Goal: Task Accomplishment & Management: Manage account settings

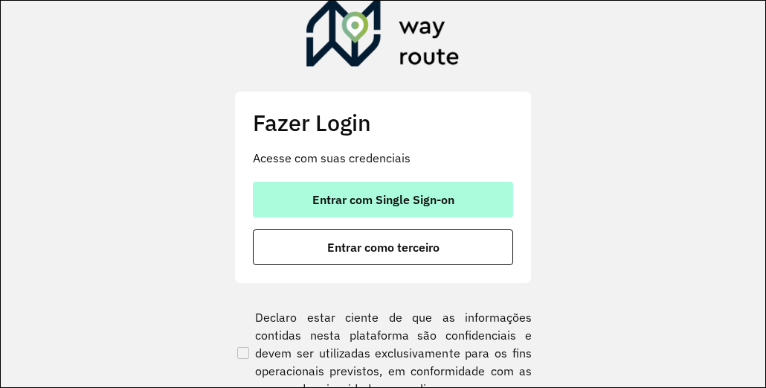
drag, startPoint x: 449, startPoint y: 192, endPoint x: 473, endPoint y: 193, distance: 23.9
click at [449, 193] on span "Entrar com Single Sign-on" at bounding box center [384, 199] width 142 height 12
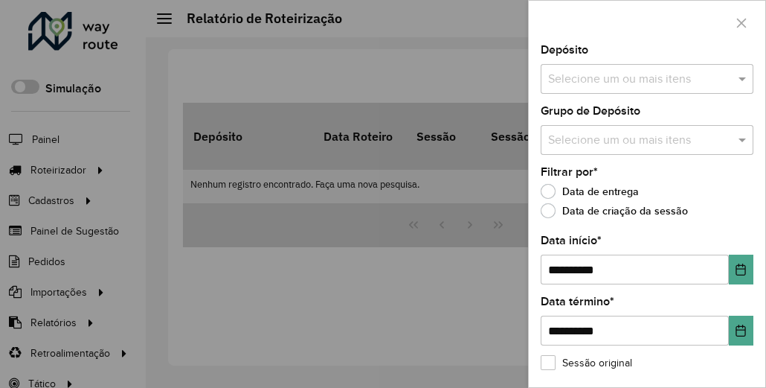
click at [280, 203] on div at bounding box center [383, 194] width 766 height 388
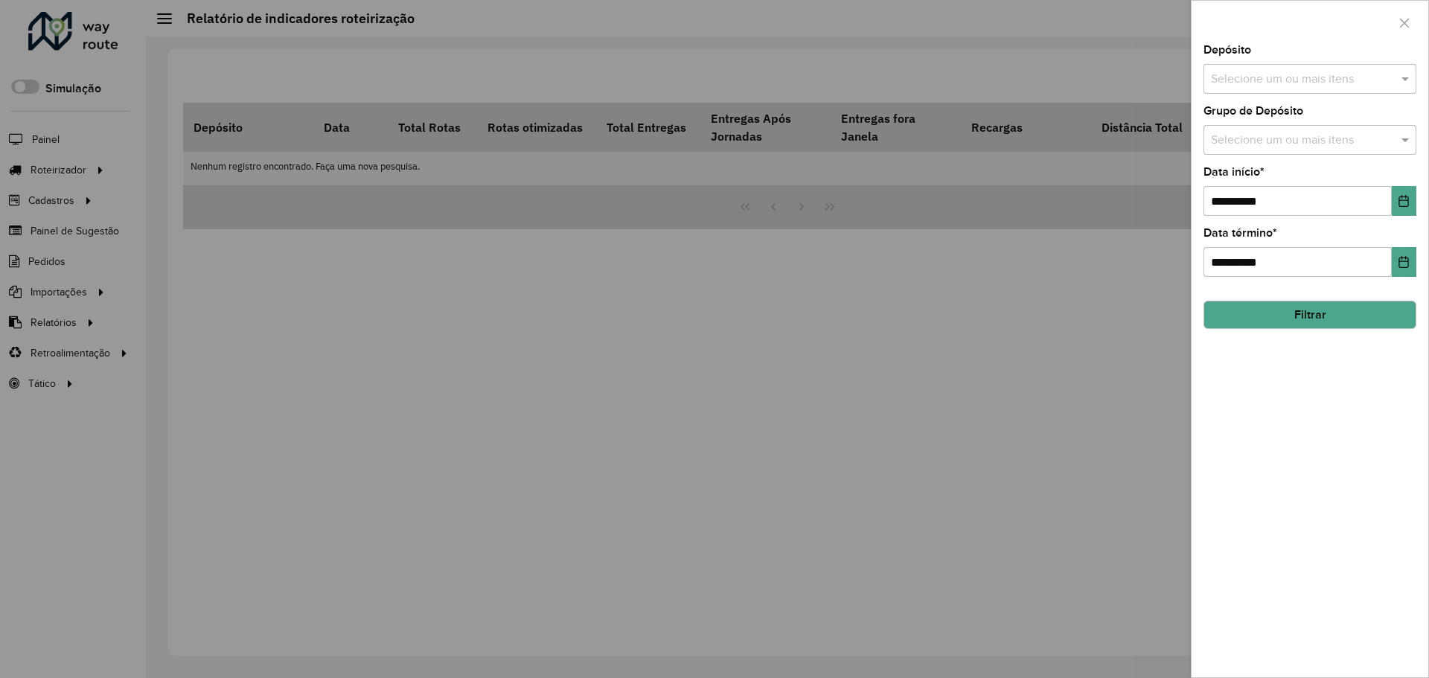
click at [1291, 140] on input "text" at bounding box center [1302, 141] width 191 height 18
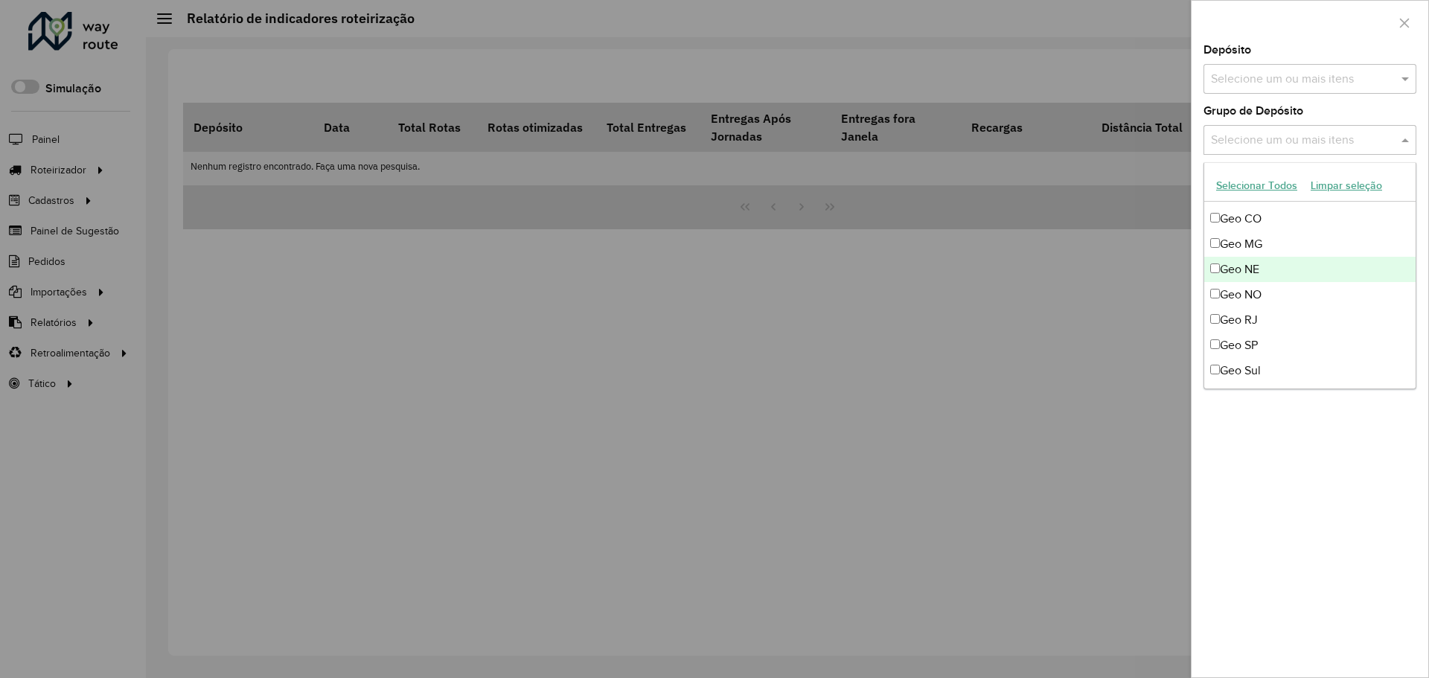
scroll to position [149, 0]
click at [1258, 238] on div "Geo MG" at bounding box center [1309, 242] width 211 height 25
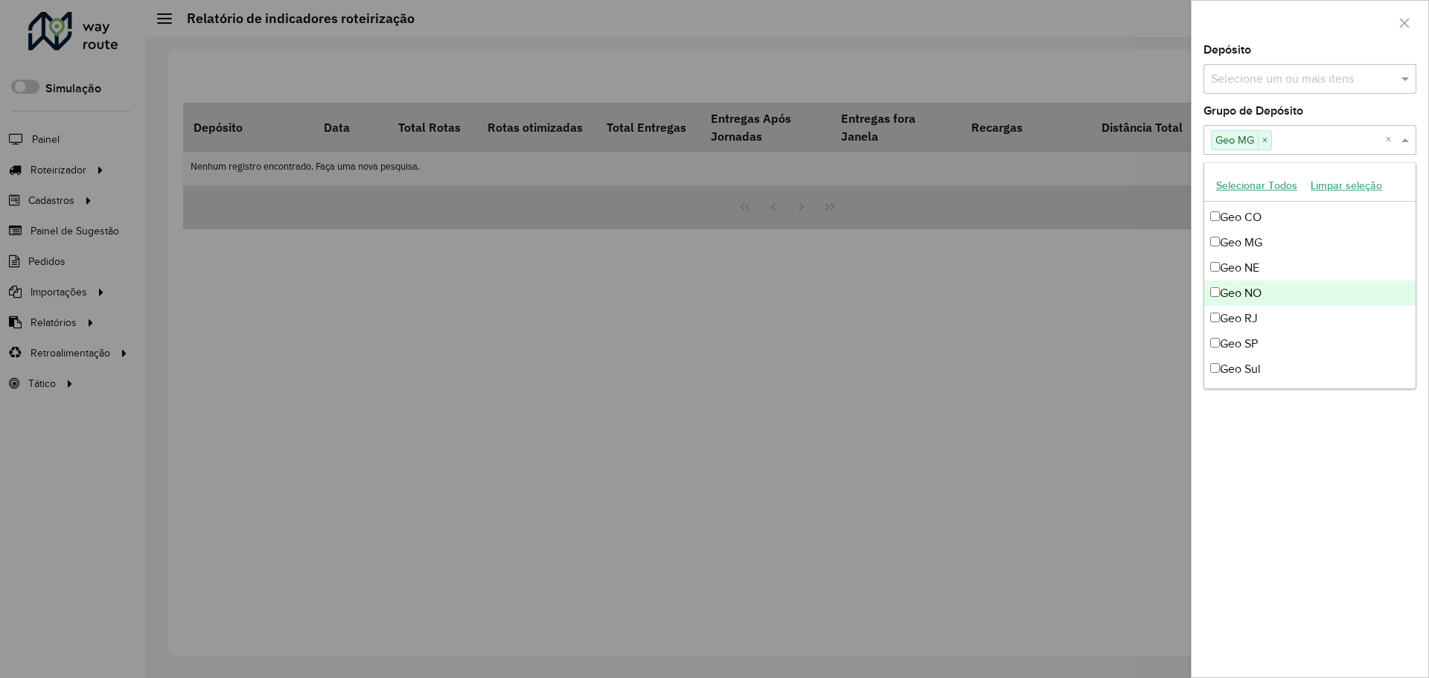
click at [1263, 318] on div "Geo RJ" at bounding box center [1309, 318] width 211 height 25
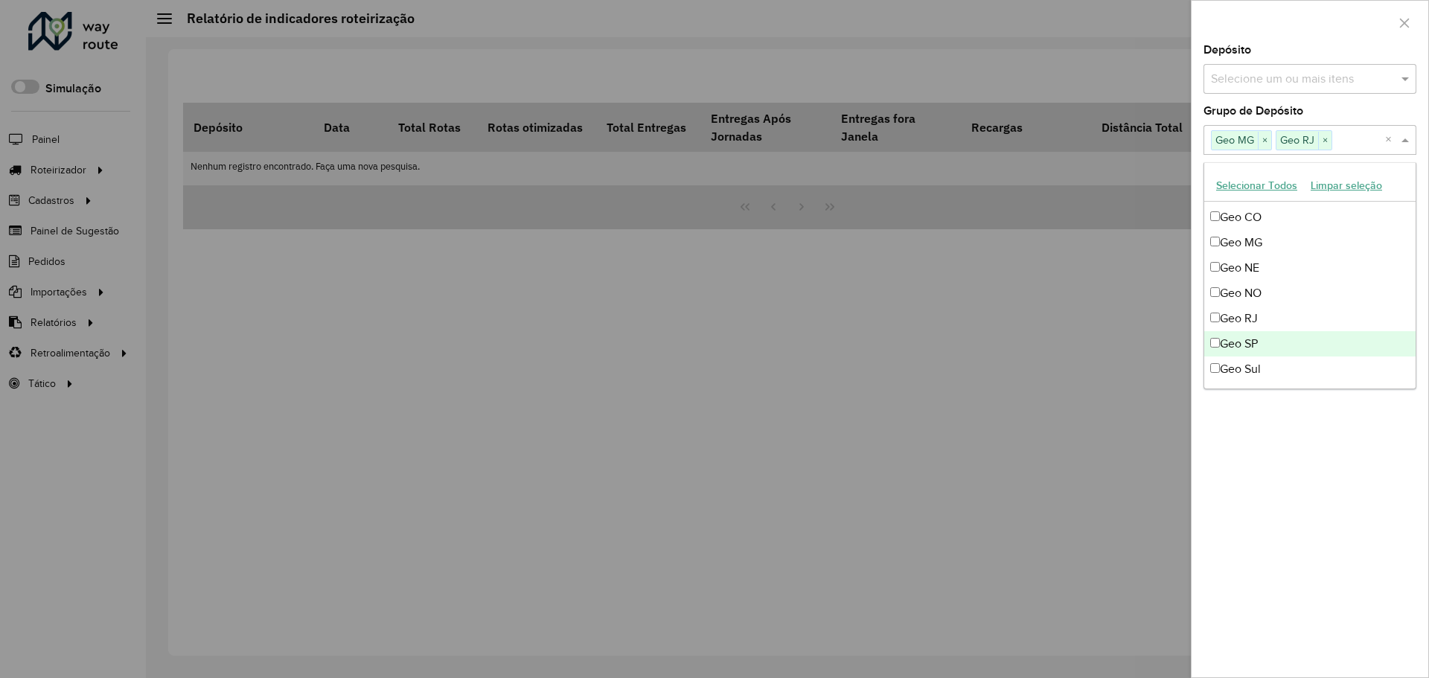
drag, startPoint x: 1268, startPoint y: 345, endPoint x: 1272, endPoint y: 353, distance: 9.0
click at [1272, 353] on div "Geo SP" at bounding box center [1309, 343] width 211 height 25
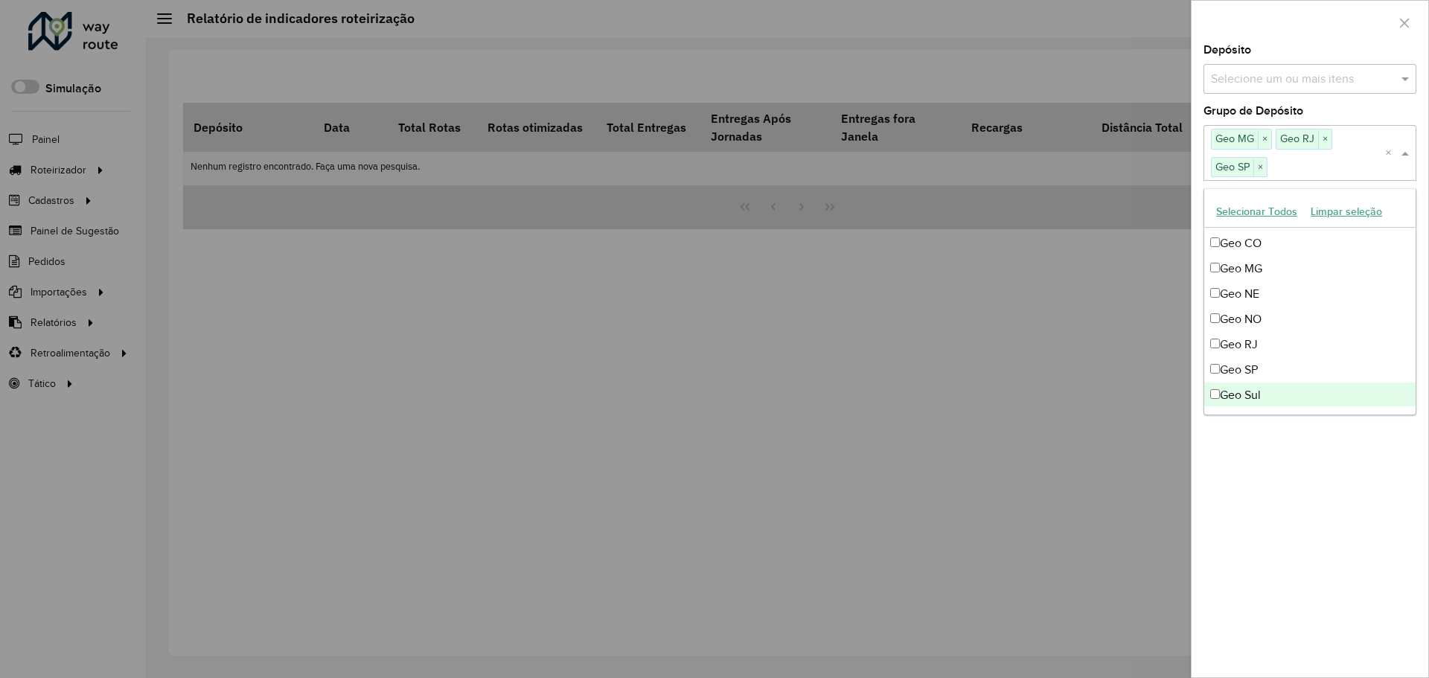
click at [1303, 451] on div "**********" at bounding box center [1309, 361] width 237 height 633
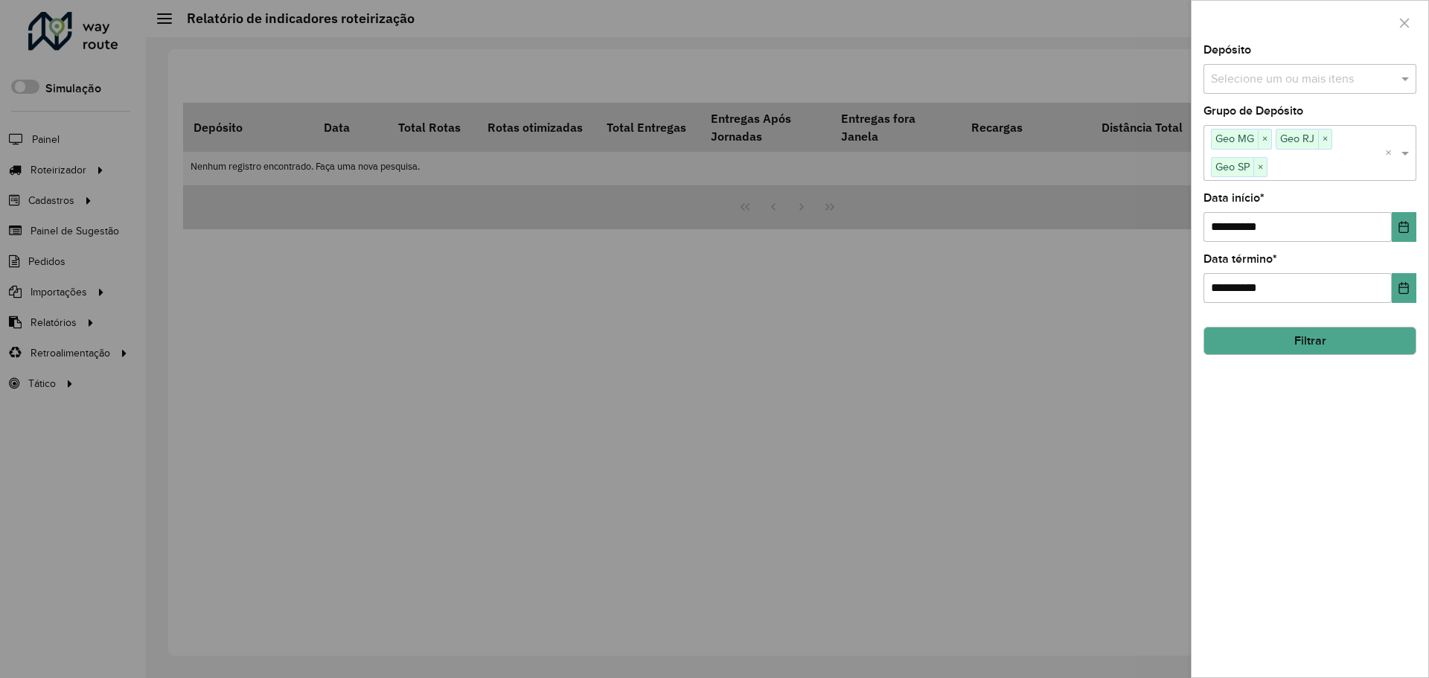
click at [1389, 339] on button "Filtrar" at bounding box center [1309, 341] width 213 height 28
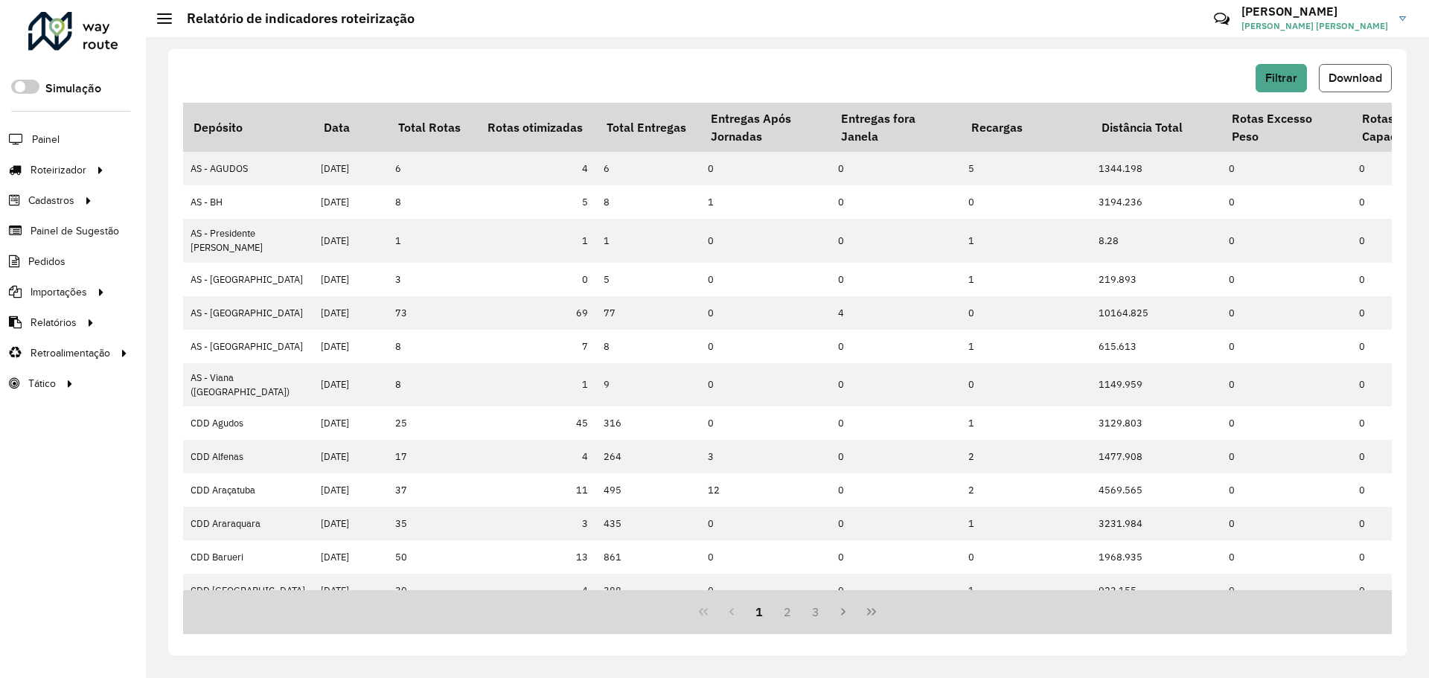
click at [1339, 80] on span "Download" at bounding box center [1355, 77] width 54 height 13
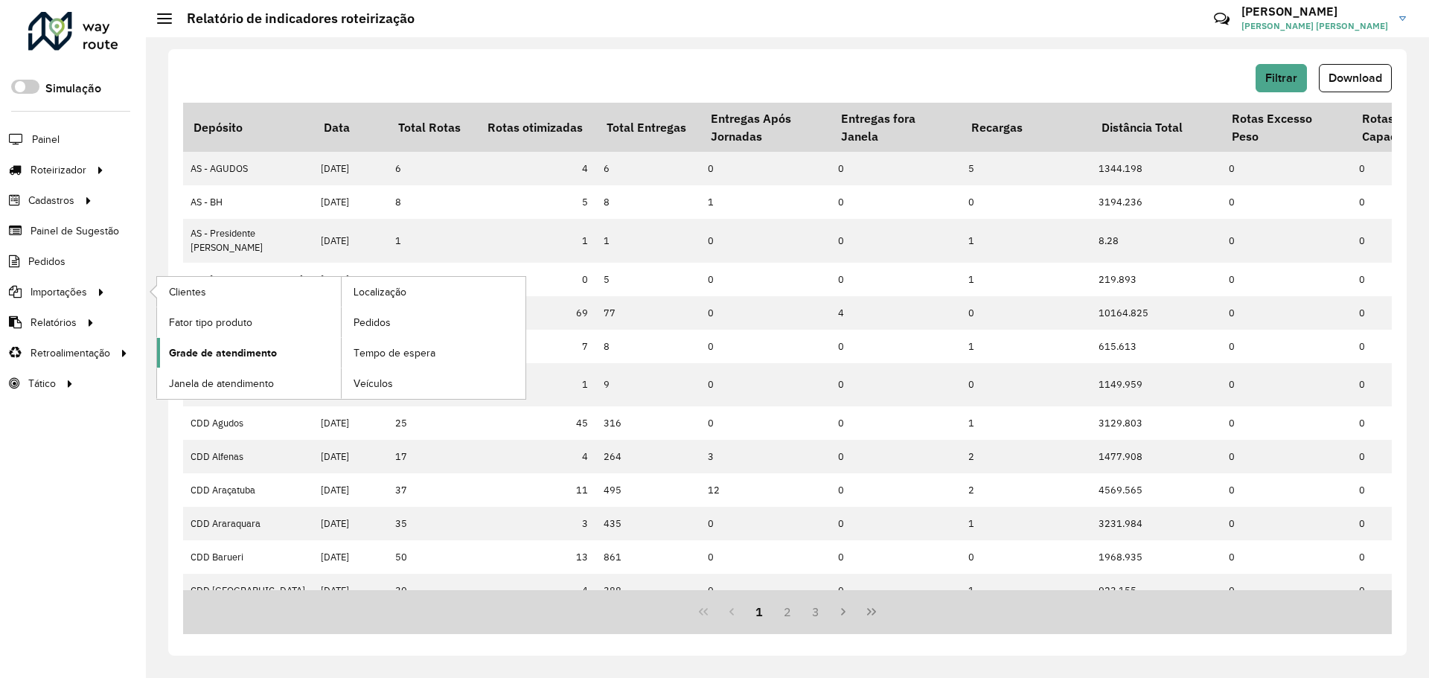
click at [245, 351] on span "Grade de atendimento" at bounding box center [223, 353] width 108 height 16
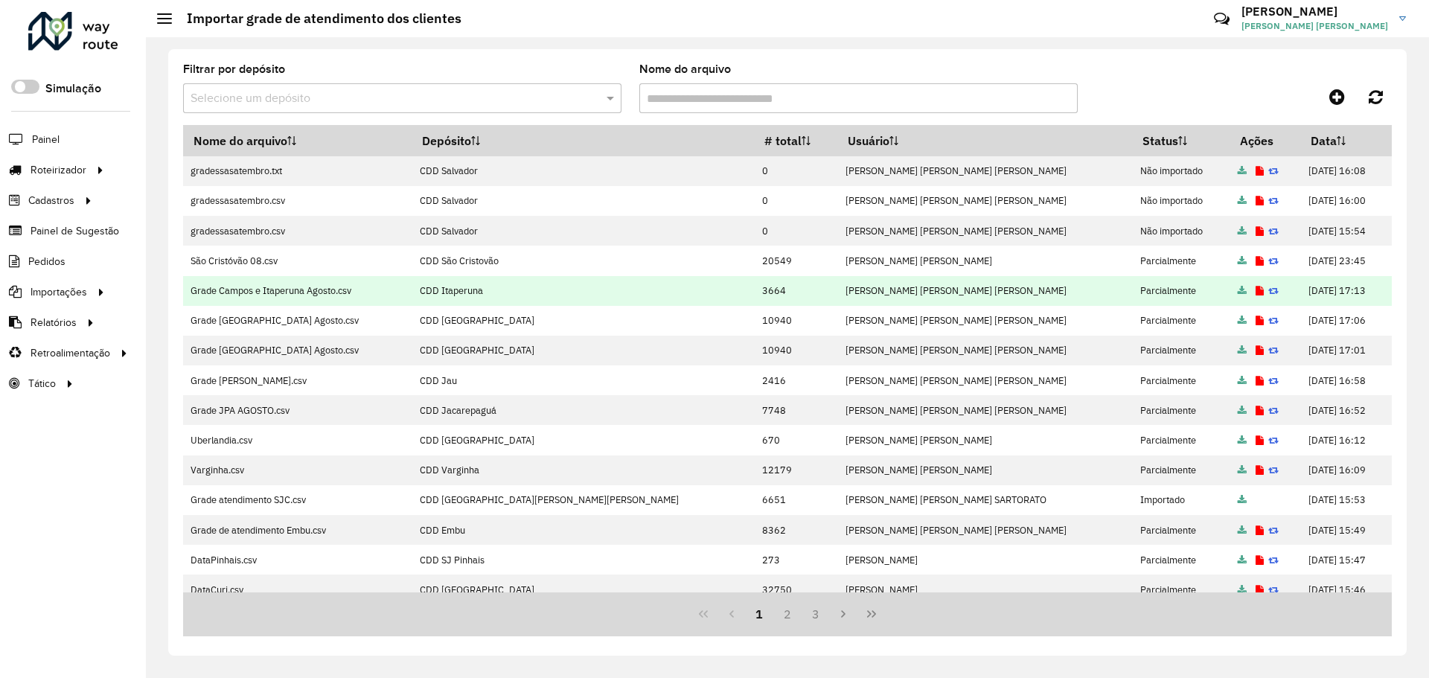
click at [246, 289] on td "Grade Campos e Itaperuna Agosto.csv" at bounding box center [297, 291] width 228 height 30
click at [248, 289] on td "Grade Campos e Itaperuna Agosto.csv" at bounding box center [297, 291] width 228 height 30
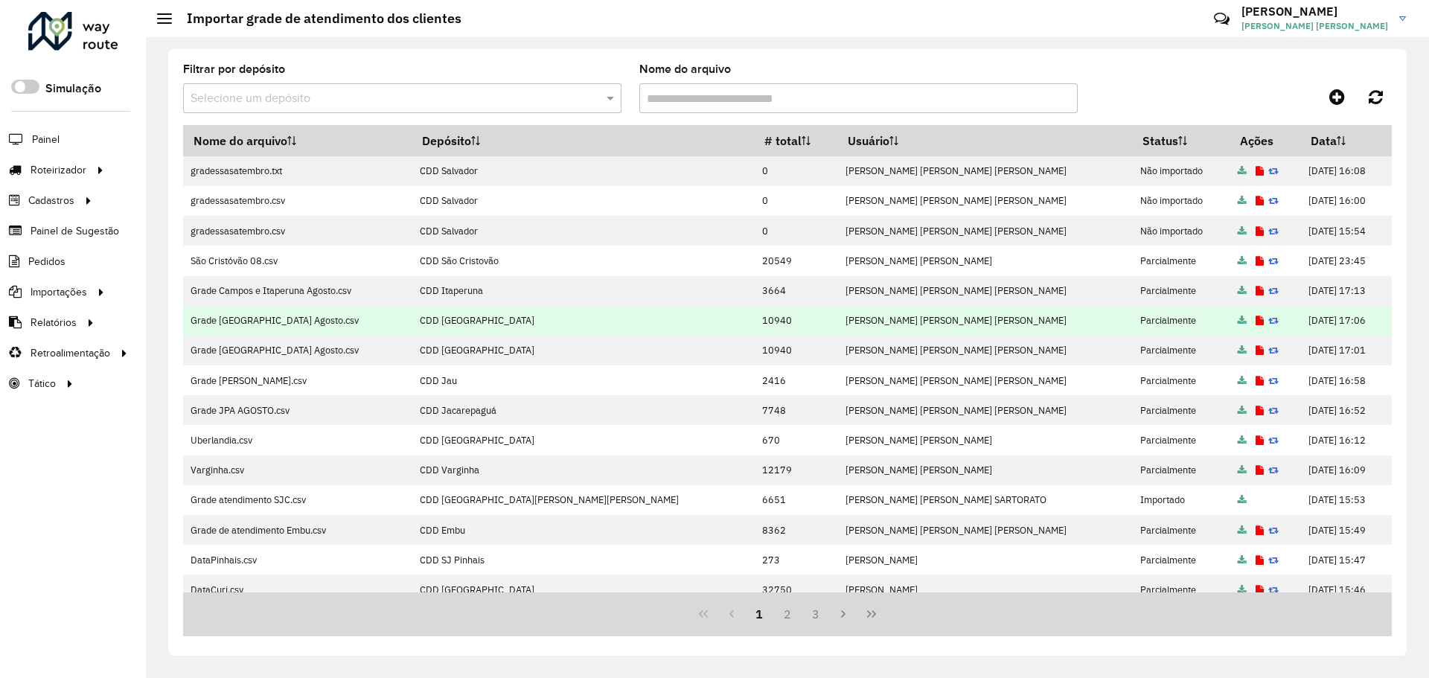
click at [259, 321] on td "Grade Belo Horizonte Agosto.csv" at bounding box center [297, 321] width 228 height 30
click at [259, 321] on td "Grade [GEOGRAPHIC_DATA] Agosto.csv" at bounding box center [297, 321] width 228 height 30
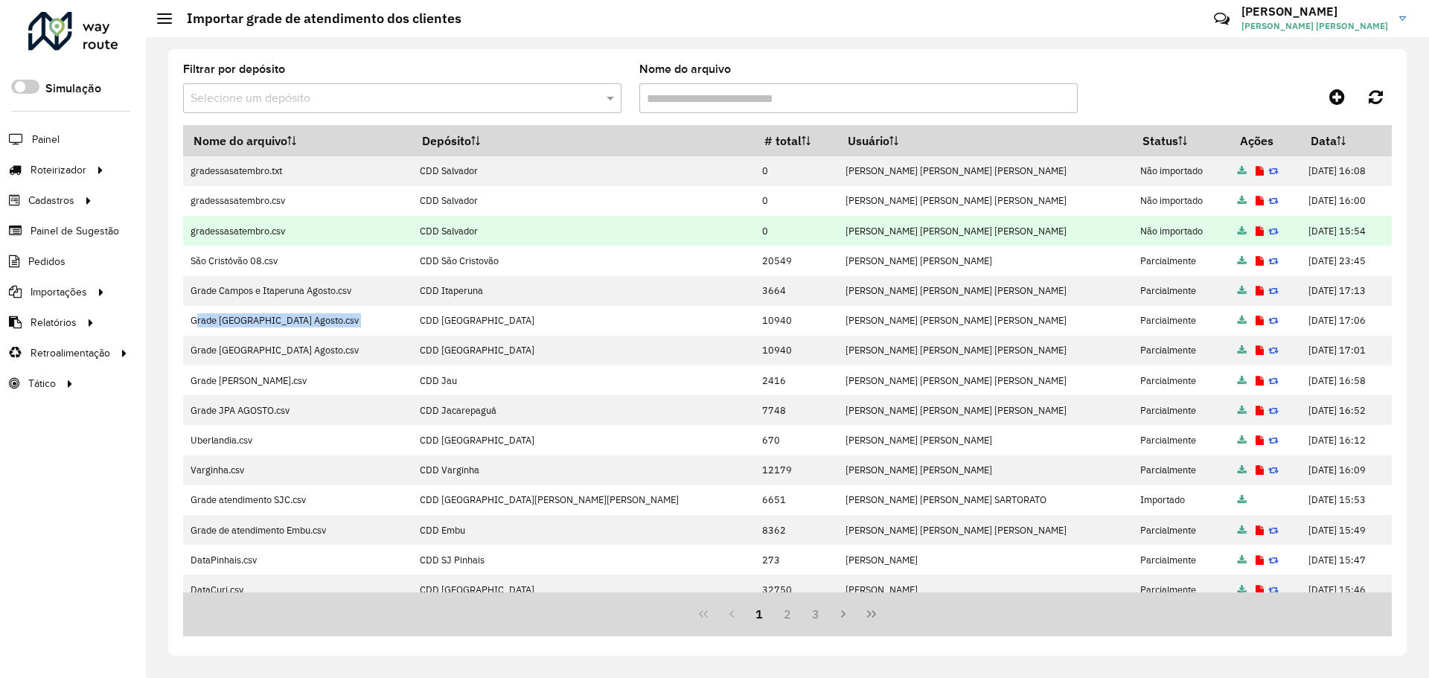
drag, startPoint x: 192, startPoint y: 171, endPoint x: 1126, endPoint y: 237, distance: 936.2
click at [1126, 237] on tbody "gradessasatembro.txt CDD Salvador 0 ISABELLE LAIS GRACA CELICE OLIVEIRA Não imp…" at bounding box center [787, 455] width 1208 height 598
click at [1133, 237] on td "Não importado" at bounding box center [1181, 231] width 97 height 30
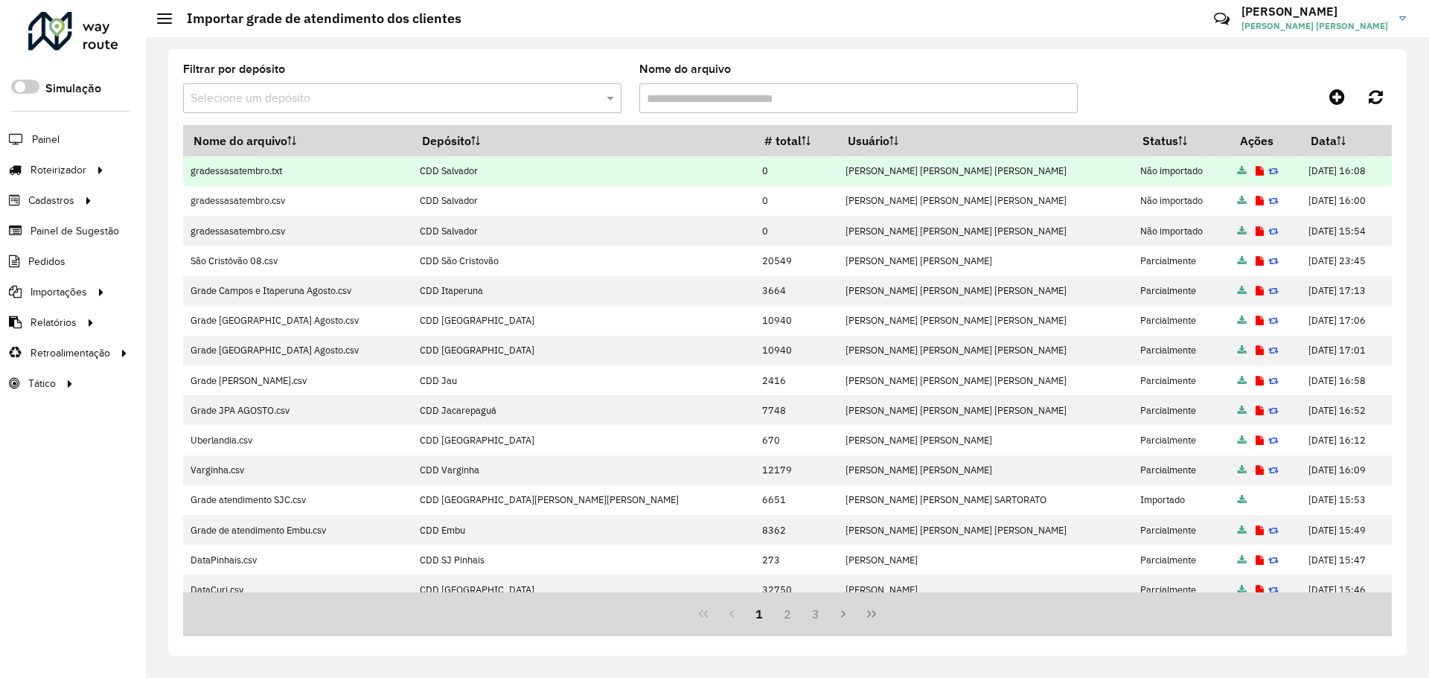
drag, startPoint x: 1118, startPoint y: 230, endPoint x: 1028, endPoint y: 161, distance: 113.6
click at [1028, 161] on tbody "gradessasatembro.txt CDD Salvador 0 ISABELLE LAIS GRACA CELICE OLIVEIRA Não imp…" at bounding box center [787, 455] width 1208 height 598
click at [1133, 166] on td "Não importado" at bounding box center [1181, 171] width 97 height 30
click at [1133, 167] on td "Não importado" at bounding box center [1181, 171] width 97 height 30
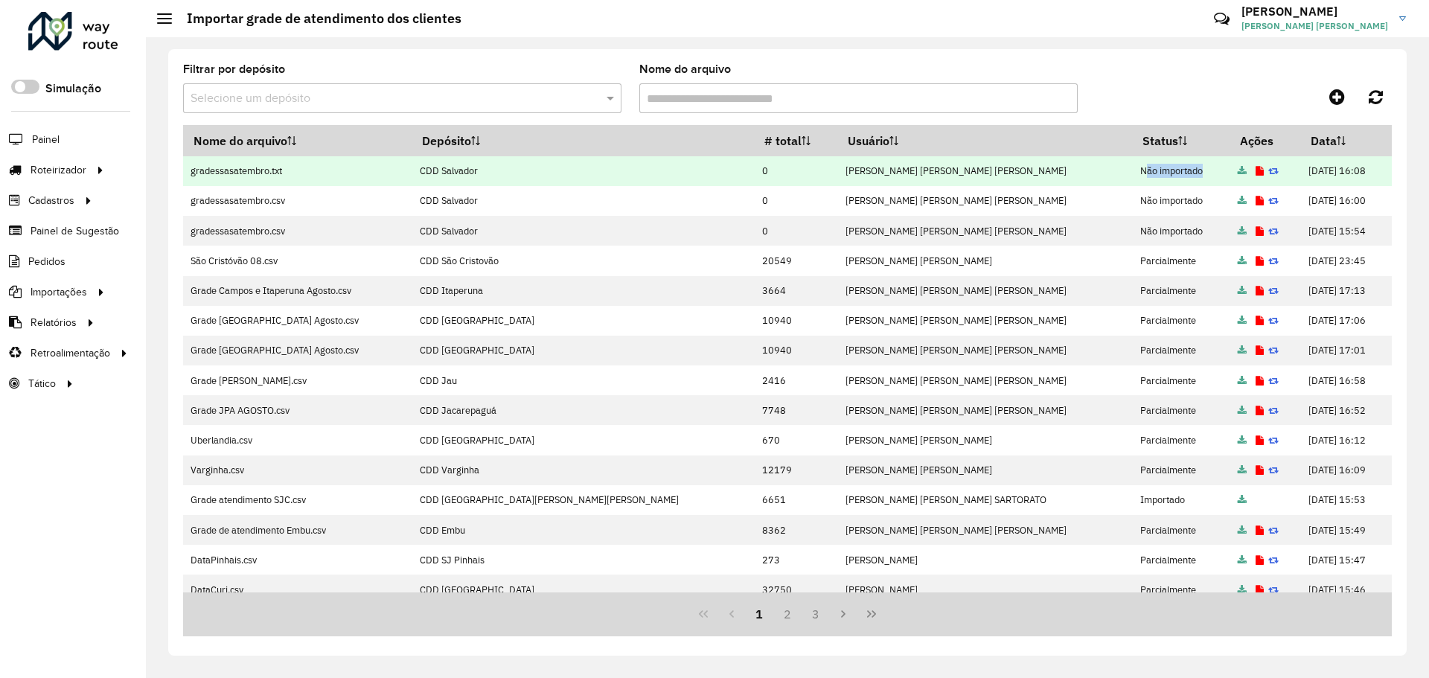
drag, startPoint x: 1363, startPoint y: 232, endPoint x: 193, endPoint y: 174, distance: 1171.2
click at [193, 174] on tbody "gradessasatembro.txt CDD Salvador 0 ISABELLE LAIS GRACA CELICE OLIVEIRA Não imp…" at bounding box center [787, 455] width 1208 height 598
click at [193, 174] on td "gradessasatembro.txt" at bounding box center [297, 171] width 228 height 30
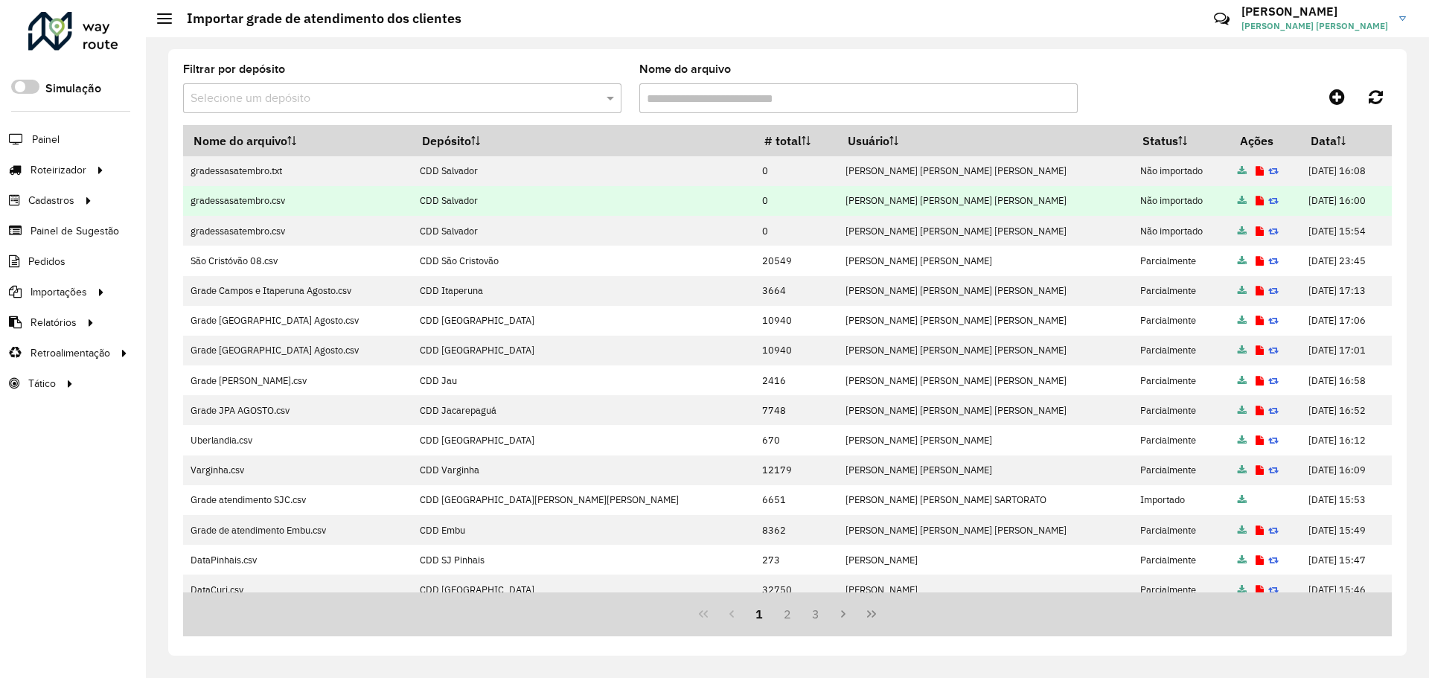
click at [234, 211] on td "gradessasatembro.csv" at bounding box center [297, 201] width 228 height 30
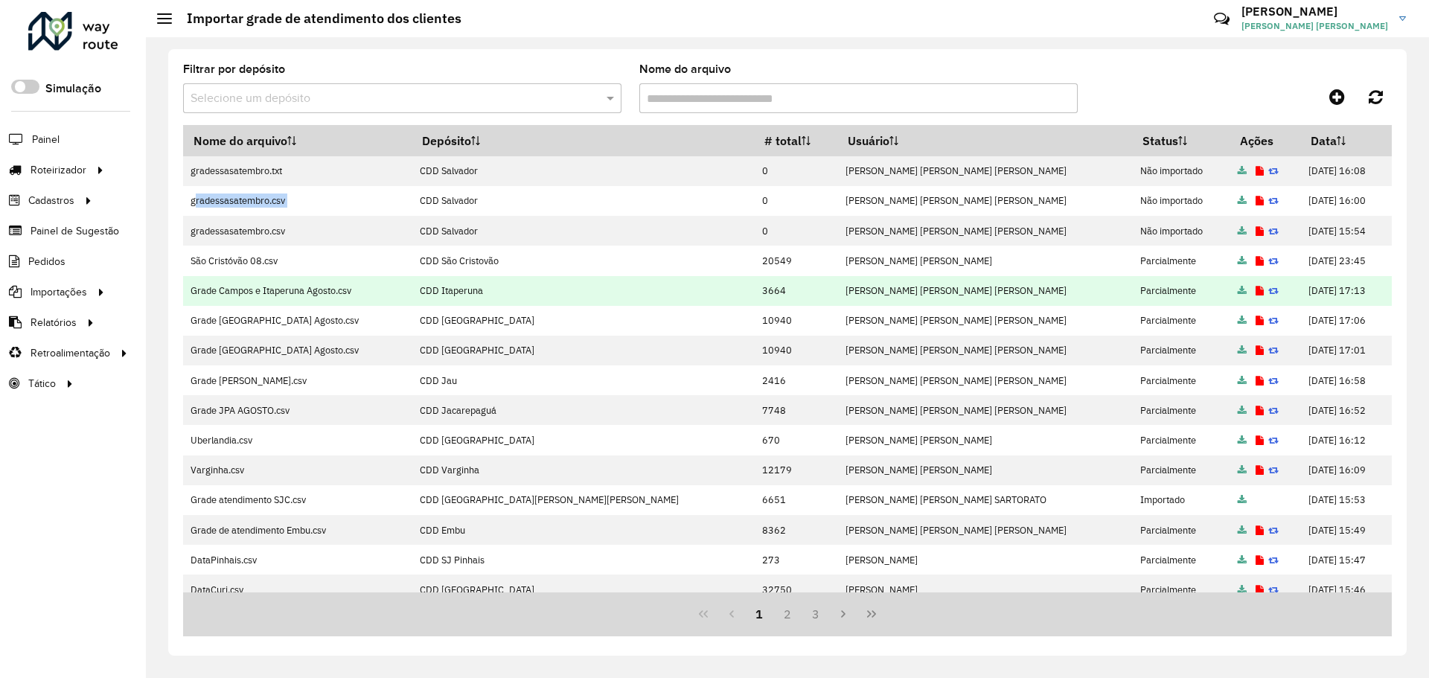
drag, startPoint x: 952, startPoint y: 414, endPoint x: 737, endPoint y: 293, distance: 245.9
click at [737, 293] on tbody "gradessasatembro.txt CDD Salvador 0 ISABELLE LAIS GRACA CELICE OLIVEIRA Não imp…" at bounding box center [787, 455] width 1208 height 598
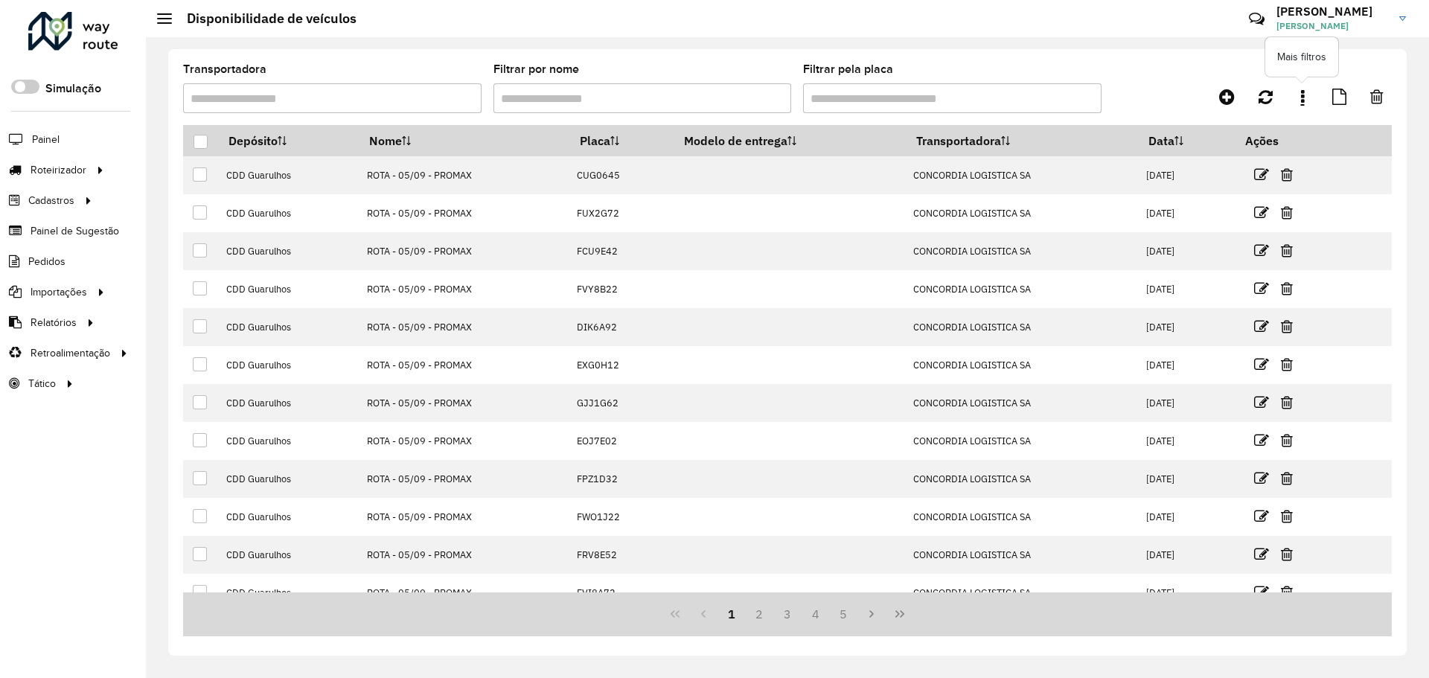
click at [1299, 98] on link at bounding box center [1302, 96] width 30 height 27
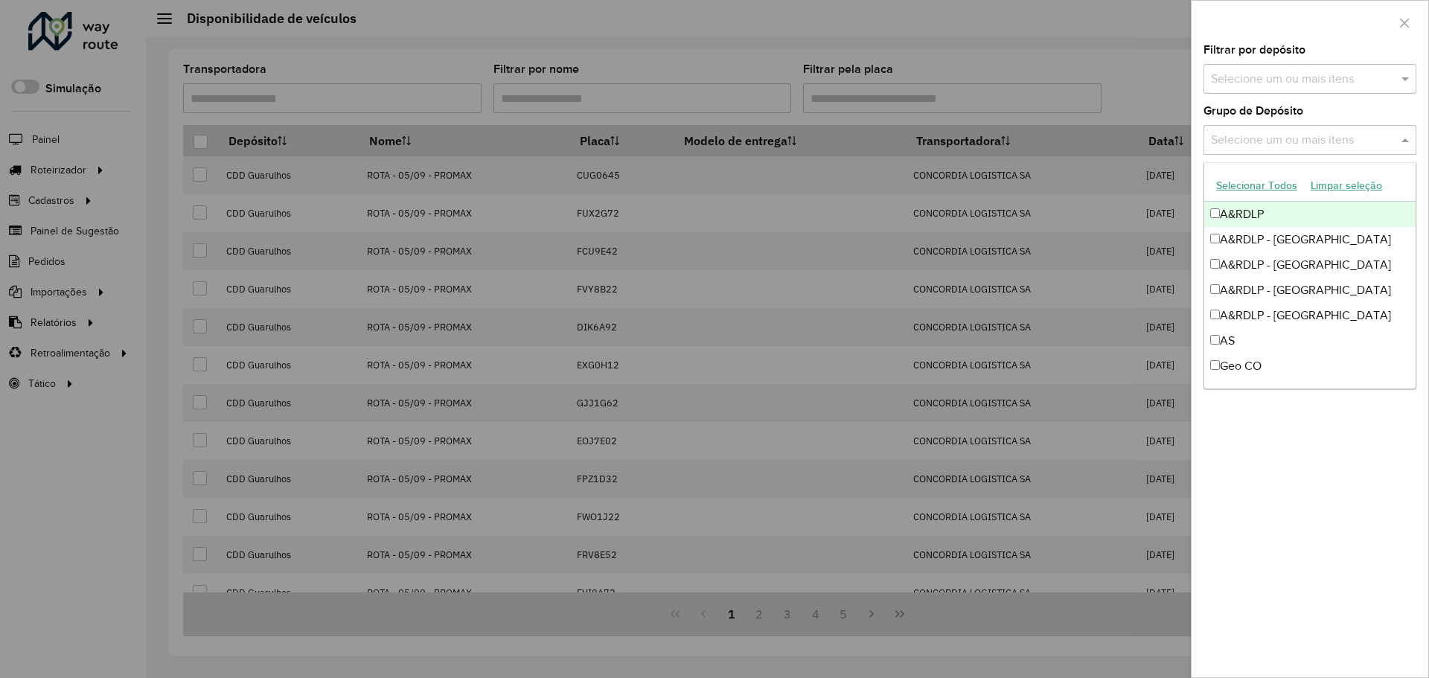
click at [1285, 134] on input "text" at bounding box center [1302, 141] width 191 height 18
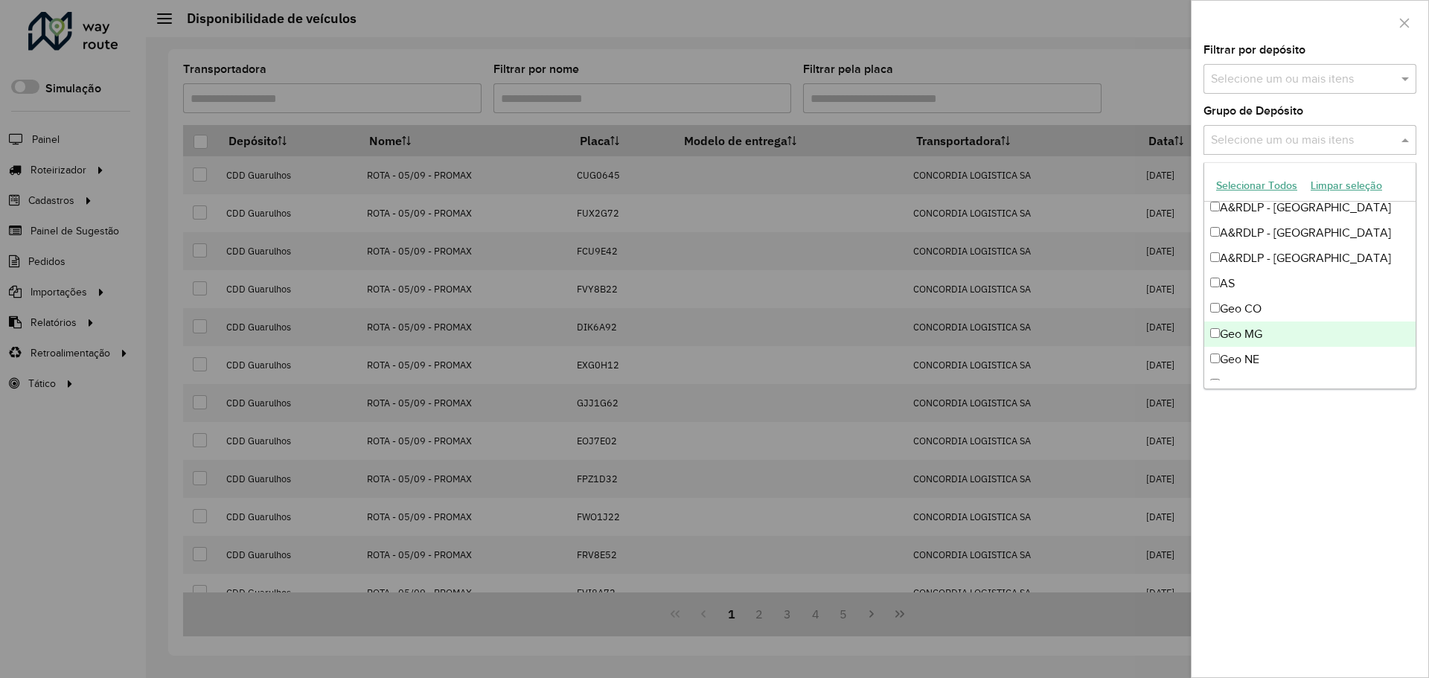
scroll to position [149, 0]
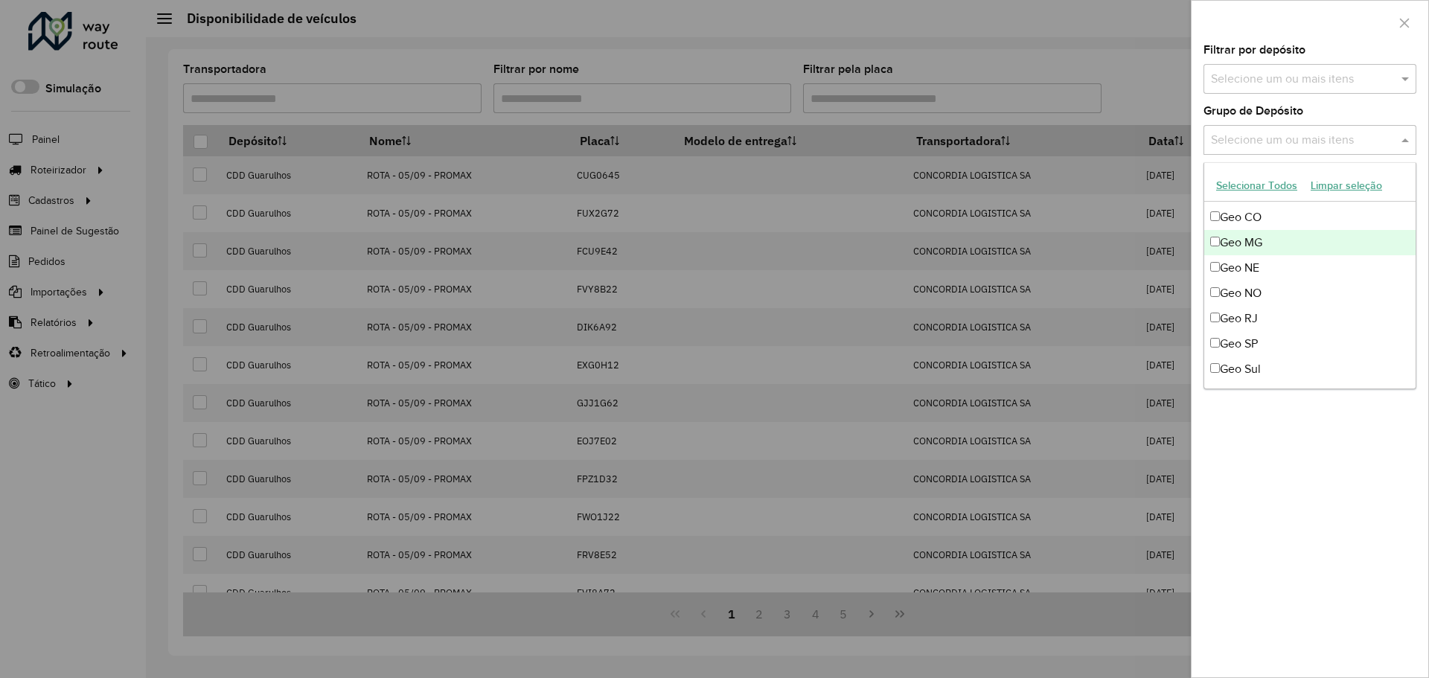
click at [1282, 234] on div "Geo MG" at bounding box center [1309, 242] width 211 height 25
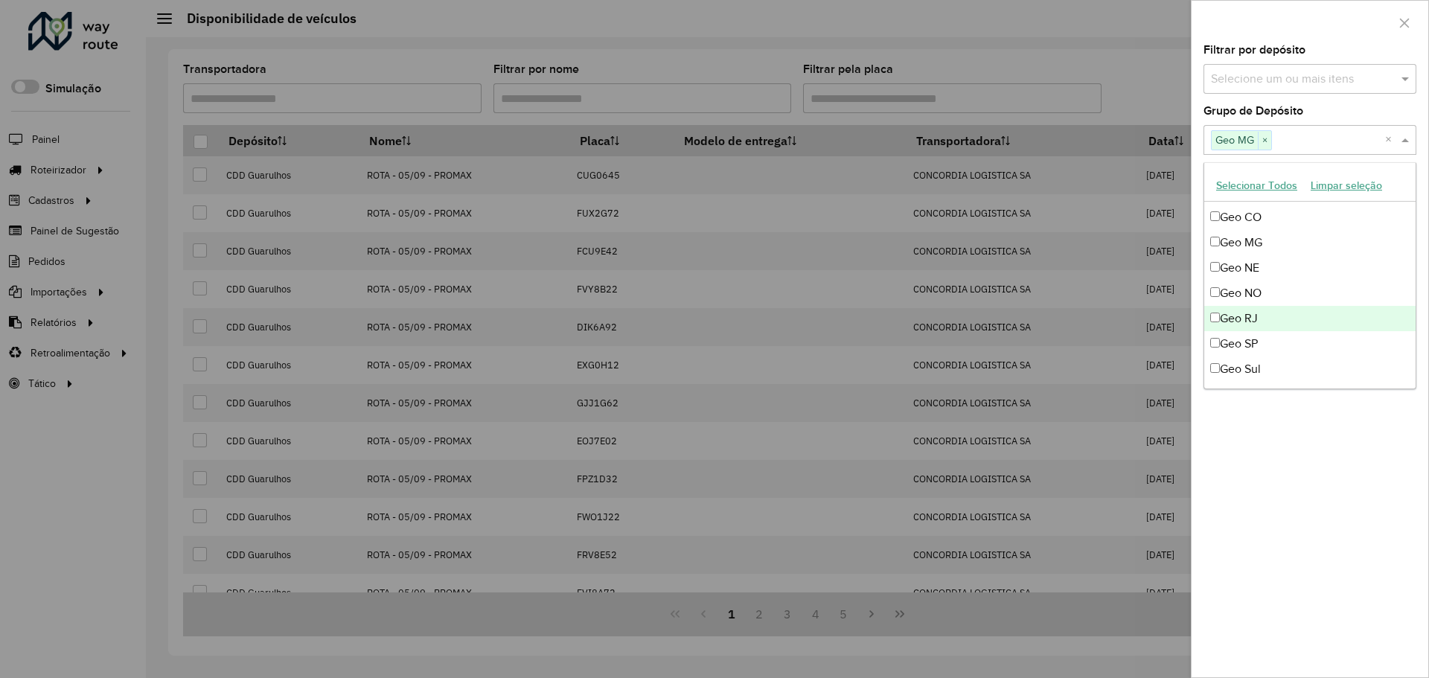
click at [1270, 313] on div "Geo RJ" at bounding box center [1309, 318] width 211 height 25
click at [1271, 346] on div "Geo SP" at bounding box center [1309, 343] width 211 height 25
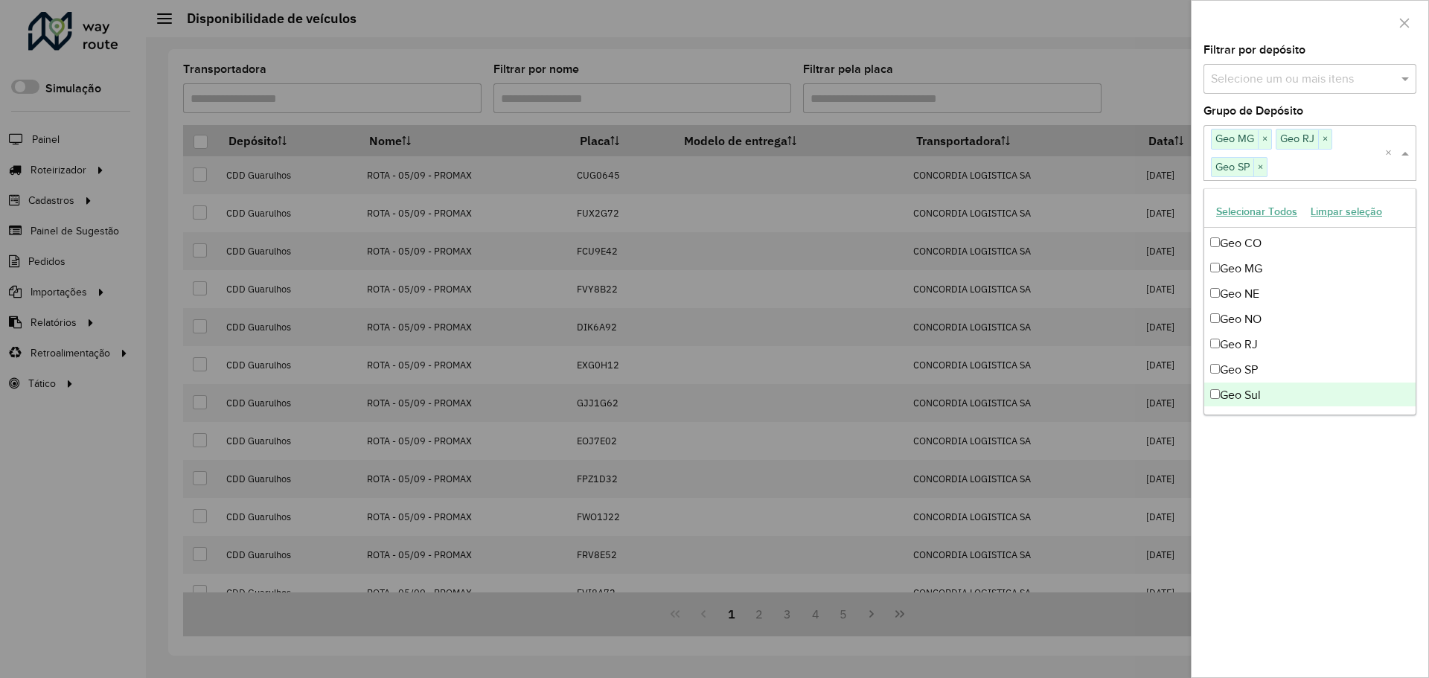
drag, startPoint x: 1299, startPoint y: 495, endPoint x: 1307, endPoint y: 478, distance: 19.0
click at [1299, 496] on div "**********" at bounding box center [1309, 361] width 237 height 633
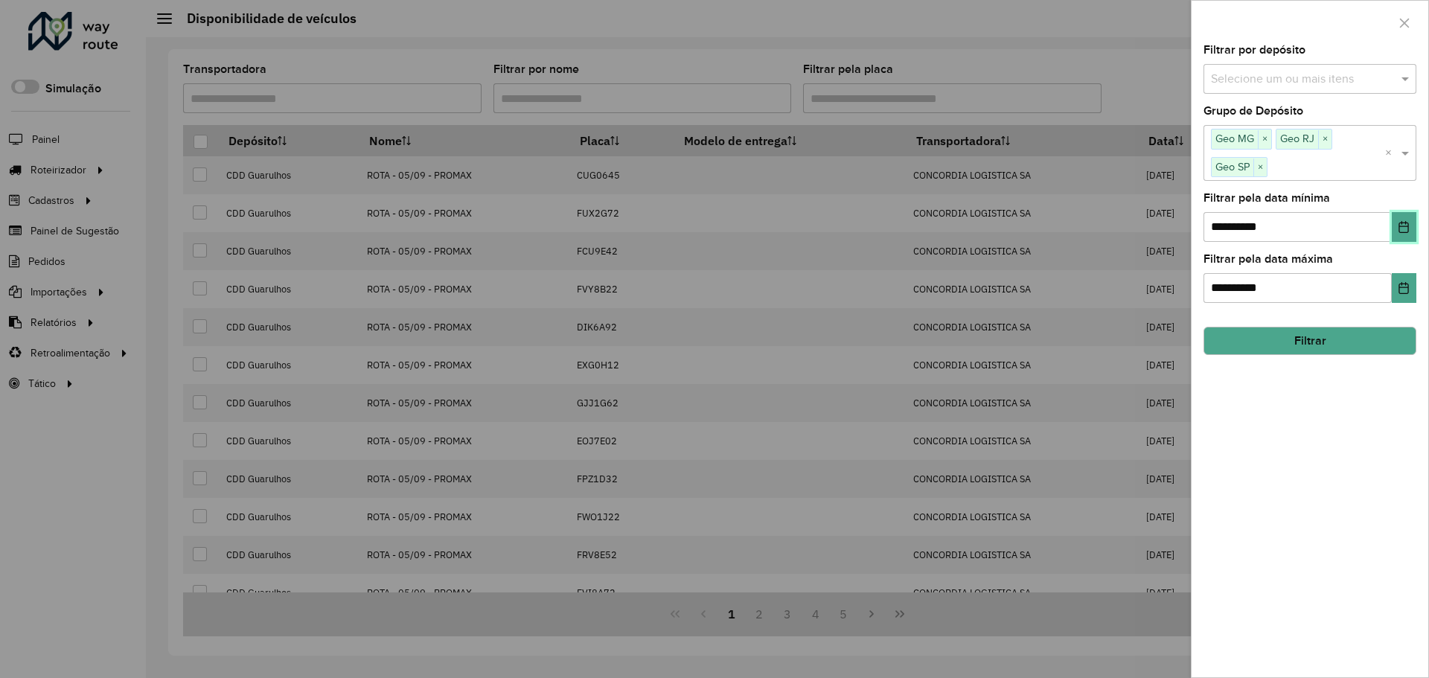
click at [1402, 226] on icon "Choose Date" at bounding box center [1404, 227] width 10 height 12
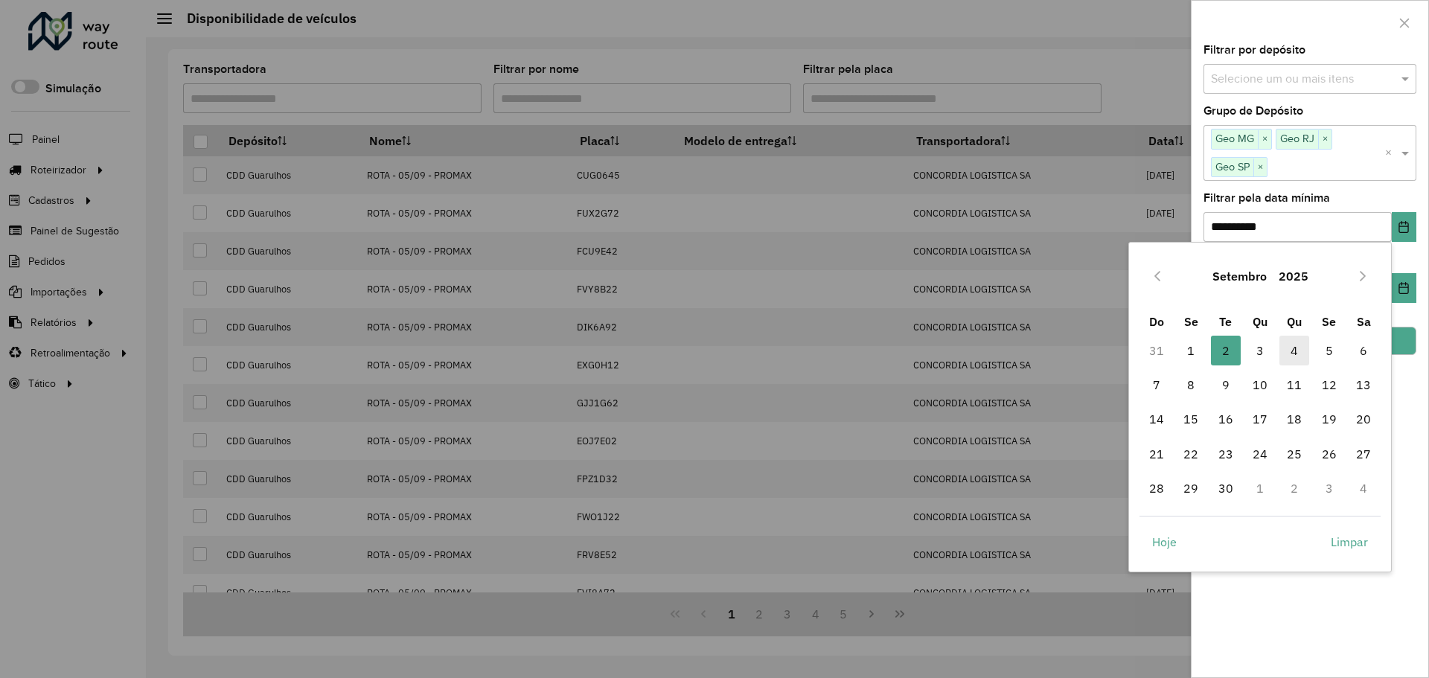
click at [1293, 342] on span "4" at bounding box center [1294, 351] width 30 height 30
type input "**********"
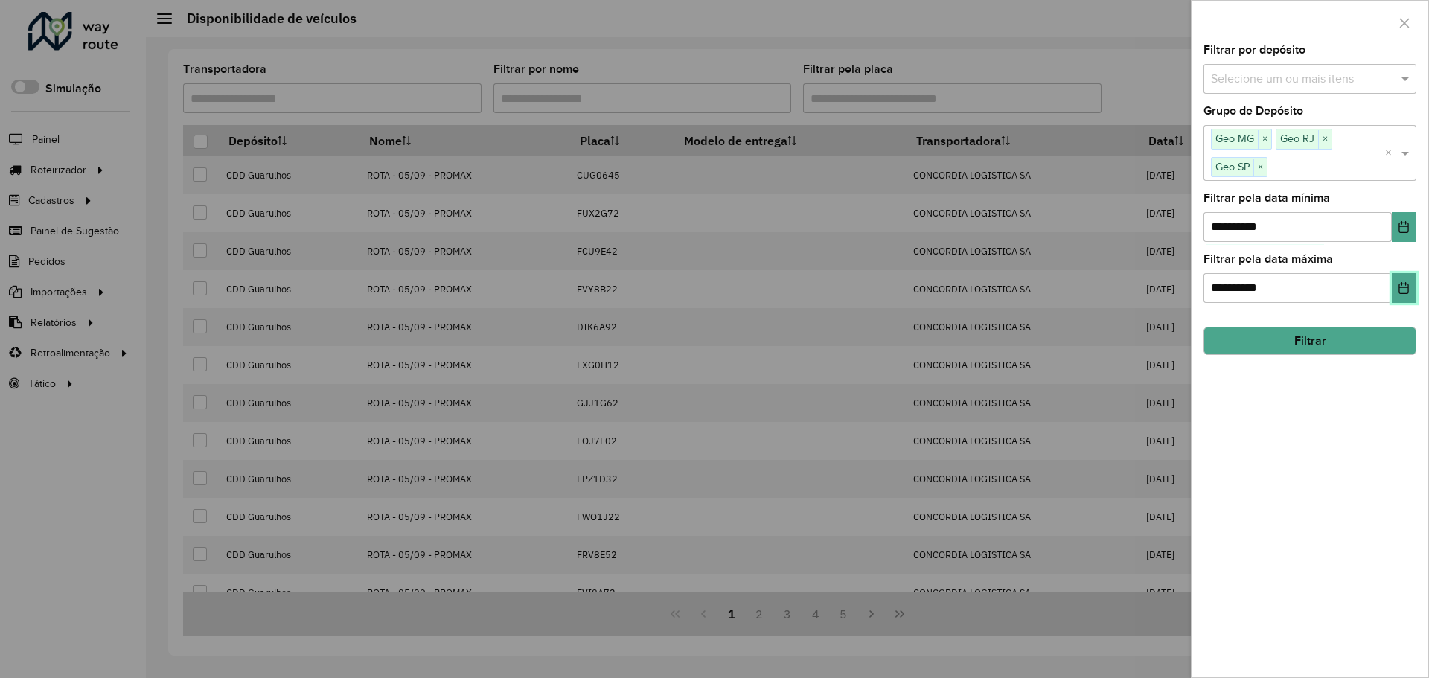
click at [1403, 283] on icon "Choose Date" at bounding box center [1404, 288] width 12 height 12
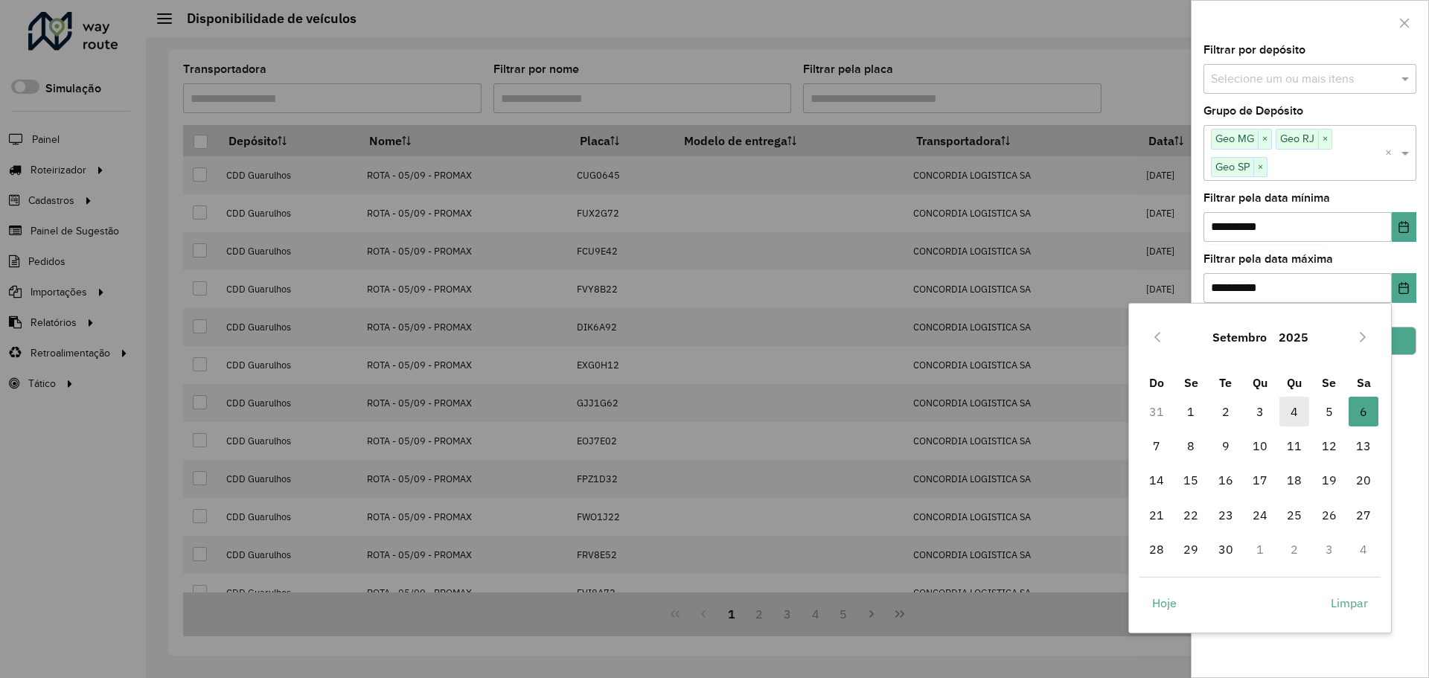
click at [1306, 411] on span "4" at bounding box center [1294, 412] width 30 height 30
type input "**********"
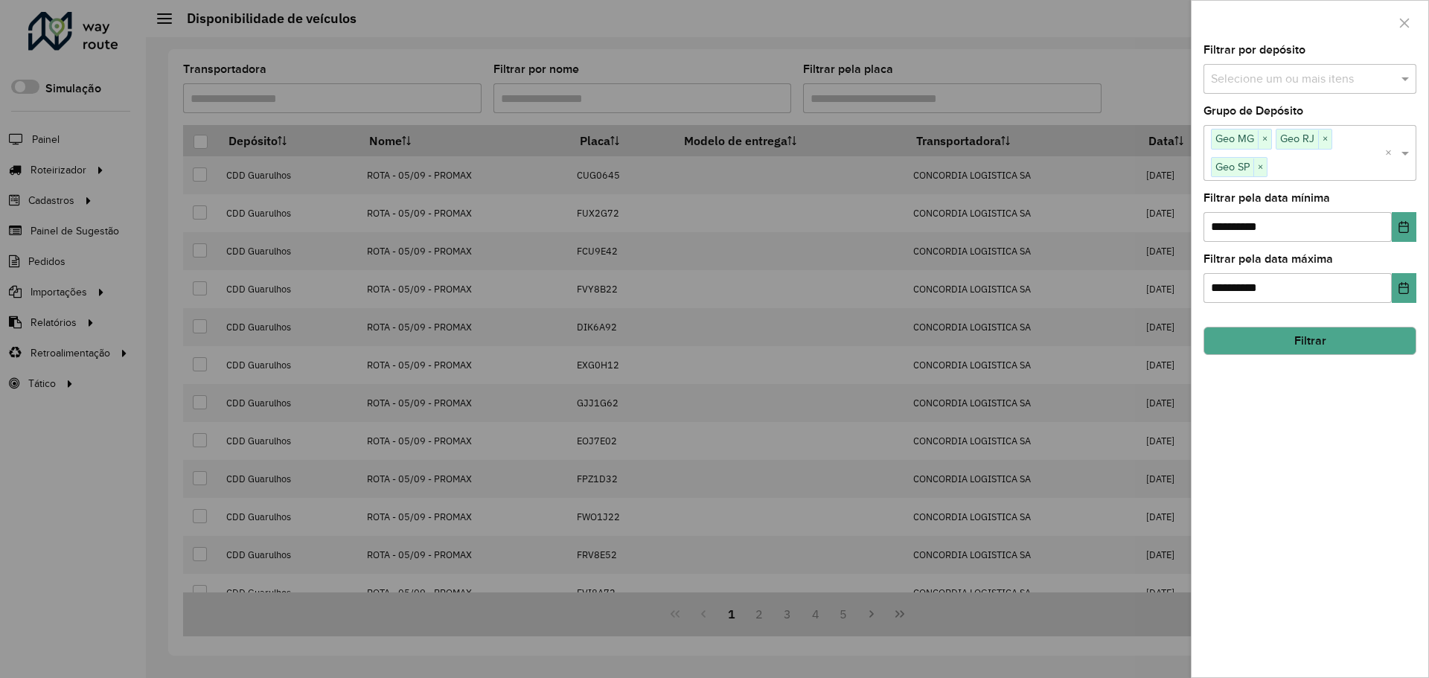
click at [1364, 339] on button "Filtrar" at bounding box center [1309, 341] width 213 height 28
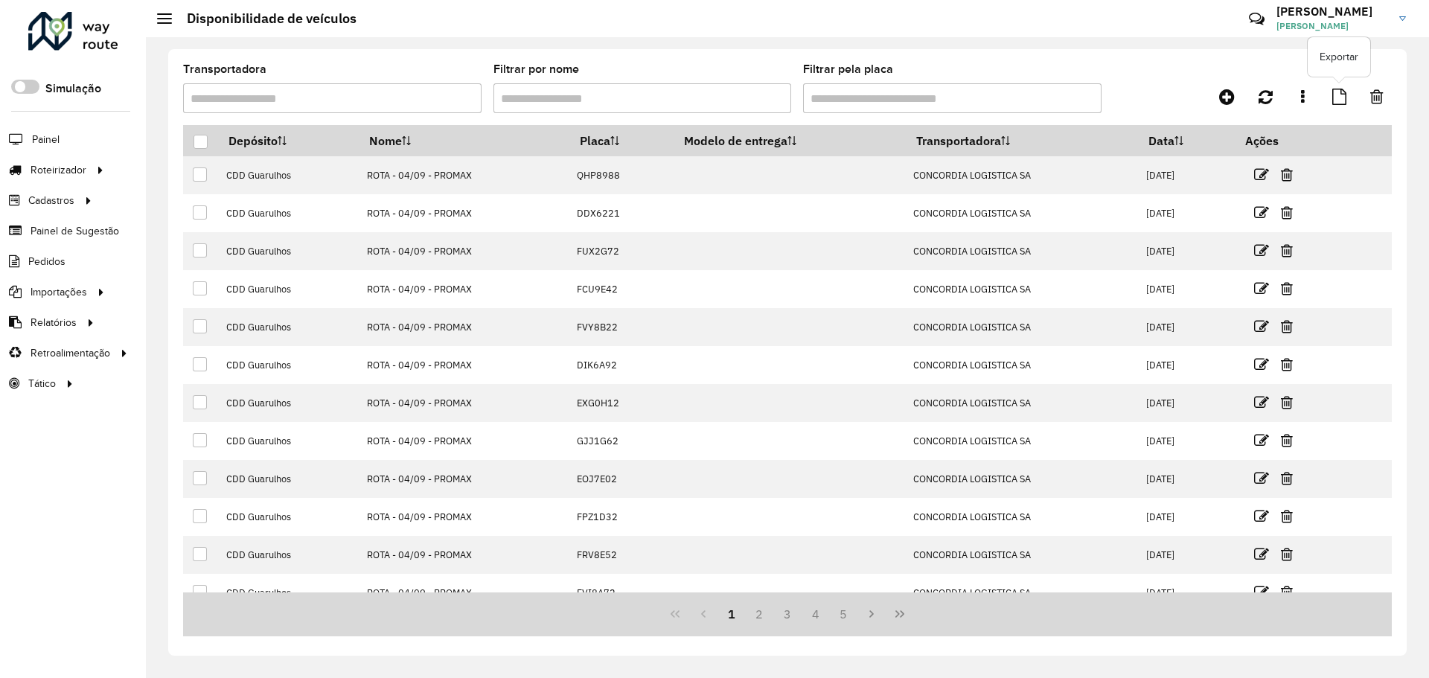
click at [1329, 103] on link at bounding box center [1339, 96] width 32 height 27
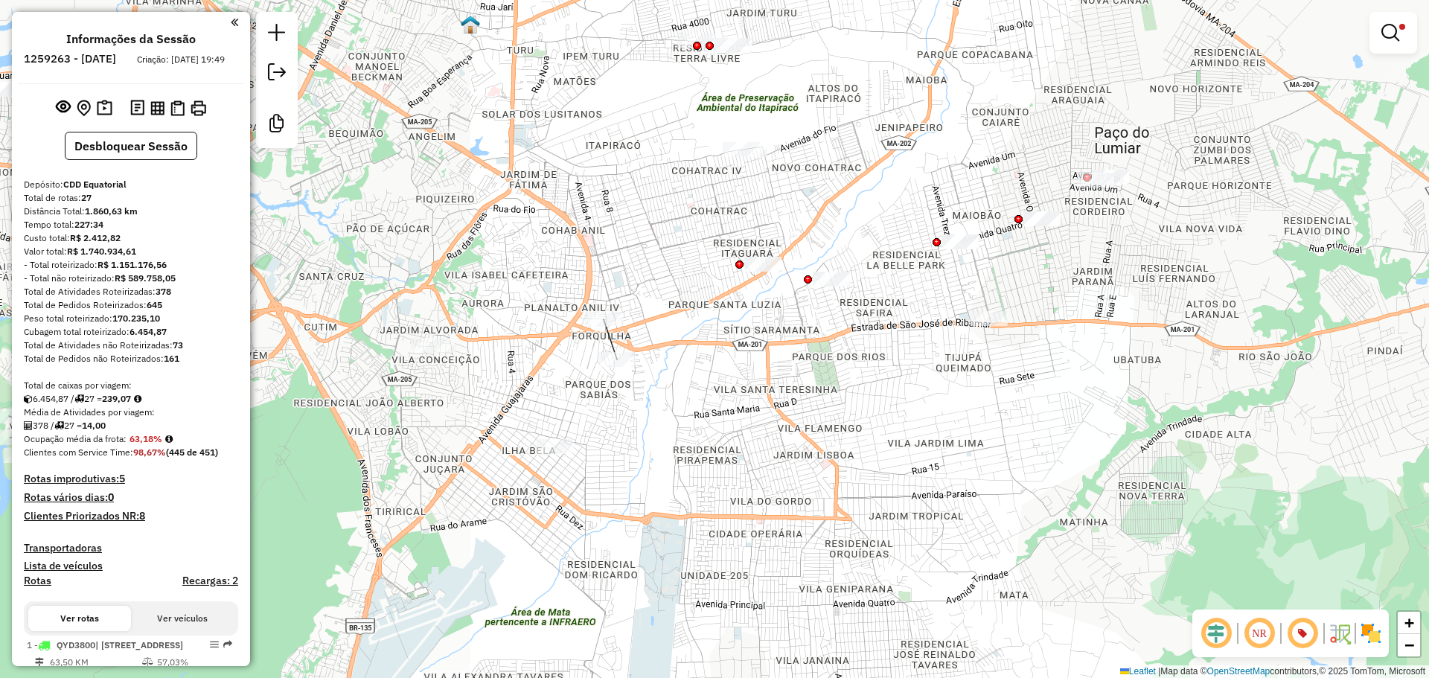
scroll to position [2386, 0]
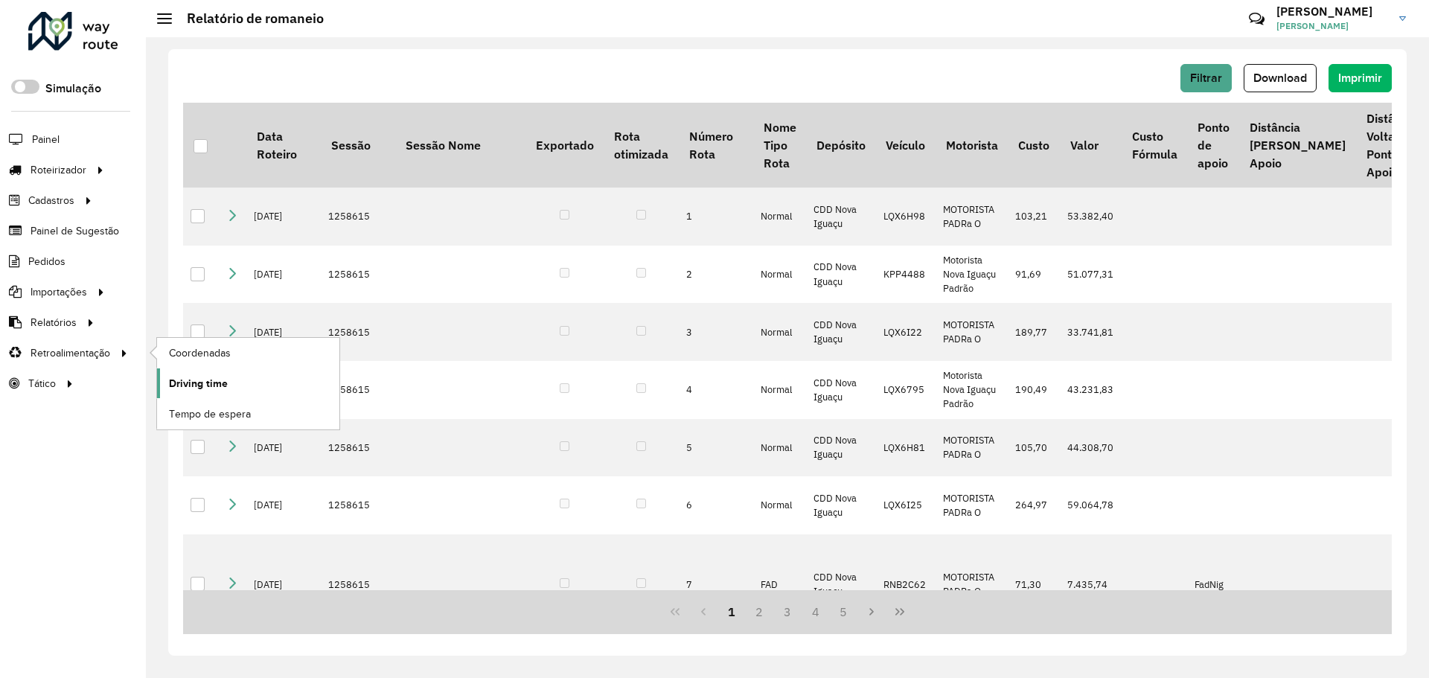
click at [210, 382] on span "Driving time" at bounding box center [198, 384] width 59 height 16
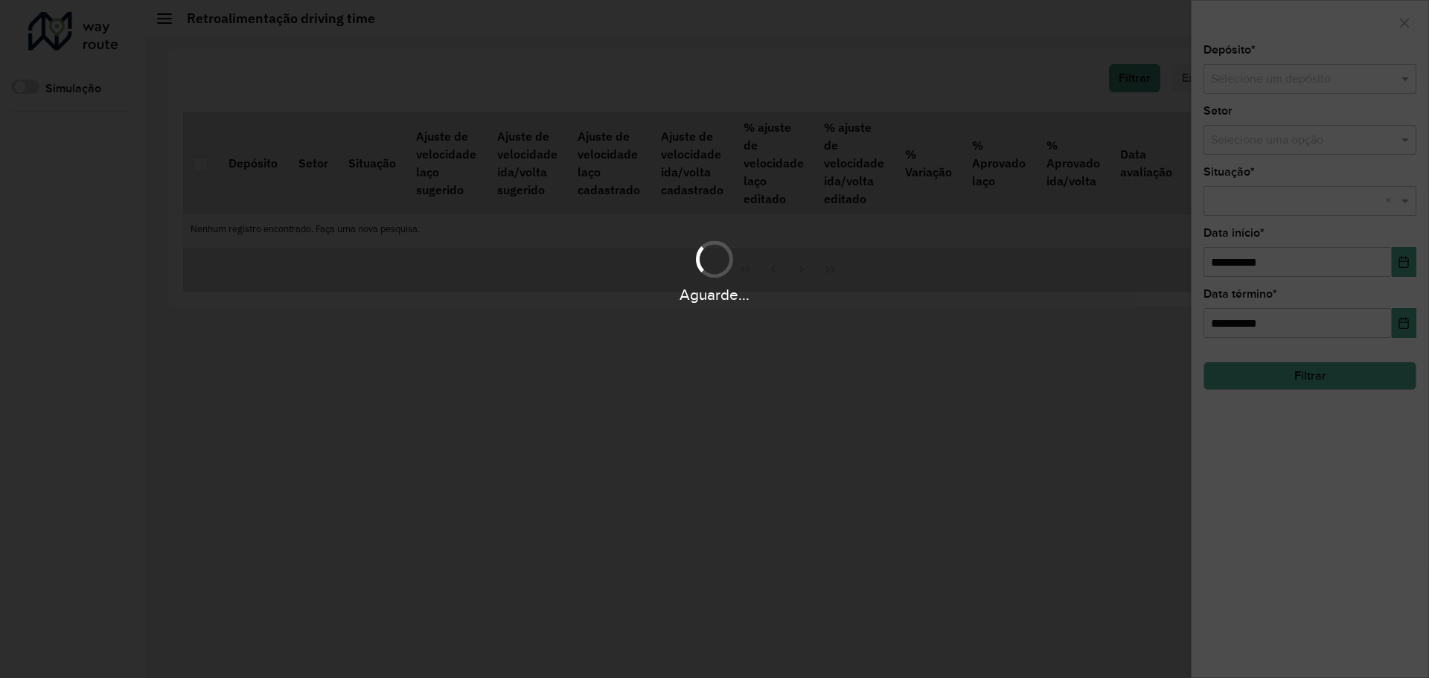
click at [1315, 83] on div "Aguarde..." at bounding box center [714, 339] width 1429 height 678
click at [1319, 82] on div "Aguarde..." at bounding box center [714, 339] width 1429 height 678
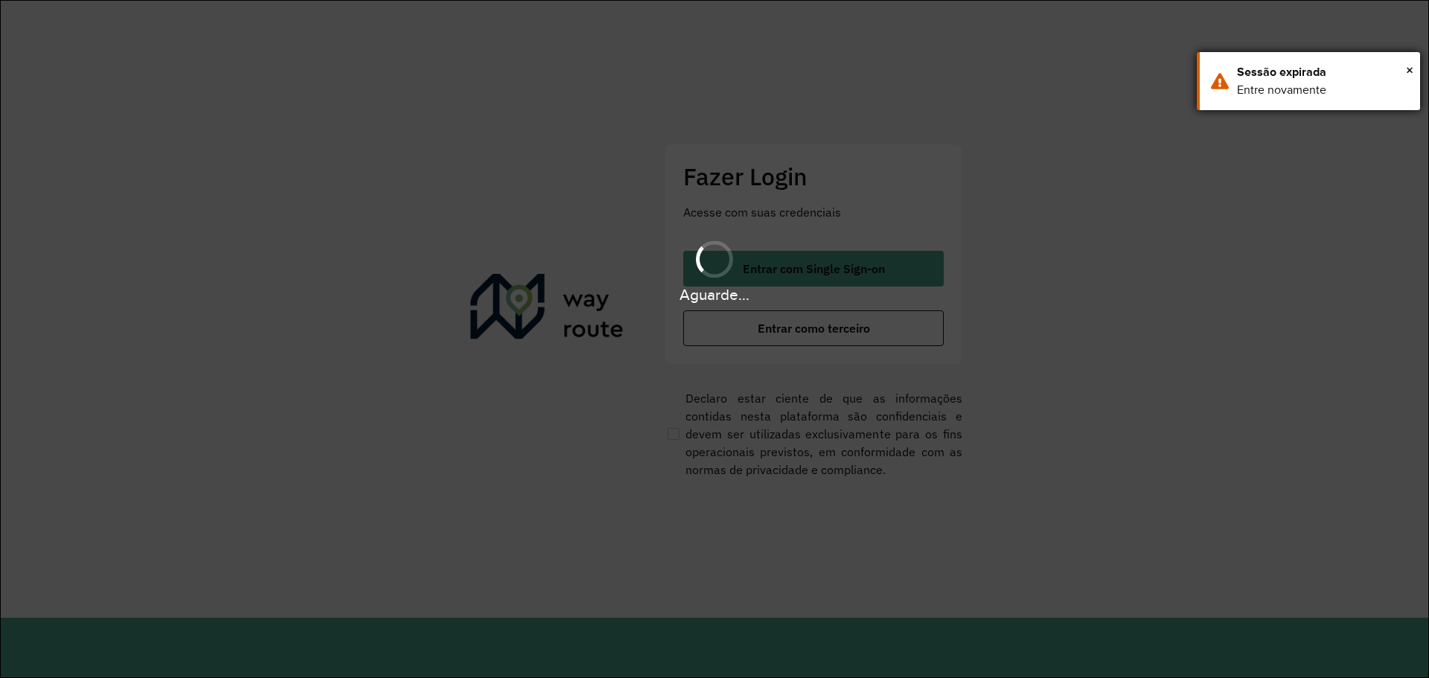
click at [1319, 80] on div "Sessão expirada" at bounding box center [1323, 72] width 172 height 18
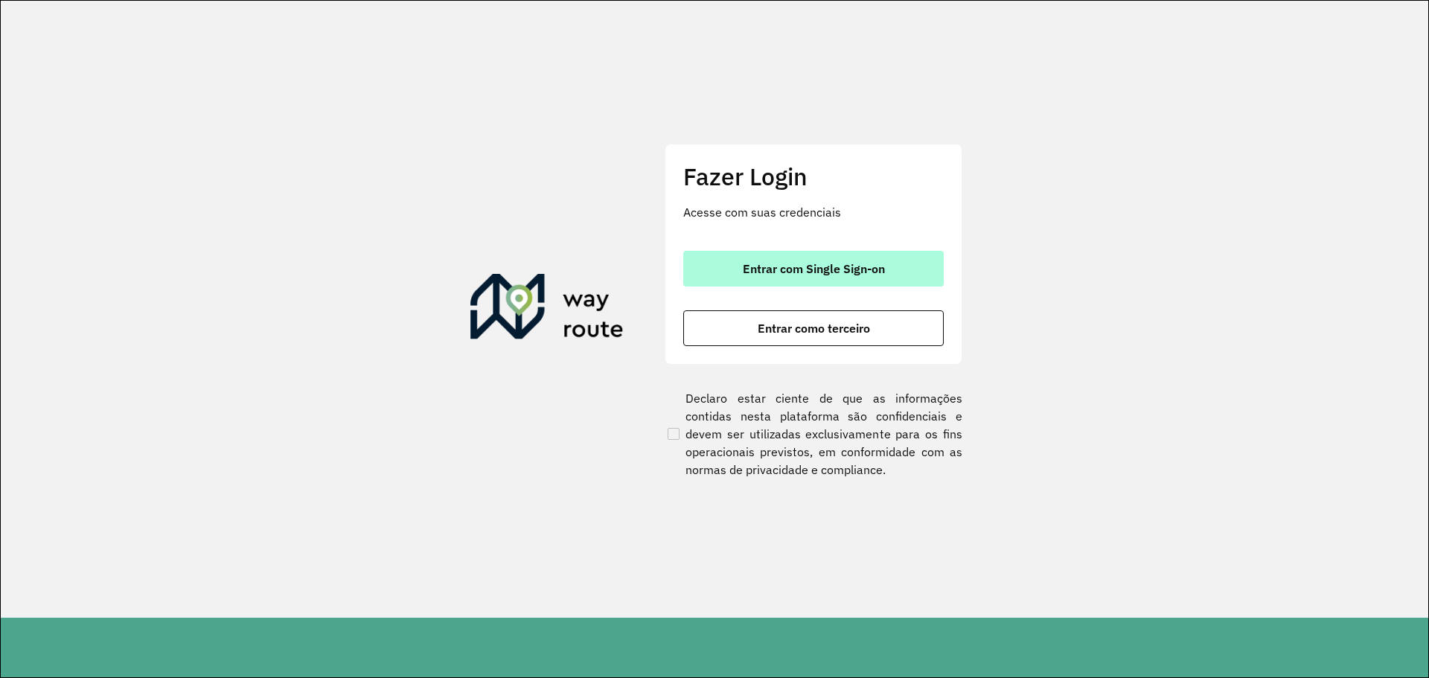
click at [871, 268] on span "Entrar com Single Sign-on" at bounding box center [814, 269] width 142 height 12
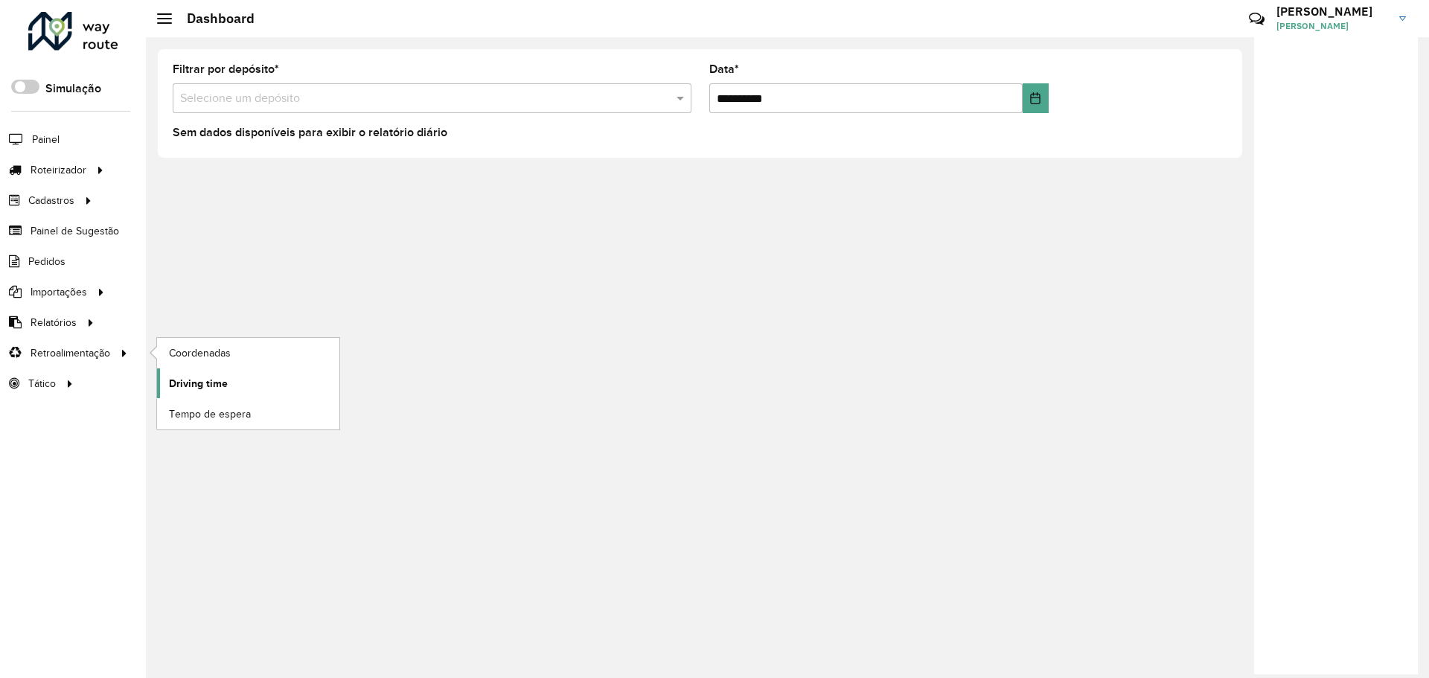
click at [252, 380] on link "Driving time" at bounding box center [248, 383] width 182 height 30
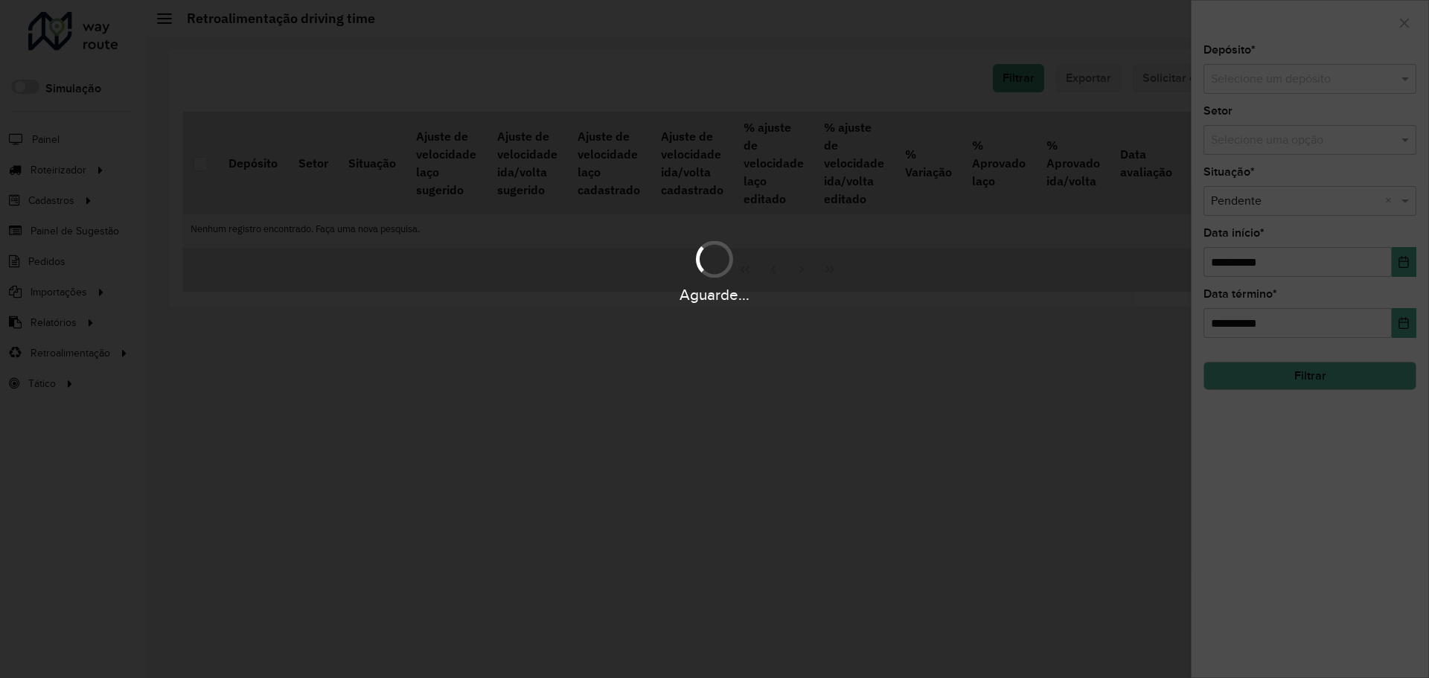
click at [1283, 83] on hb-app "Aguarde... Pop-up bloqueado! Seu navegador bloqueou automáticamente a abertura …" at bounding box center [714, 339] width 1429 height 678
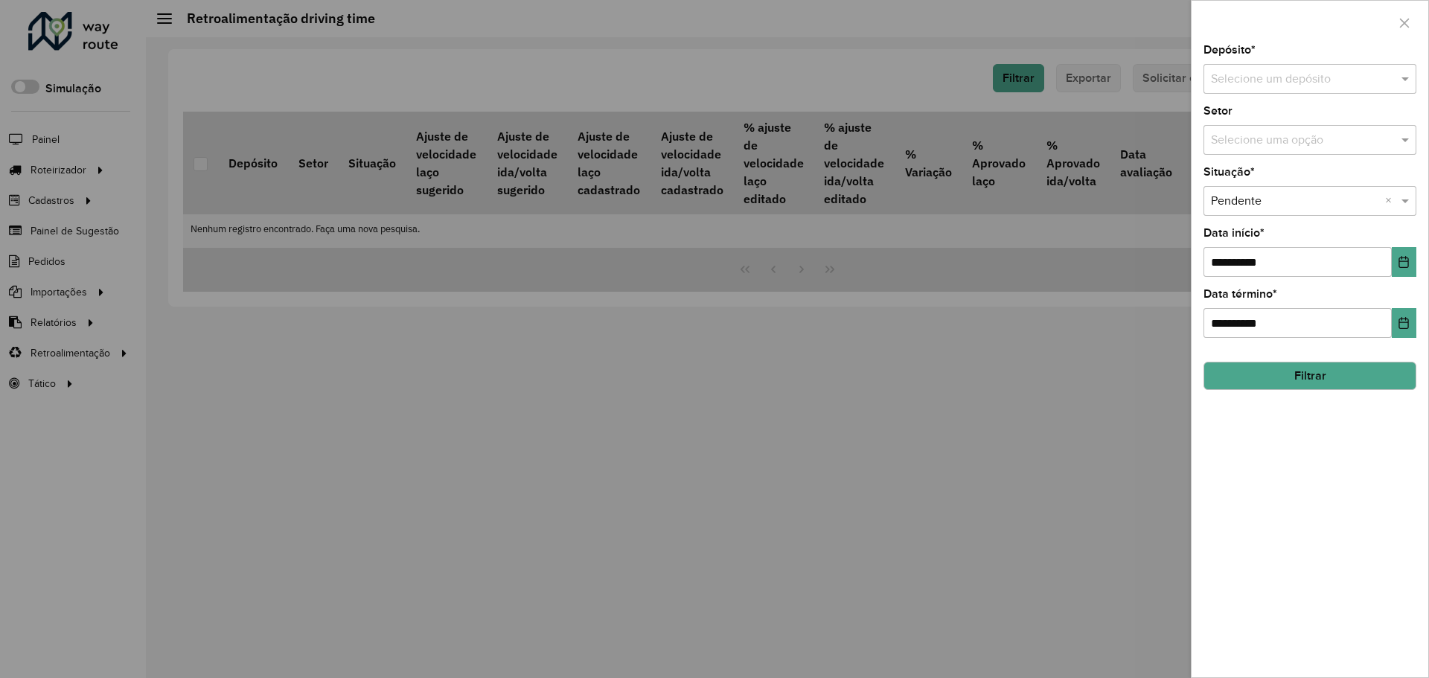
click at [1304, 71] on input "text" at bounding box center [1295, 80] width 168 height 18
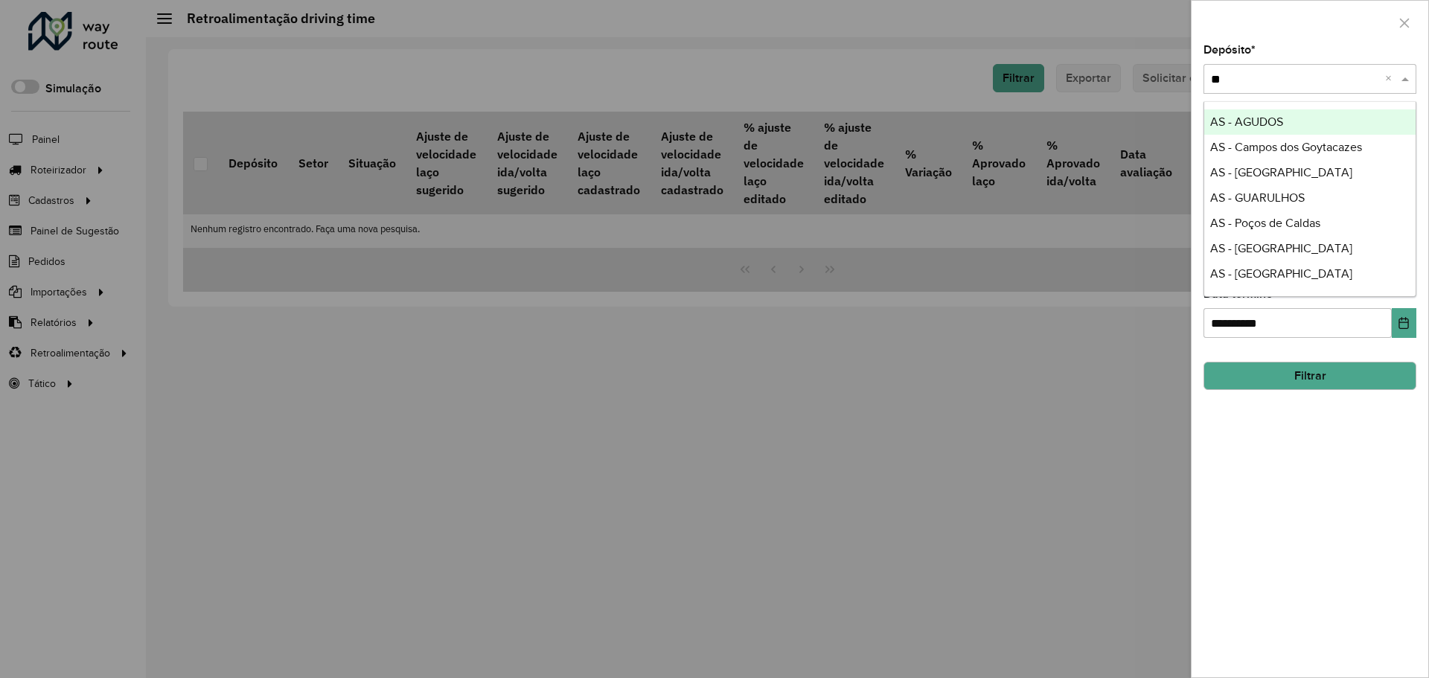
type input "*"
type input "***"
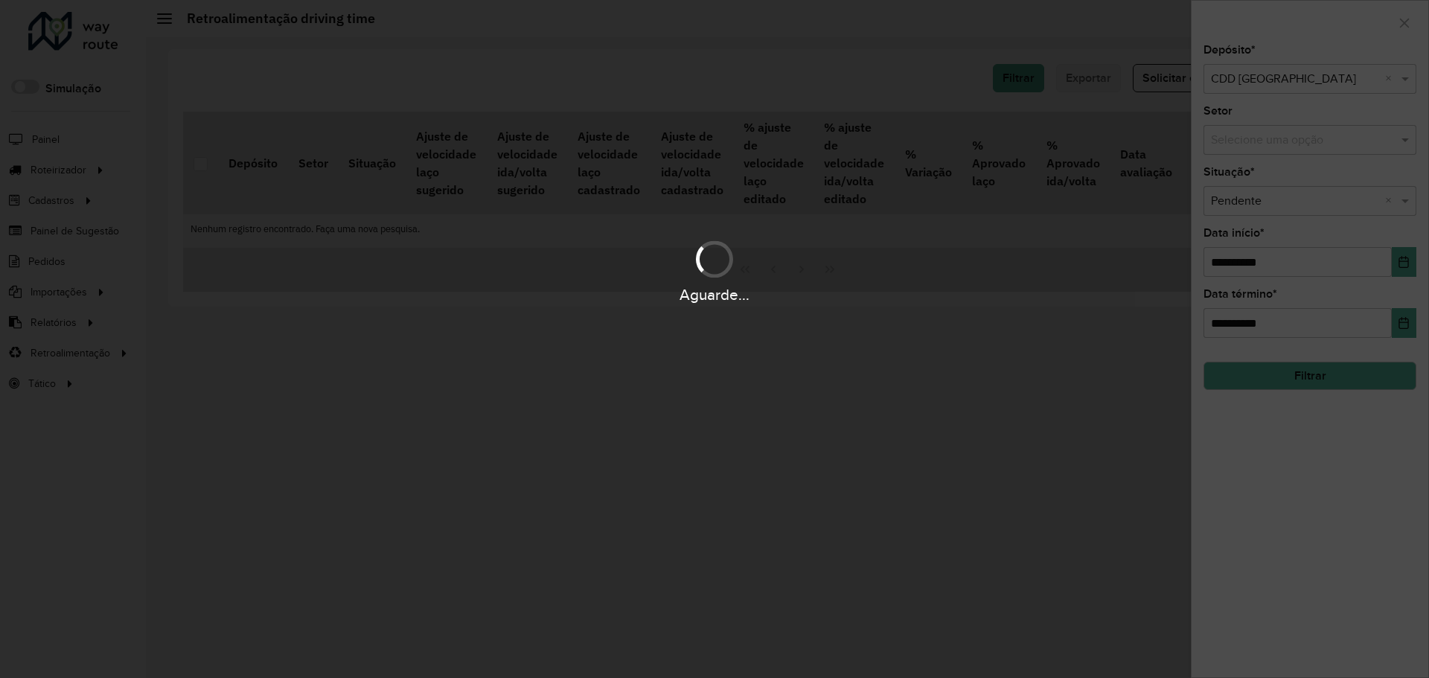
click at [1403, 265] on div "Aguarde..." at bounding box center [714, 271] width 1429 height 71
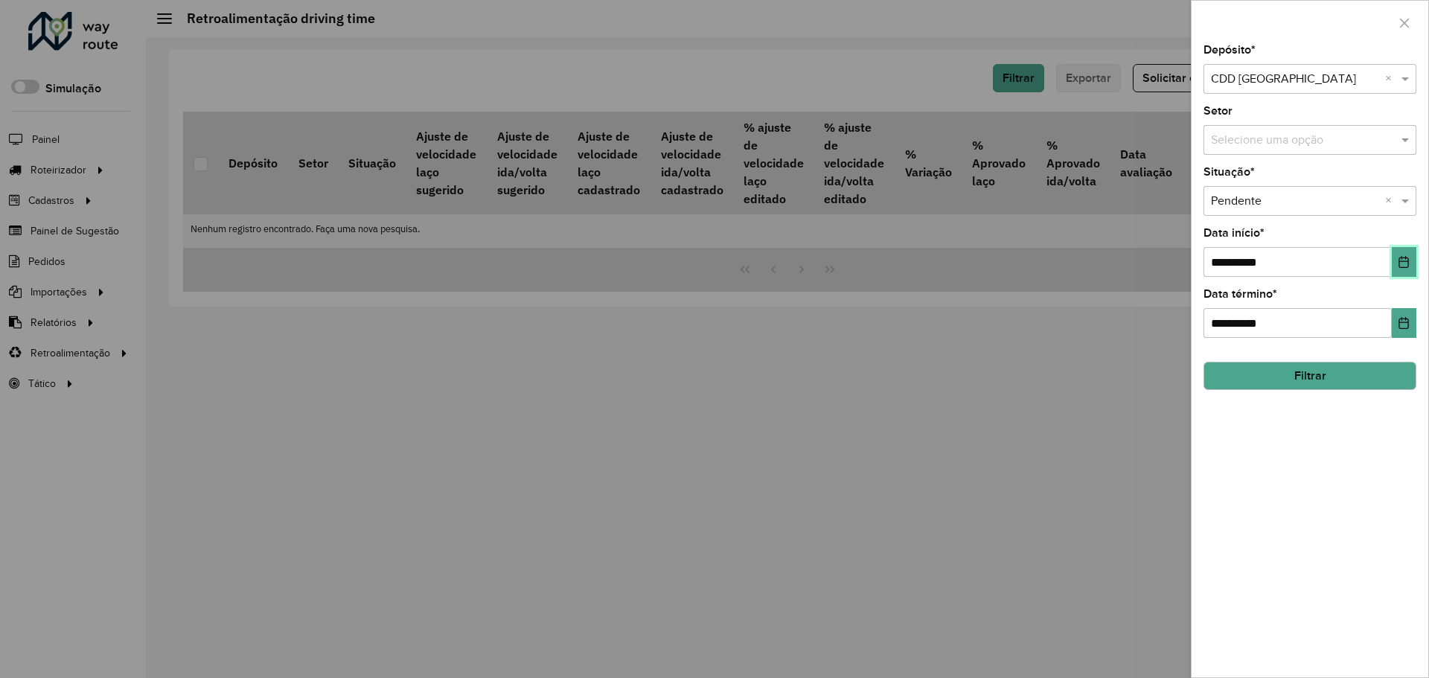
click at [1406, 264] on icon "Choose Date" at bounding box center [1404, 262] width 12 height 12
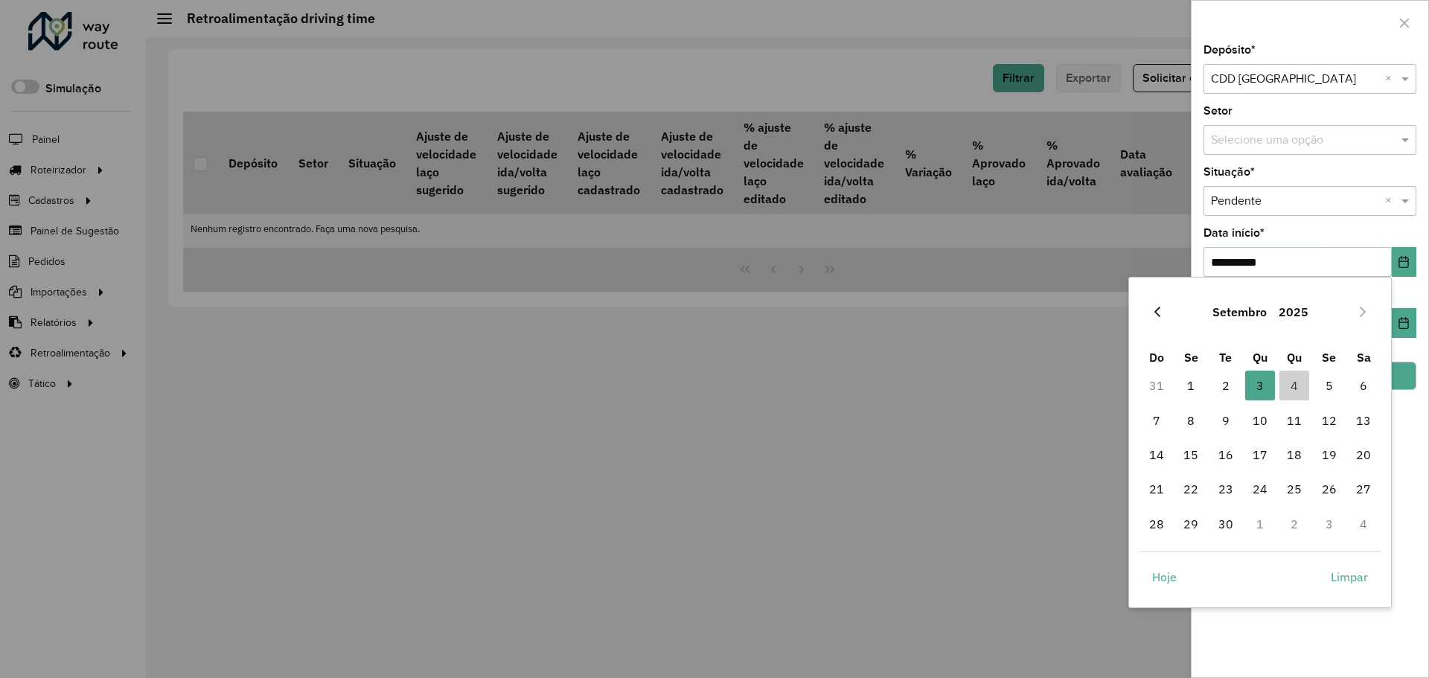
click at [1160, 316] on icon "Previous Month" at bounding box center [1157, 312] width 12 height 12
click at [1319, 379] on span "1" at bounding box center [1329, 386] width 30 height 30
type input "**********"
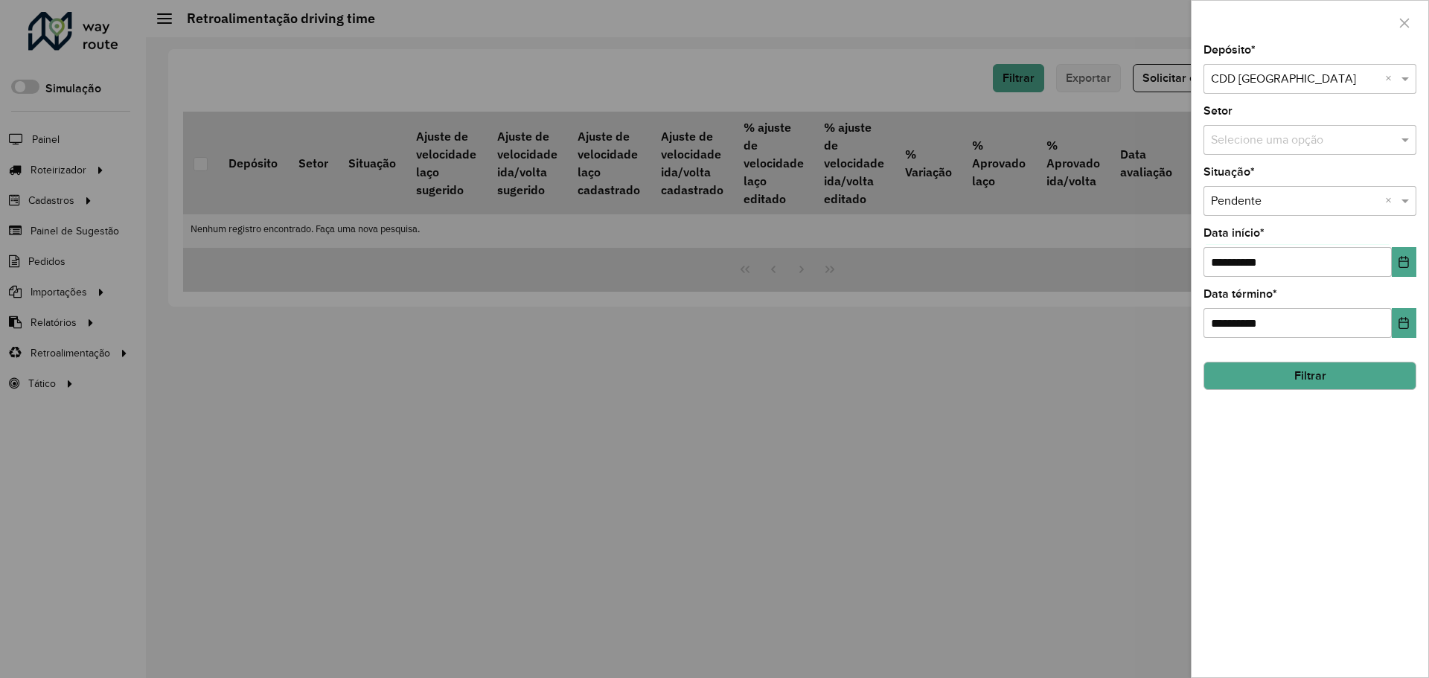
click at [1386, 374] on button "Filtrar" at bounding box center [1309, 376] width 213 height 28
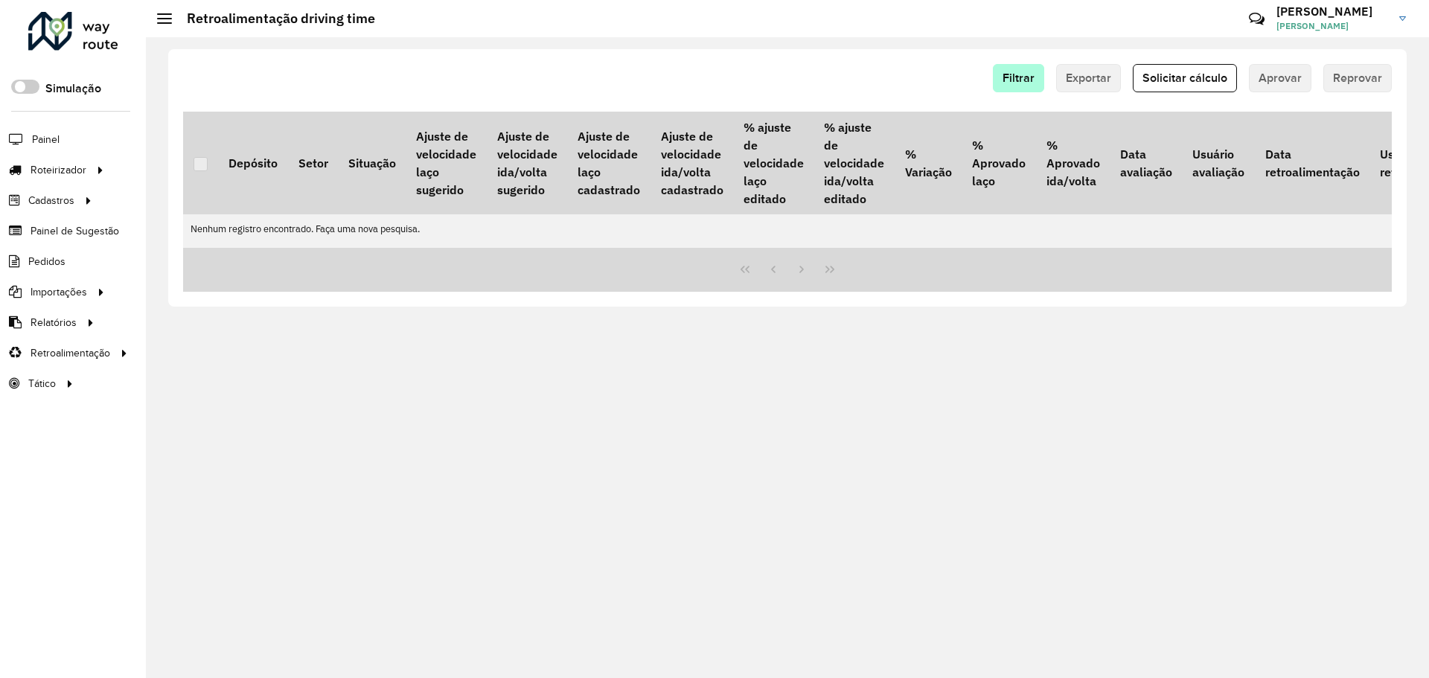
click at [1005, 64] on div "Filtrar Exportar Solicitar cálculo Aprovar Reprovar Depósito Setor Situação Aju…" at bounding box center [787, 177] width 1238 height 257
click at [1014, 78] on span "Filtrar" at bounding box center [1018, 77] width 32 height 13
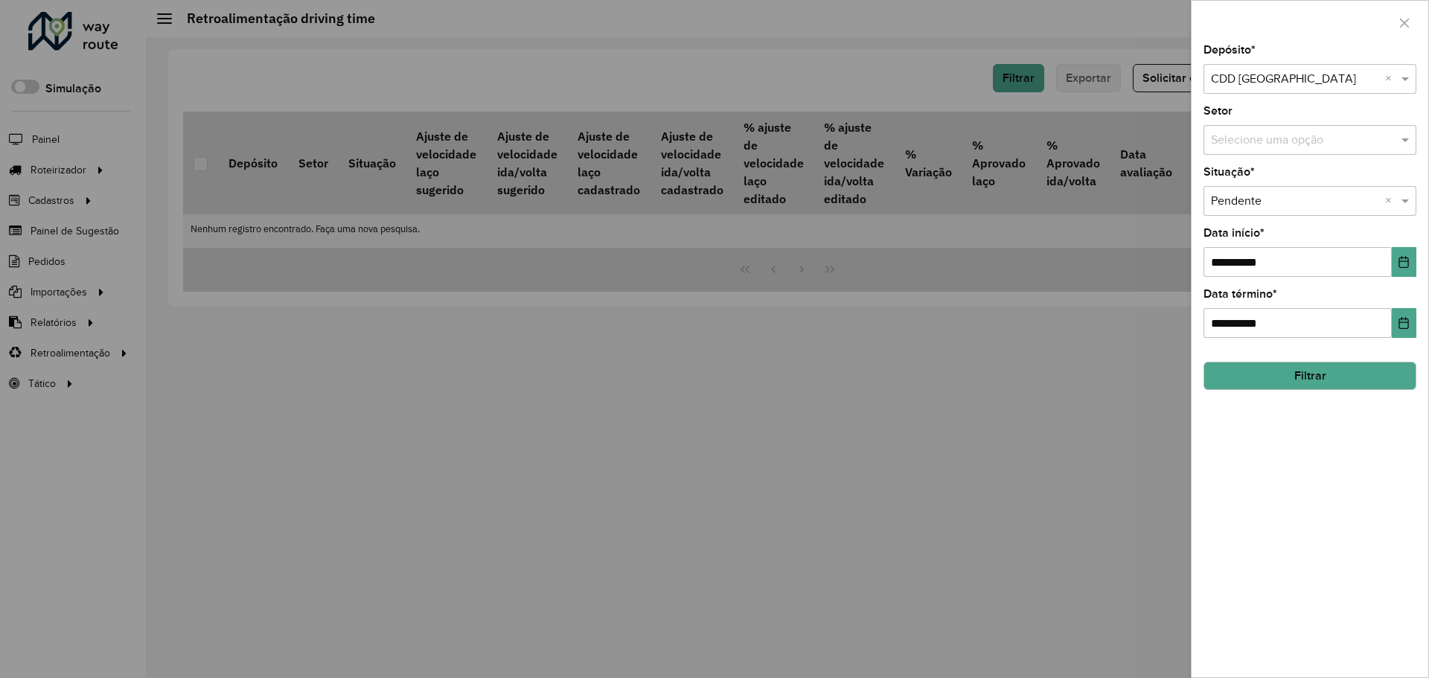
click at [1322, 201] on input "text" at bounding box center [1295, 202] width 168 height 18
click at [1290, 269] on div "Aprovada" at bounding box center [1309, 269] width 211 height 25
click at [1327, 371] on button "Filtrar" at bounding box center [1309, 376] width 213 height 28
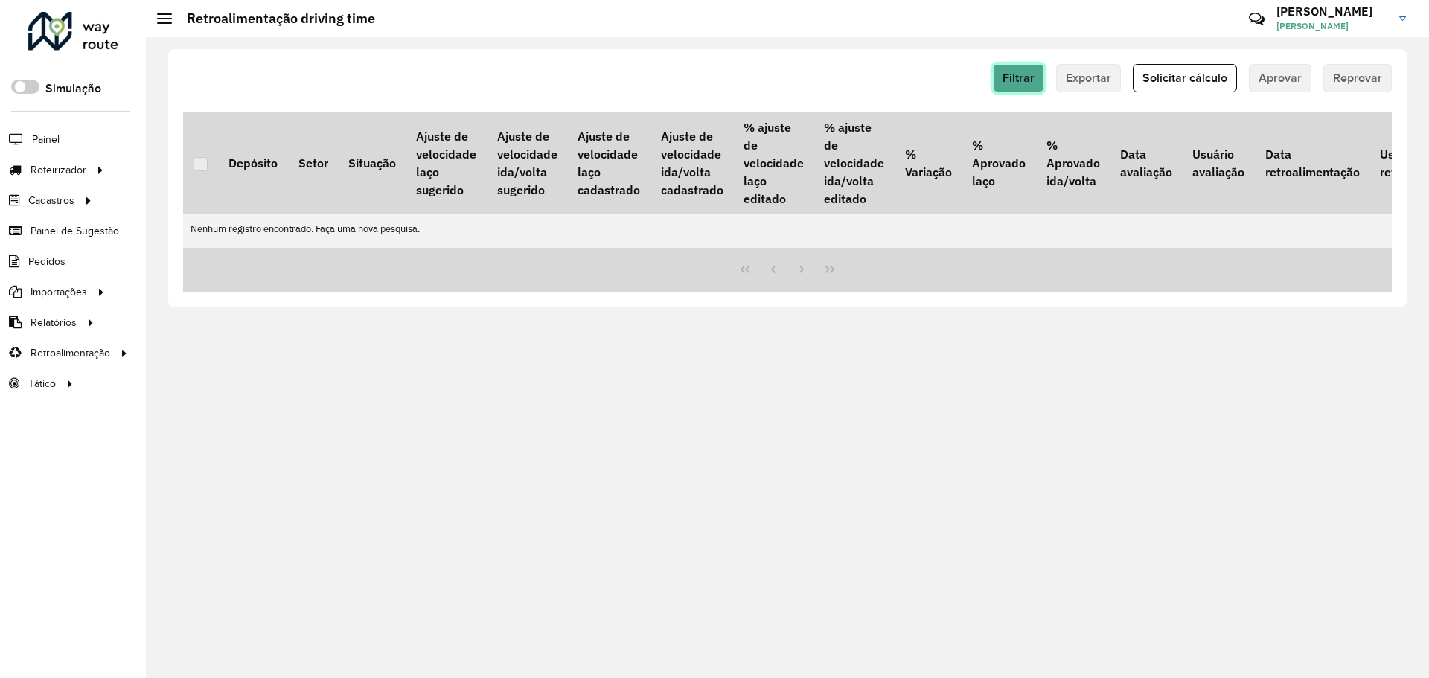
click at [1030, 68] on button "Filtrar" at bounding box center [1018, 78] width 51 height 28
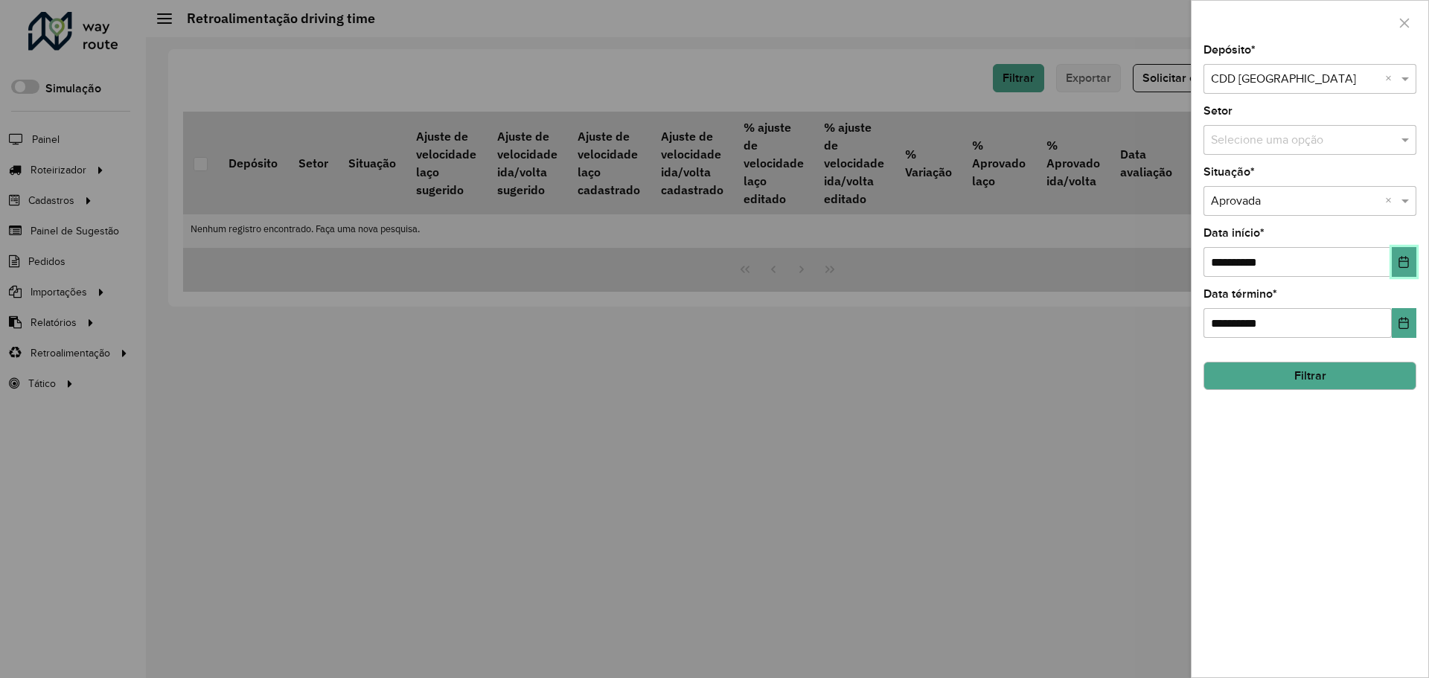
click at [1395, 257] on button "Choose Date" at bounding box center [1404, 262] width 25 height 30
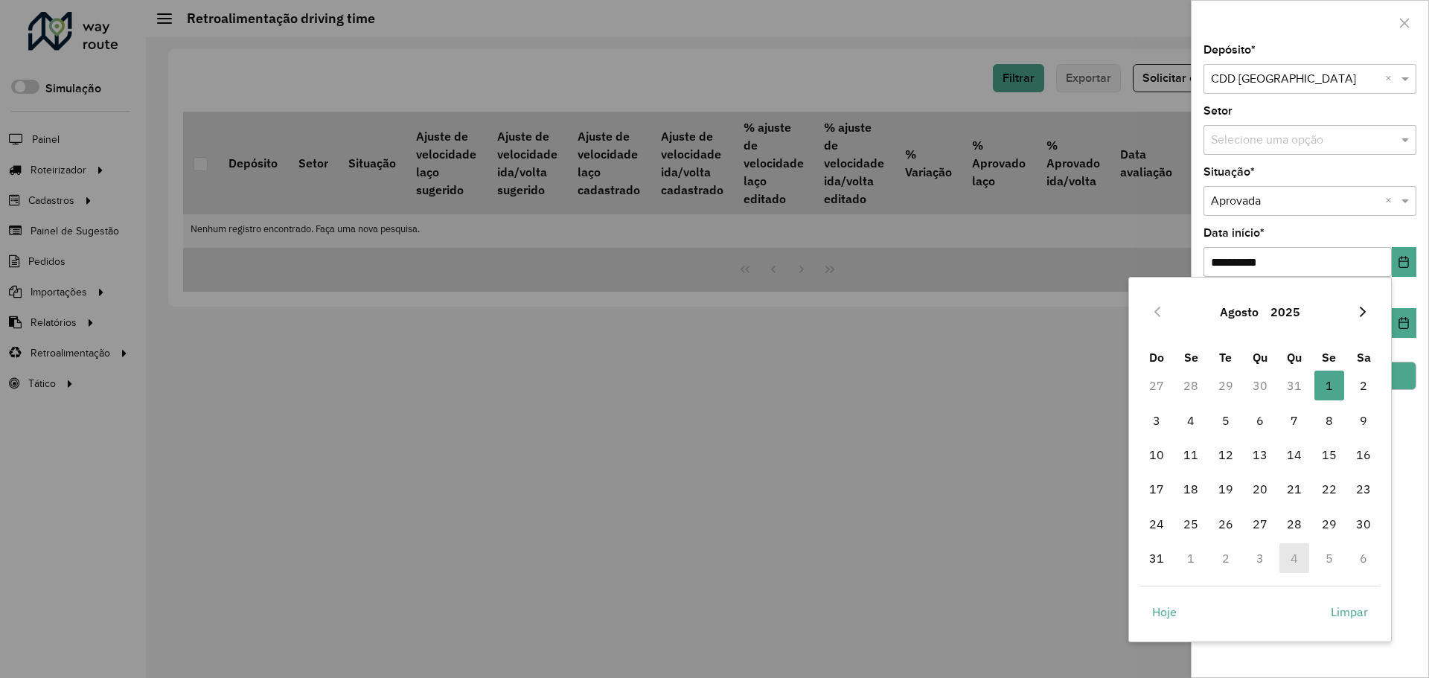
click at [1361, 304] on button "Next Month" at bounding box center [1363, 312] width 24 height 24
click at [1199, 388] on span "1" at bounding box center [1191, 386] width 30 height 30
type input "**********"
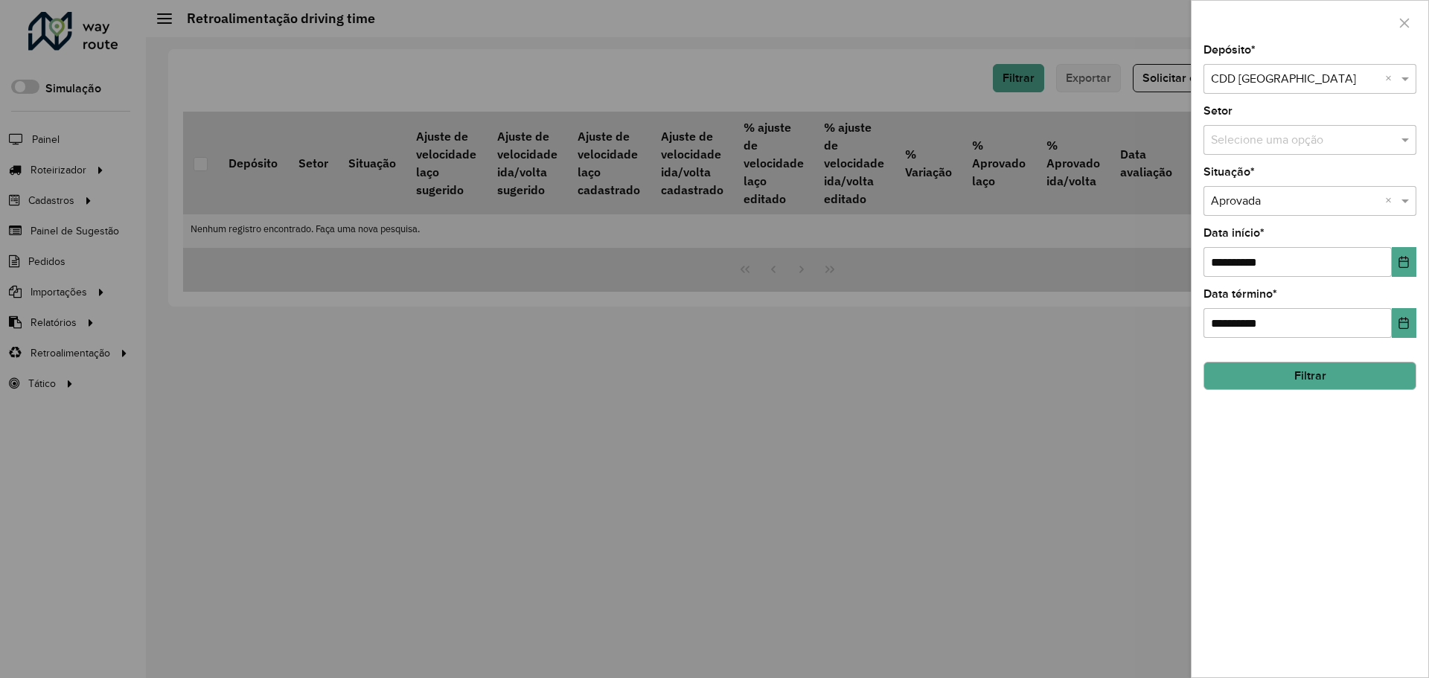
click at [1372, 379] on button "Filtrar" at bounding box center [1309, 376] width 213 height 28
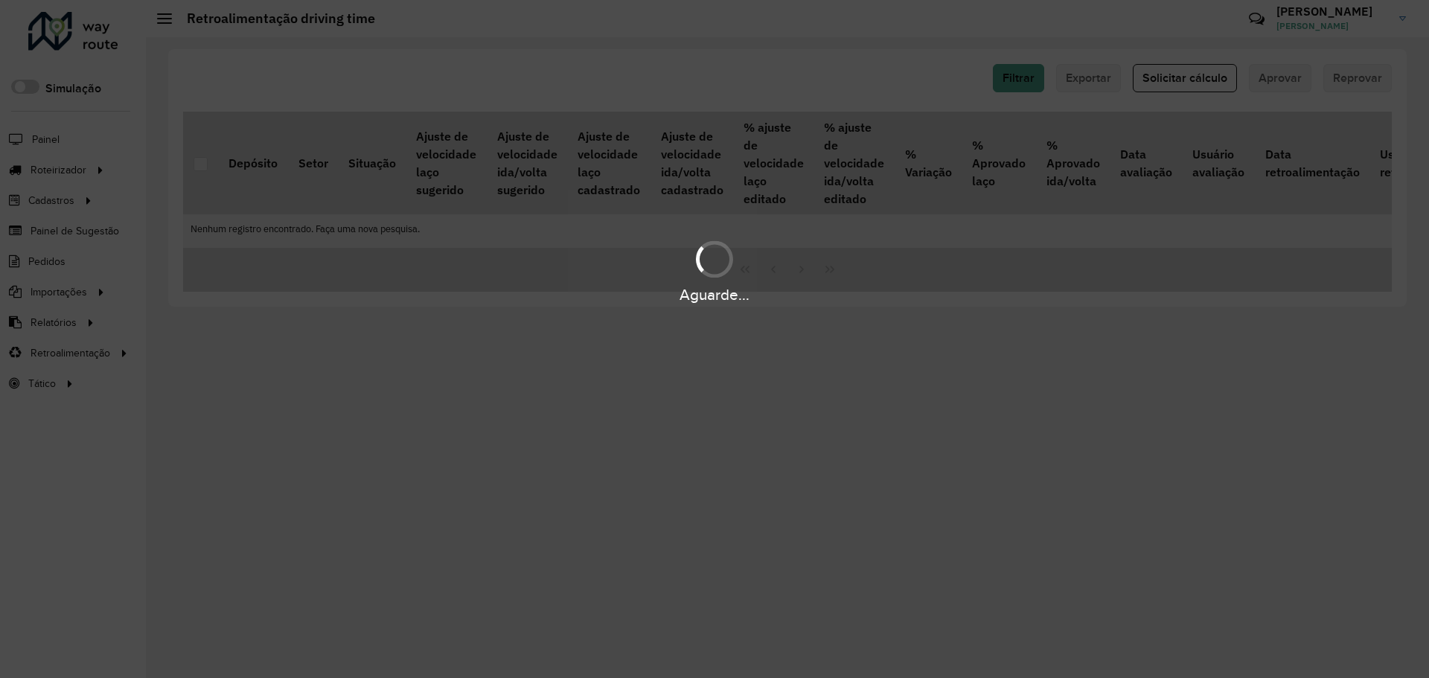
drag, startPoint x: 1098, startPoint y: 177, endPoint x: 1085, endPoint y: 157, distance: 23.7
click at [1091, 166] on div "Aguarde..." at bounding box center [714, 339] width 1429 height 678
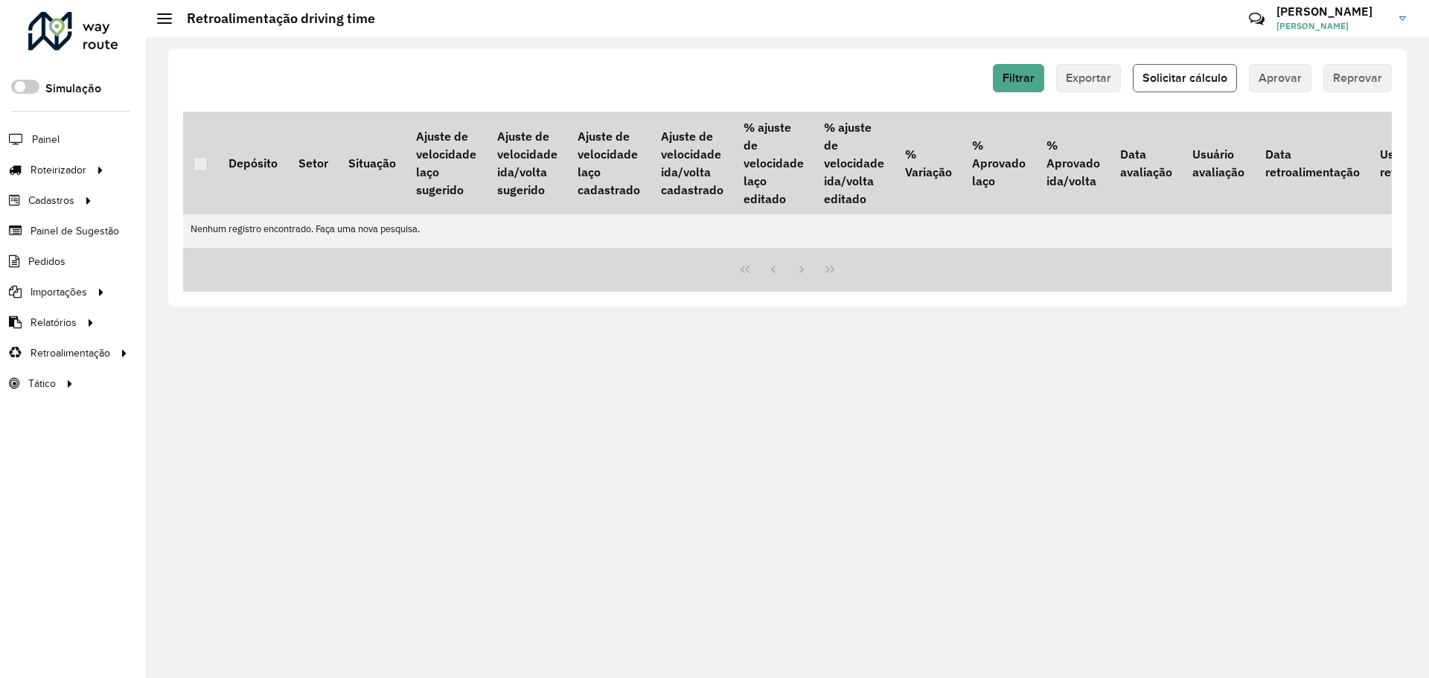
click at [1197, 80] on span "Solicitar cálculo" at bounding box center [1184, 77] width 85 height 13
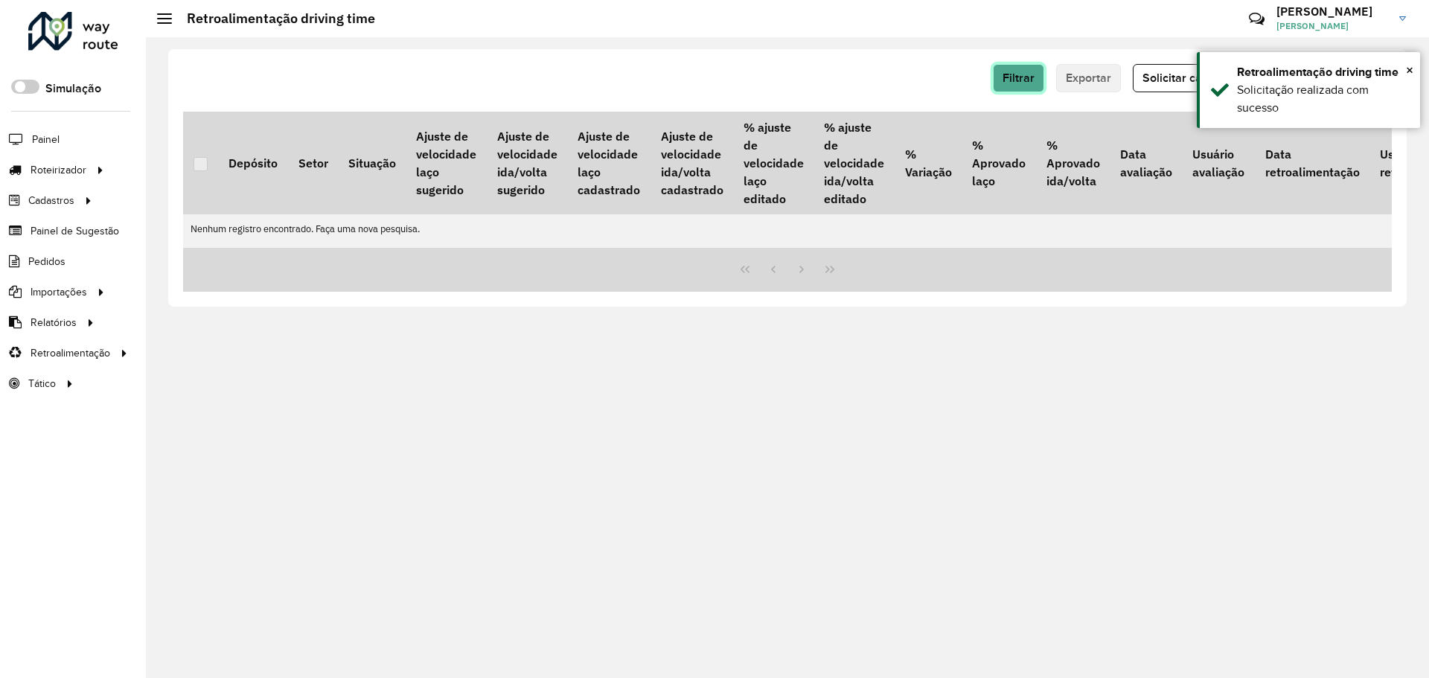
click at [1012, 78] on span "Filtrar" at bounding box center [1018, 77] width 32 height 13
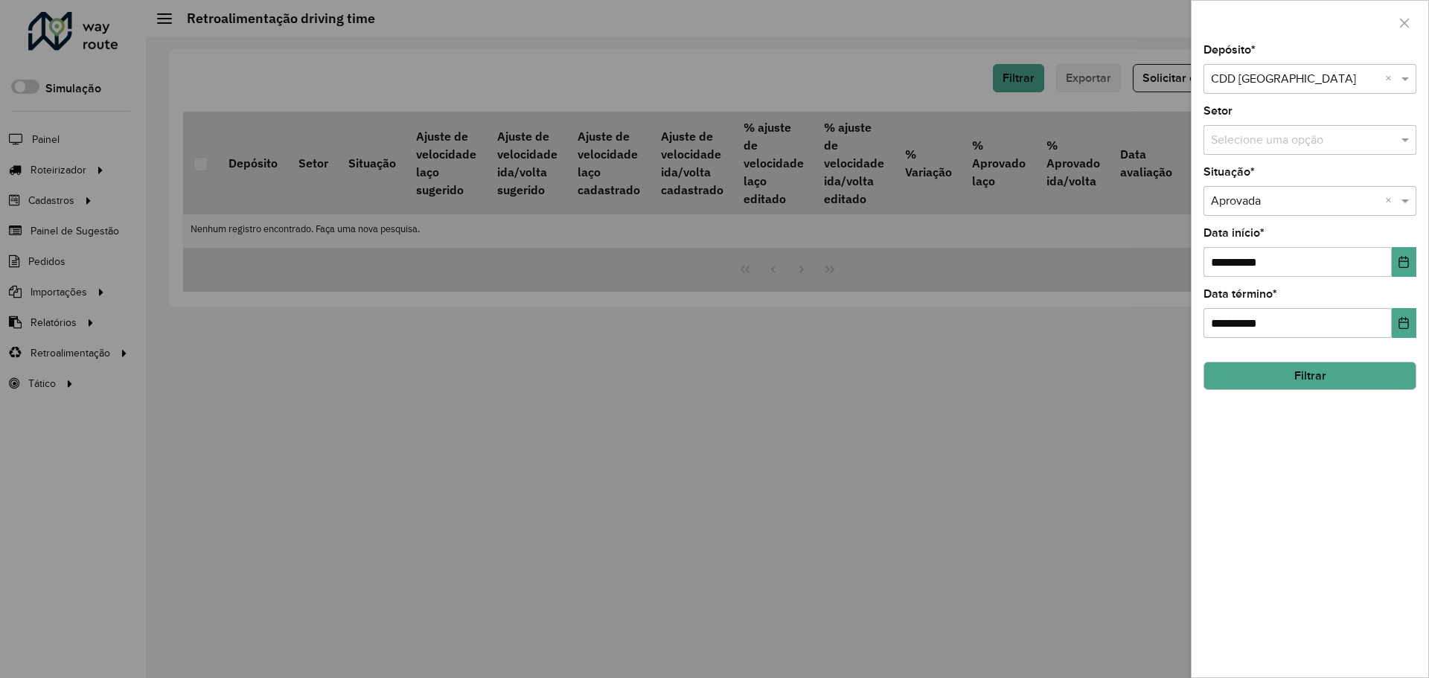
click at [1323, 379] on button "Filtrar" at bounding box center [1309, 376] width 213 height 28
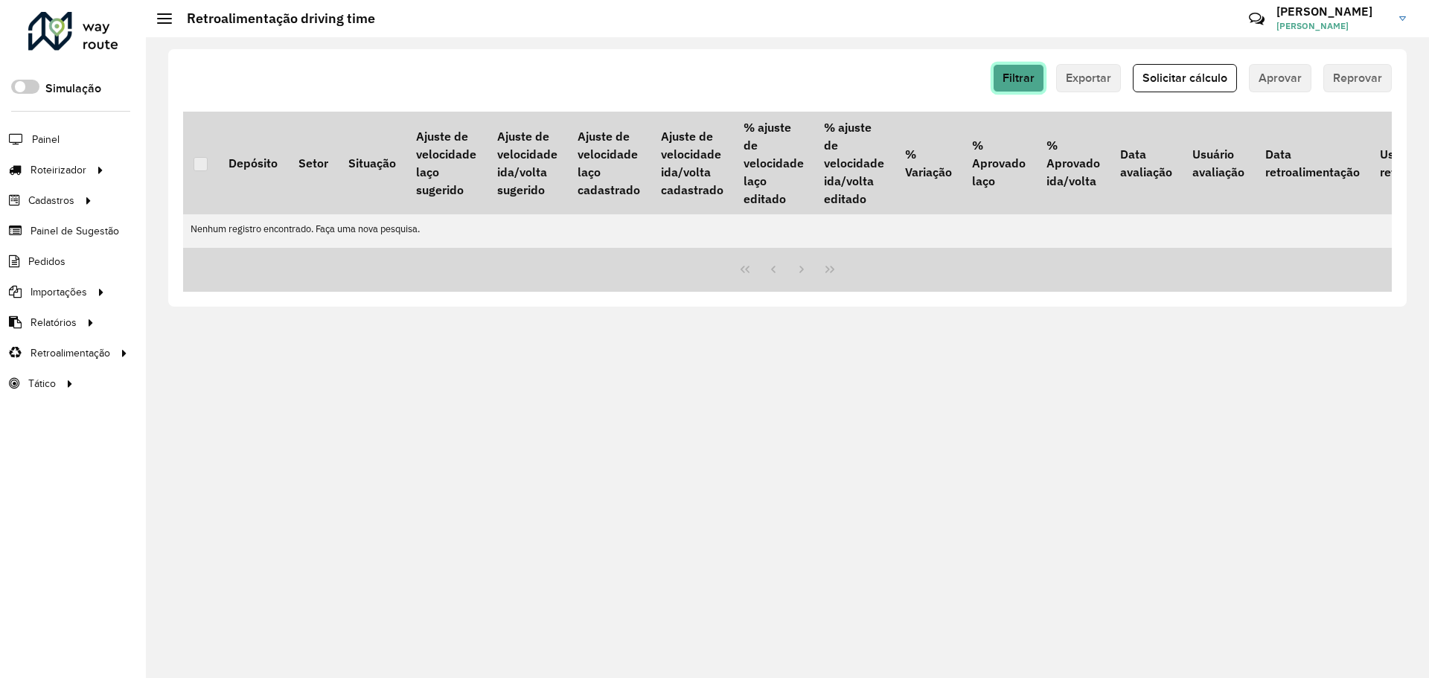
click at [1017, 74] on span "Filtrar" at bounding box center [1018, 77] width 32 height 13
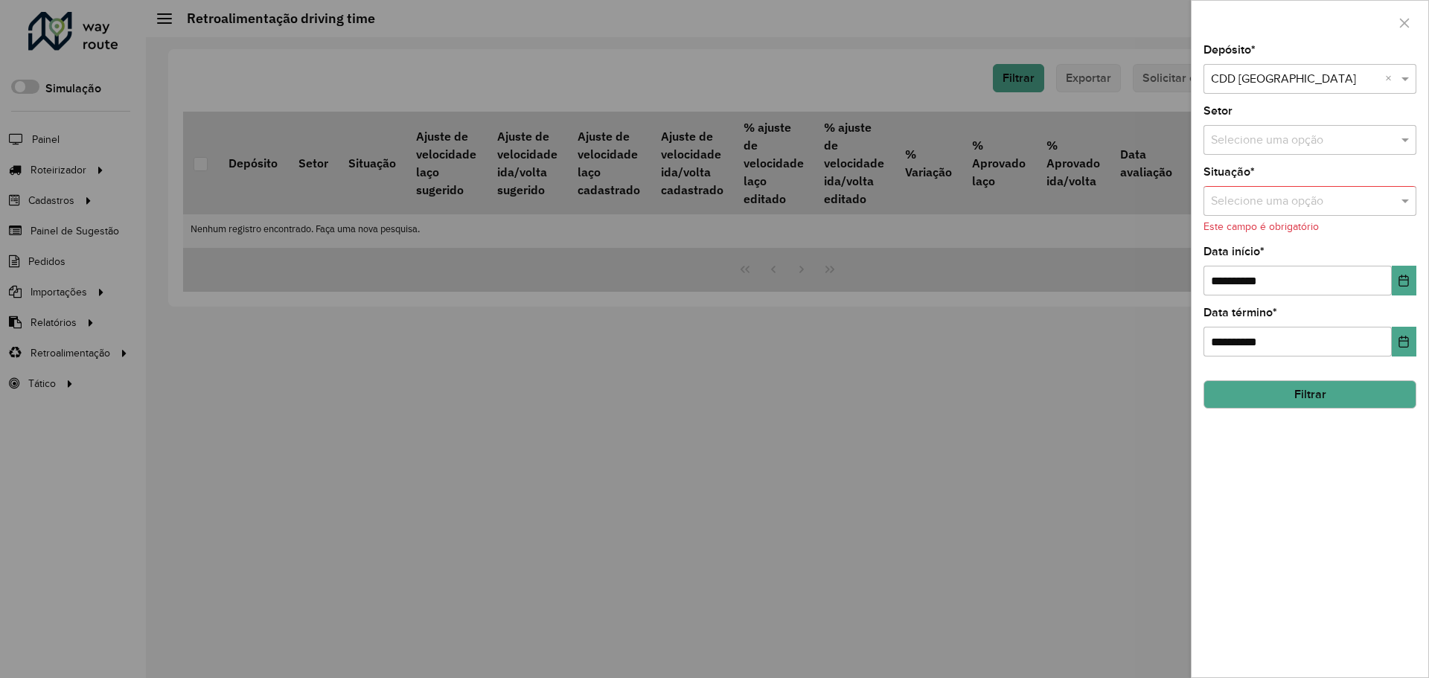
click at [1380, 400] on button "Filtrar" at bounding box center [1309, 394] width 213 height 28
click at [1336, 204] on input "text" at bounding box center [1295, 202] width 168 height 18
click at [1306, 246] on div "Pendente" at bounding box center [1309, 243] width 211 height 25
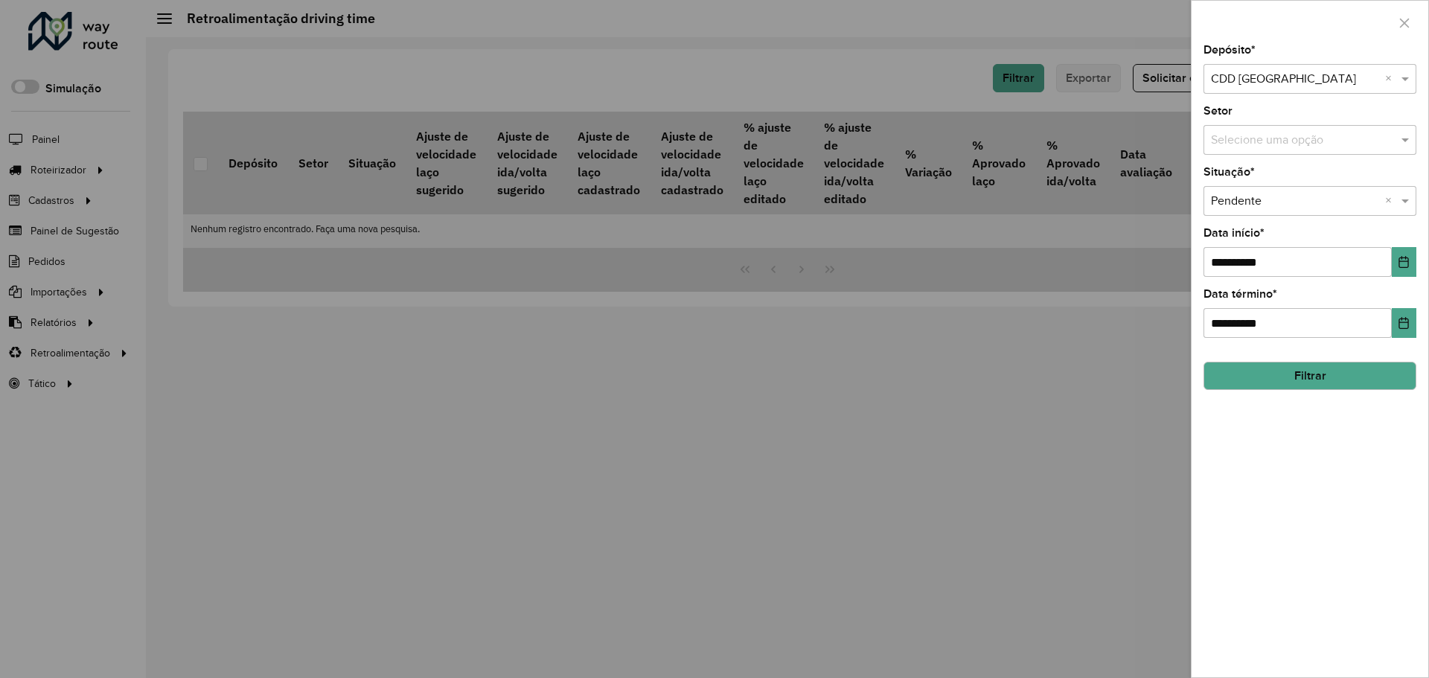
click at [1330, 383] on button "Filtrar" at bounding box center [1309, 376] width 213 height 28
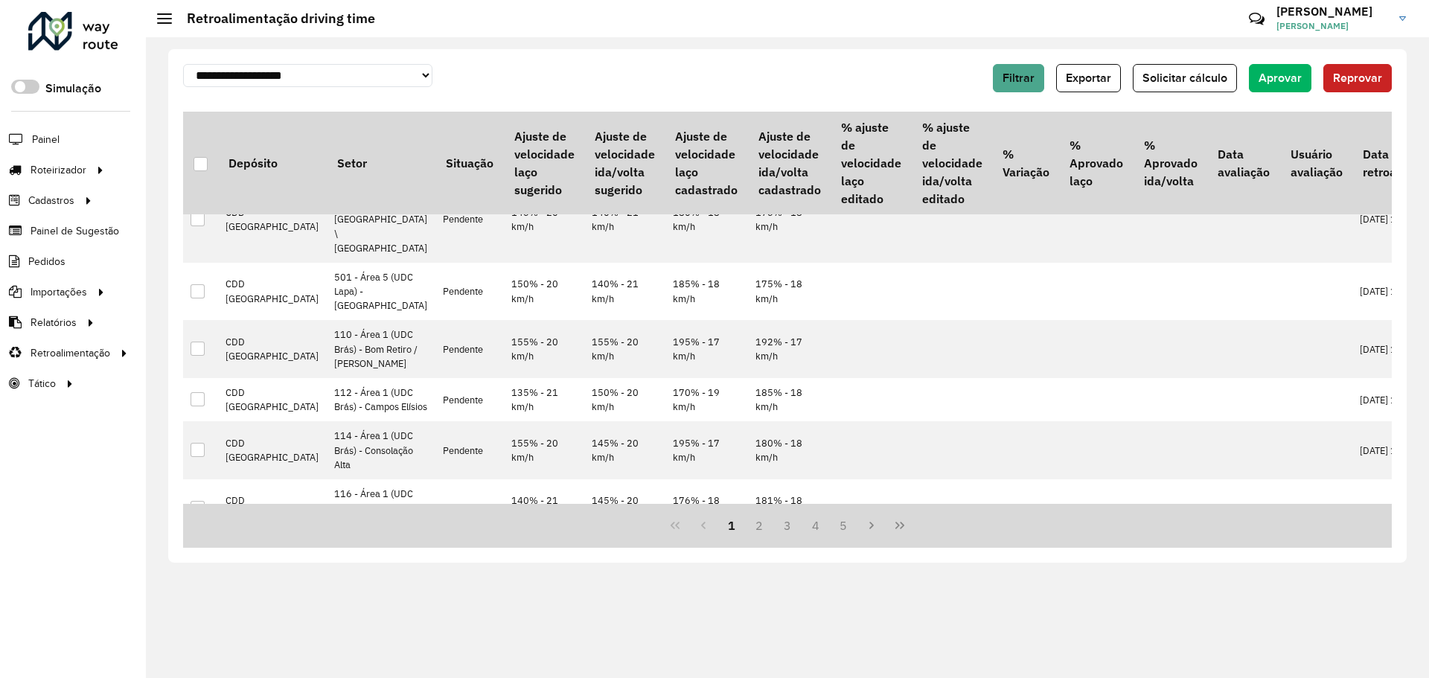
scroll to position [1141, 0]
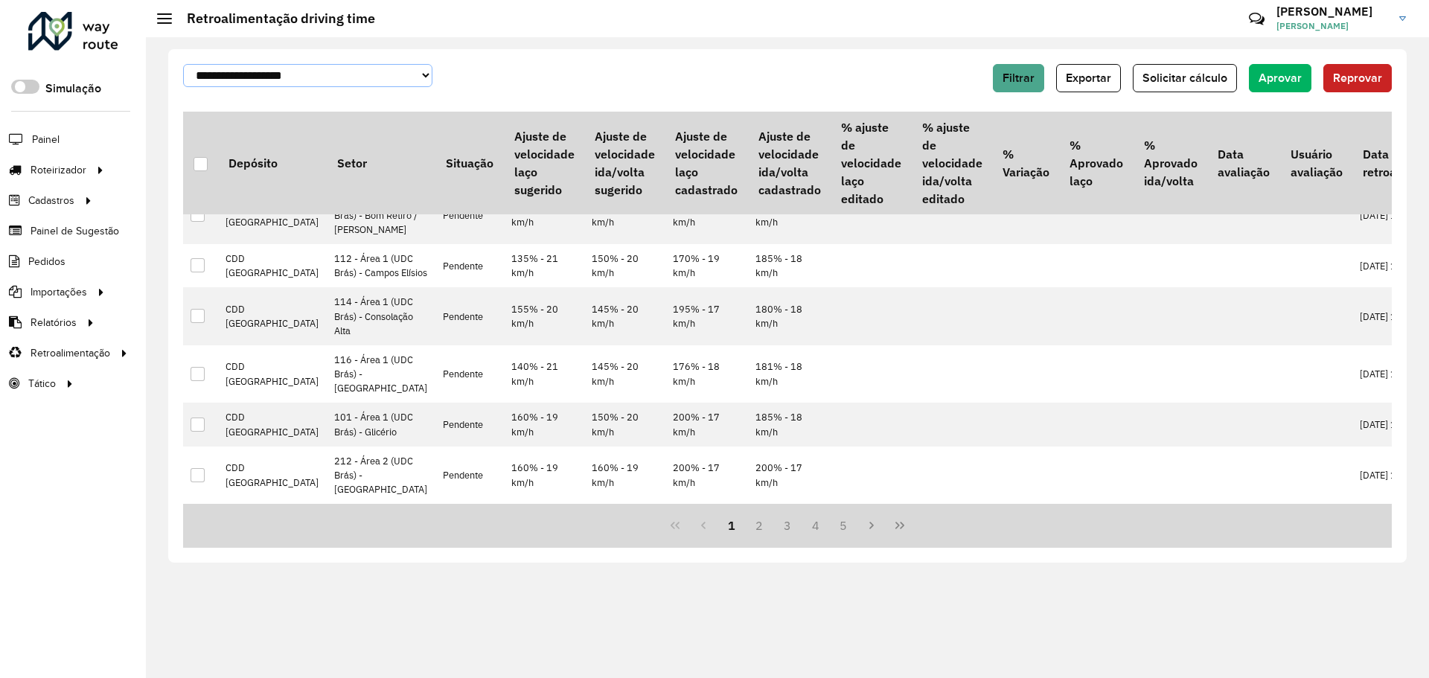
click at [332, 83] on select "**********" at bounding box center [307, 75] width 249 height 23
select select "****"
click at [183, 71] on select "**********" at bounding box center [307, 75] width 249 height 23
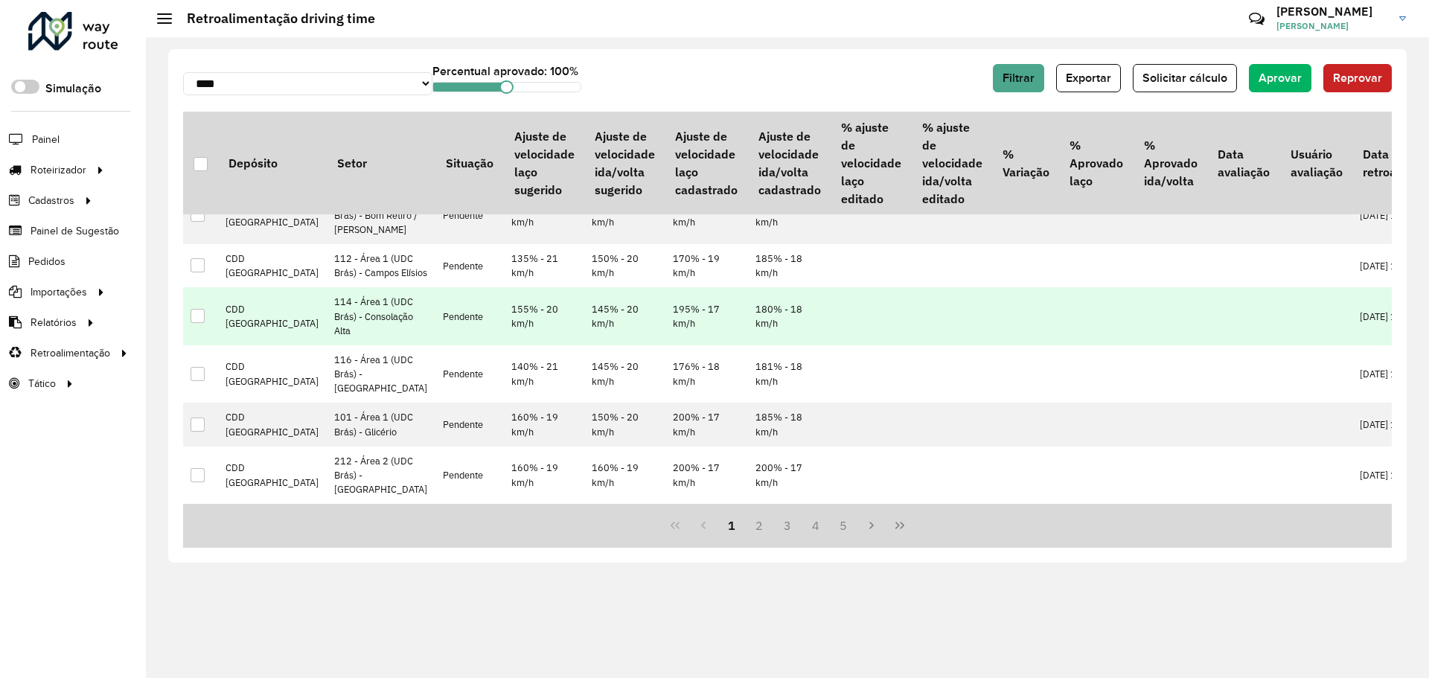
click at [199, 309] on div at bounding box center [198, 316] width 14 height 14
drag, startPoint x: 512, startPoint y: 87, endPoint x: 487, endPoint y: 86, distance: 24.6
click at [487, 86] on span at bounding box center [486, 86] width 13 height 13
click at [197, 311] on icon at bounding box center [198, 316] width 10 height 10
click at [197, 309] on div at bounding box center [198, 316] width 14 height 14
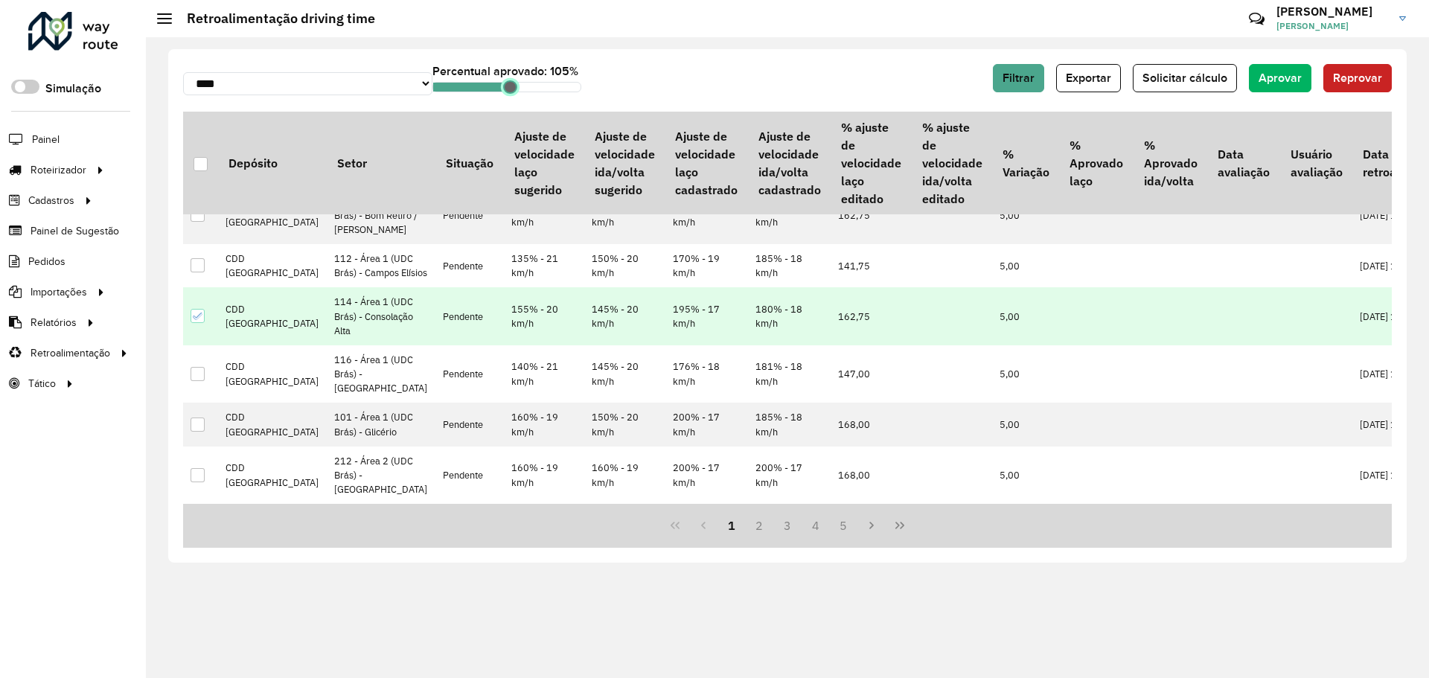
drag, startPoint x: 493, startPoint y: 86, endPoint x: 510, endPoint y: 88, distance: 17.9
click at [510, 88] on span at bounding box center [509, 86] width 13 height 13
click at [830, 287] on td "162,75" at bounding box center [870, 316] width 80 height 58
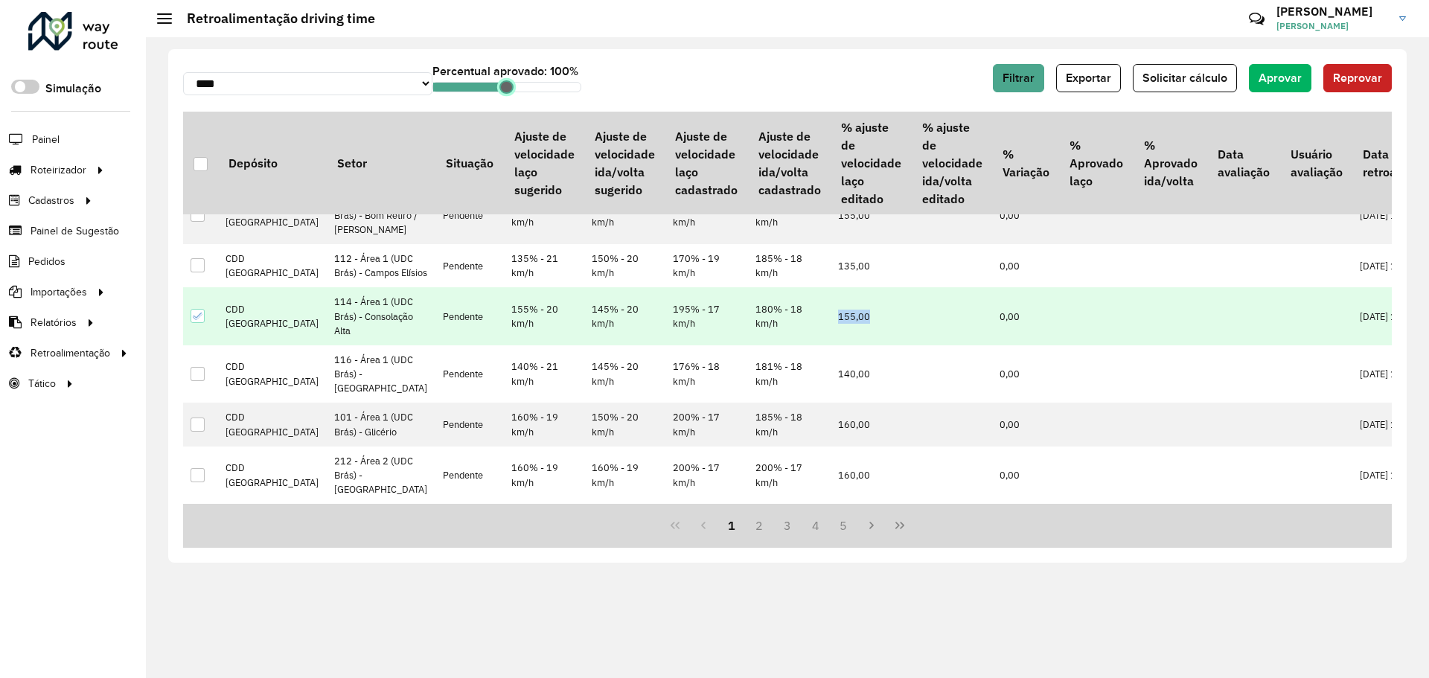
drag, startPoint x: 513, startPoint y: 93, endPoint x: 507, endPoint y: 86, distance: 9.0
click at [507, 86] on span at bounding box center [505, 86] width 13 height 13
click at [665, 287] on td "195% - 17 km/h" at bounding box center [706, 316] width 83 height 58
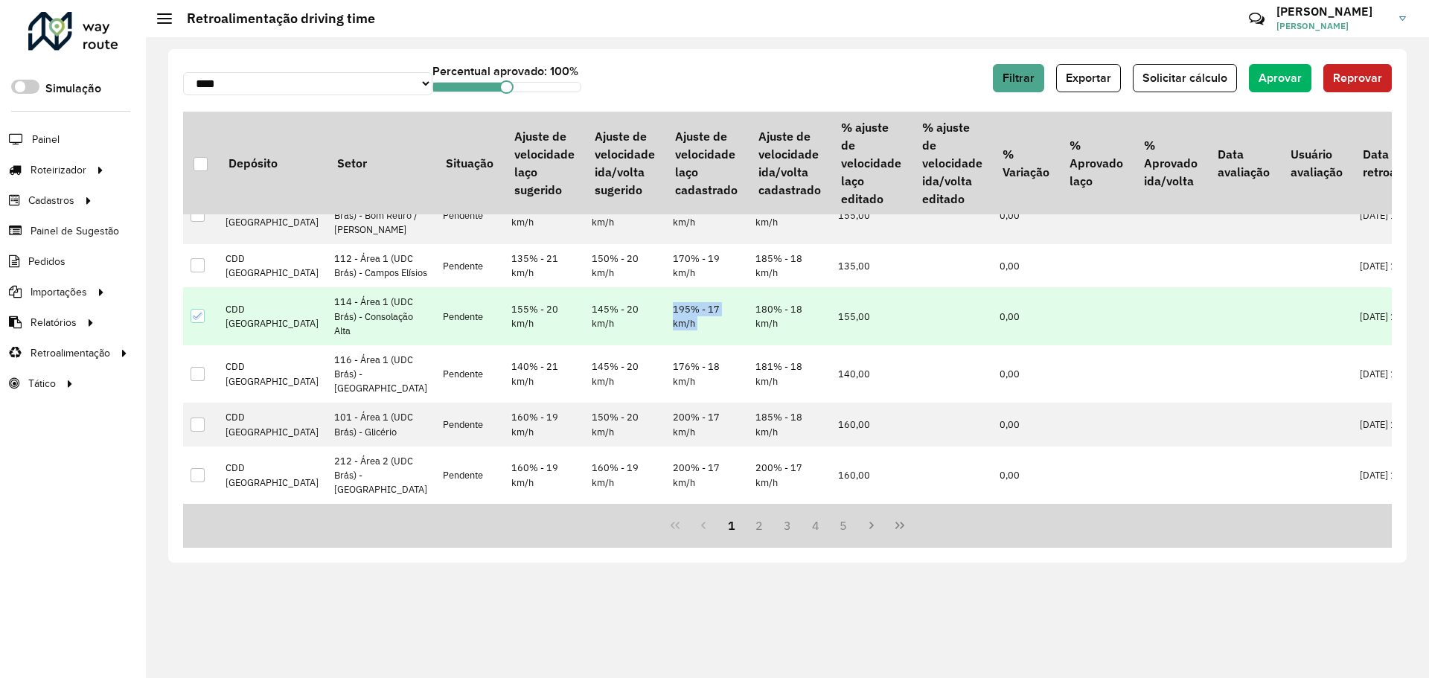
click at [665, 287] on td "195% - 17 km/h" at bounding box center [706, 316] width 83 height 58
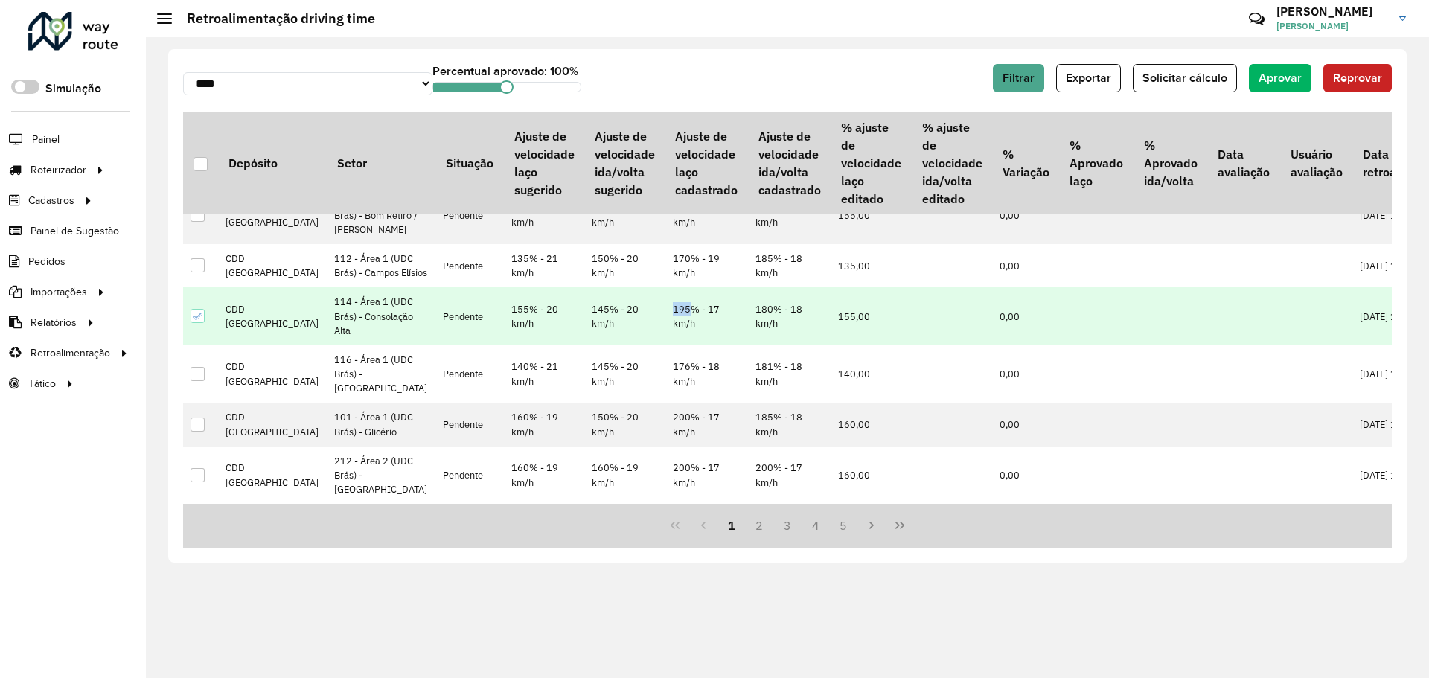
click at [665, 287] on td "195% - 17 km/h" at bounding box center [706, 316] width 83 height 58
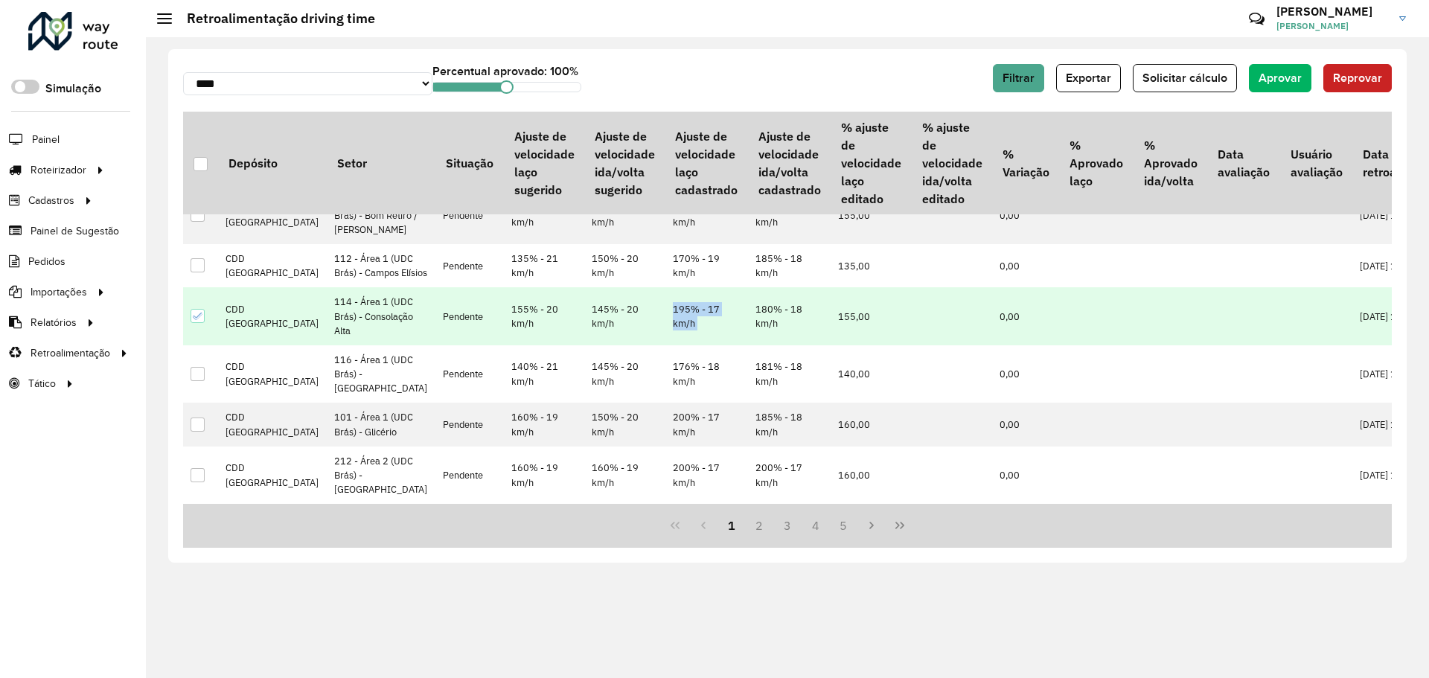
click at [193, 311] on icon at bounding box center [198, 316] width 10 height 10
drag, startPoint x: 634, startPoint y: 267, endPoint x: 642, endPoint y: 286, distance: 20.3
click at [665, 287] on td "195% - 17 km/h" at bounding box center [706, 316] width 83 height 58
click at [584, 287] on td "145% - 20 km/h" at bounding box center [624, 316] width 80 height 58
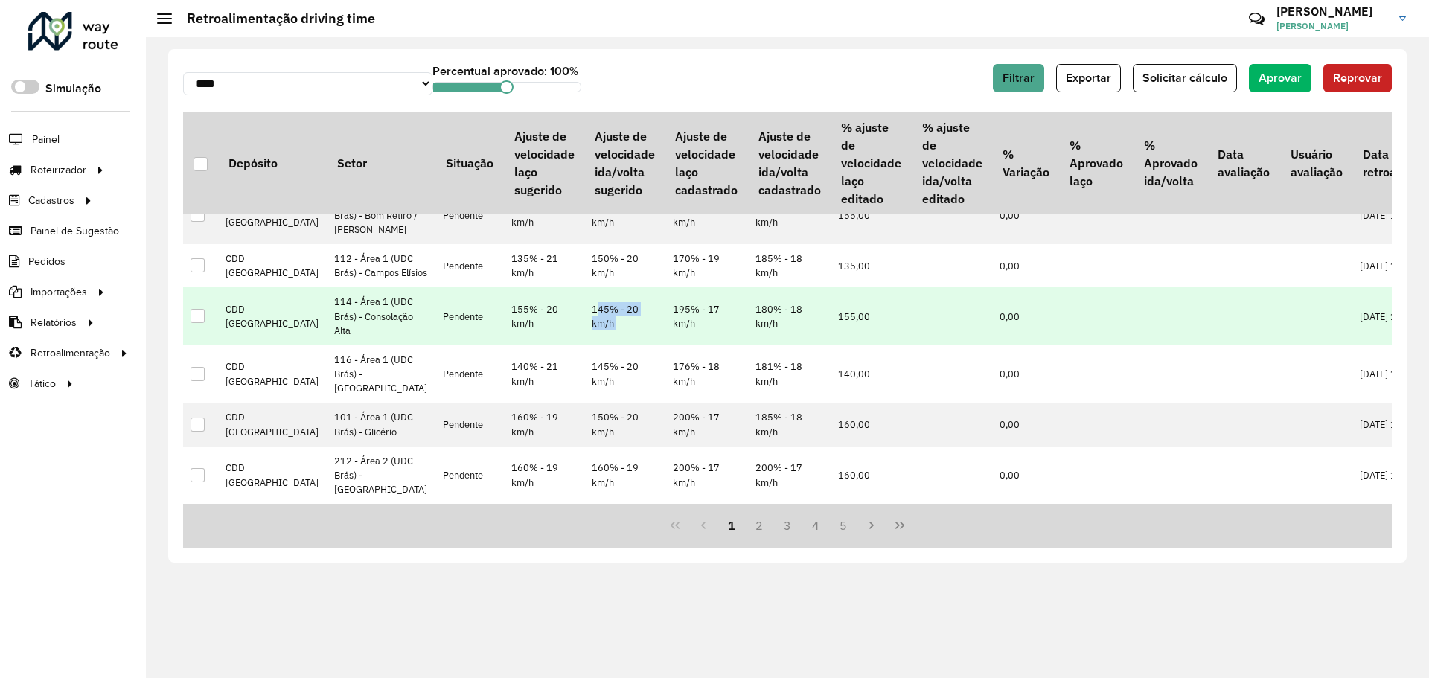
click at [584, 287] on td "145% - 20 km/h" at bounding box center [624, 316] width 80 height 58
click at [669, 287] on td "195% - 17 km/h" at bounding box center [706, 316] width 83 height 58
click at [584, 287] on td "145% - 20 km/h" at bounding box center [624, 316] width 80 height 58
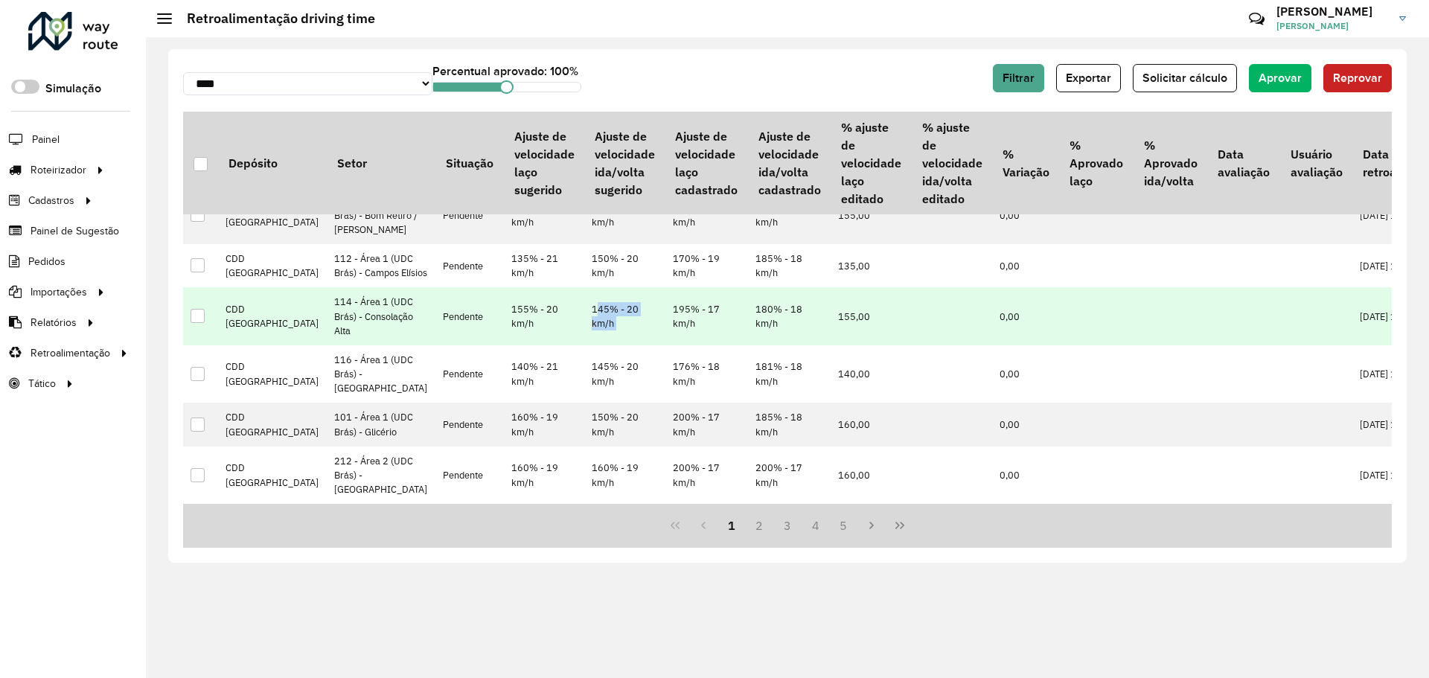
click at [584, 287] on td "145% - 20 km/h" at bounding box center [624, 316] width 80 height 58
click at [830, 287] on td "155,00" at bounding box center [870, 316] width 80 height 58
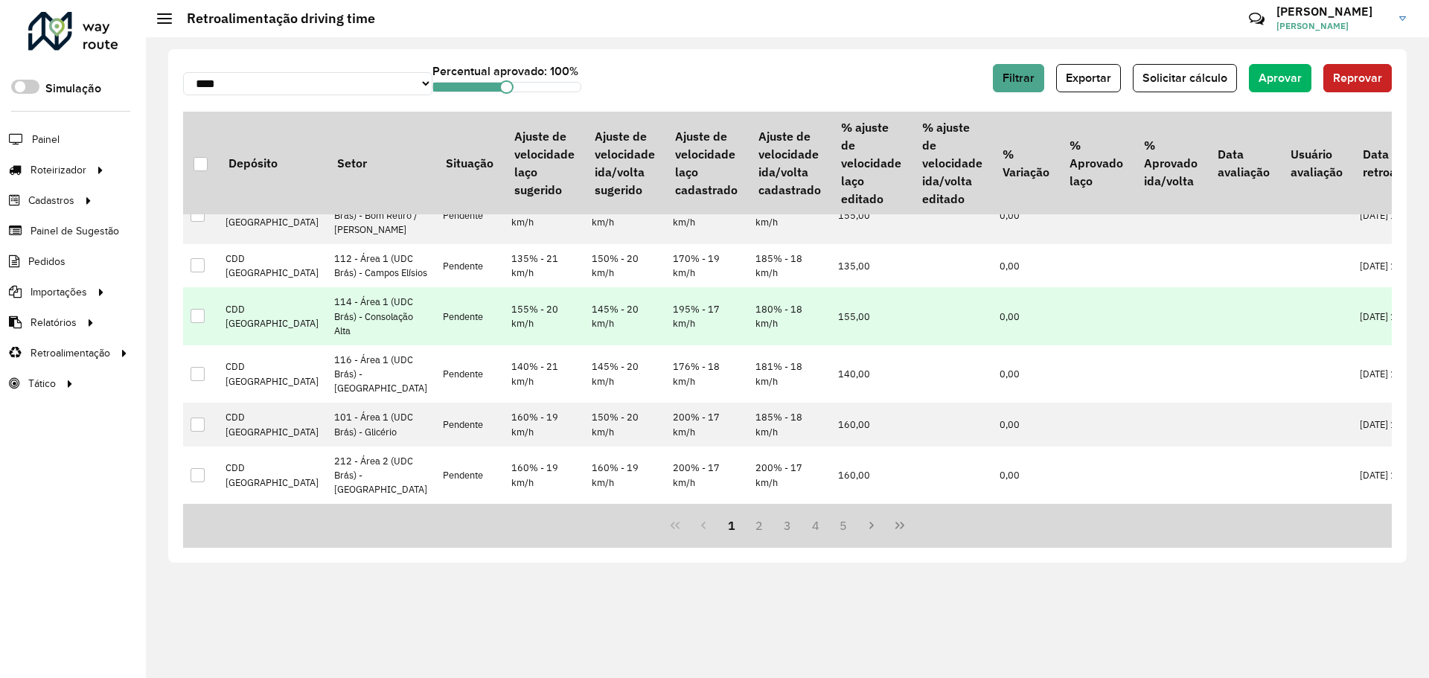
click at [830, 287] on td "155,00" at bounding box center [870, 316] width 80 height 58
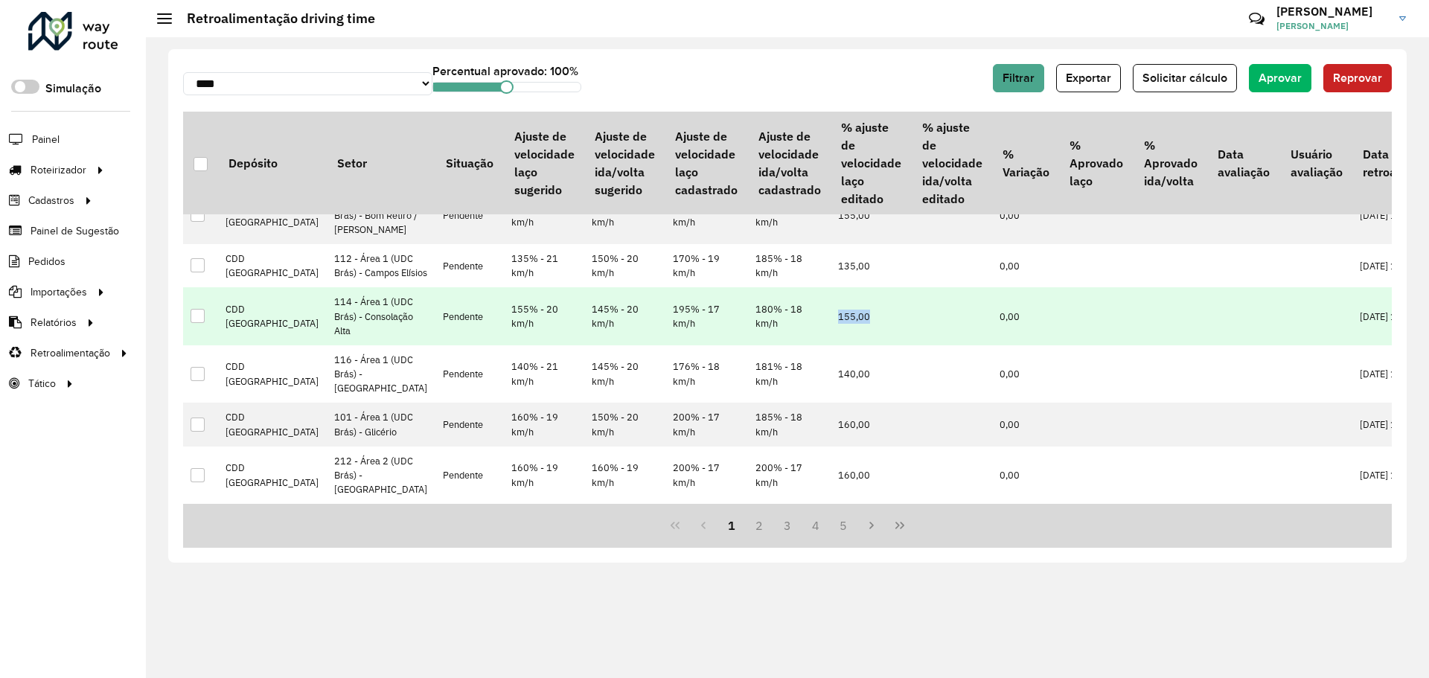
click at [830, 287] on td "155,00" at bounding box center [870, 316] width 80 height 58
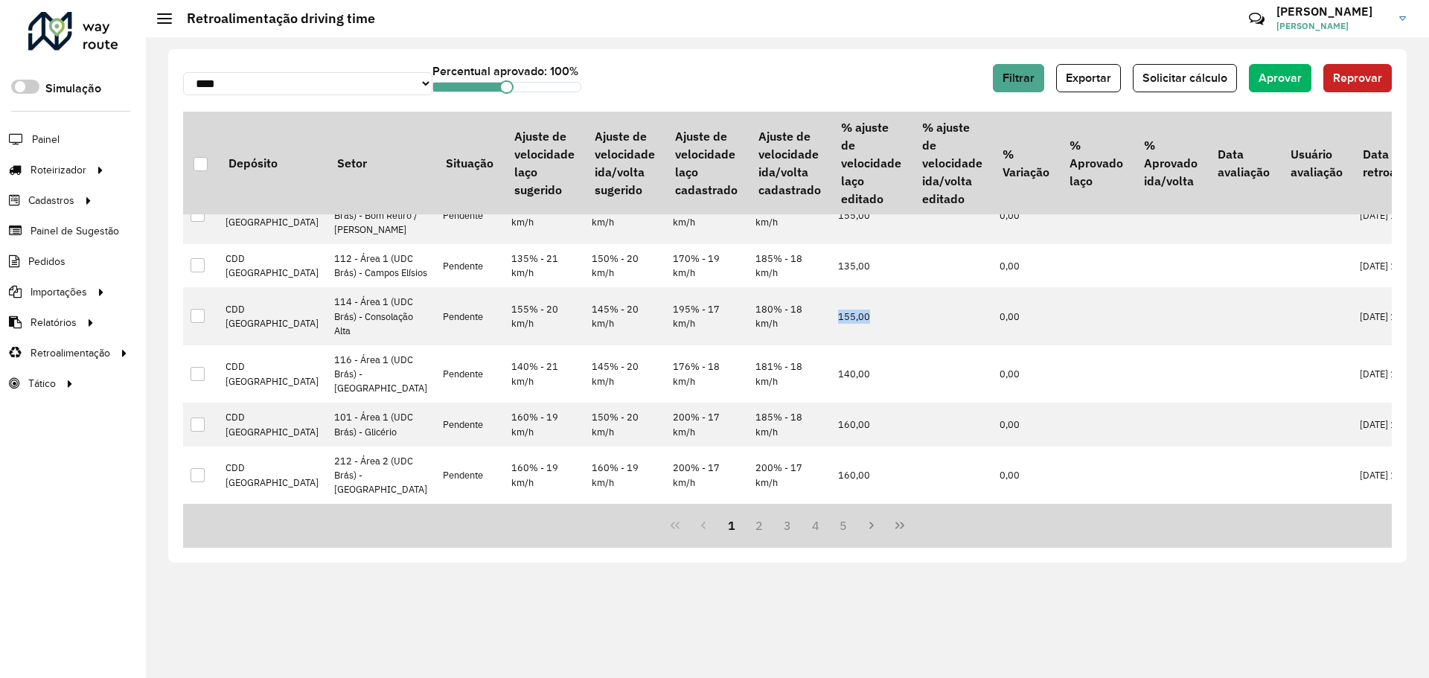
click at [199, 309] on div at bounding box center [198, 316] width 14 height 14
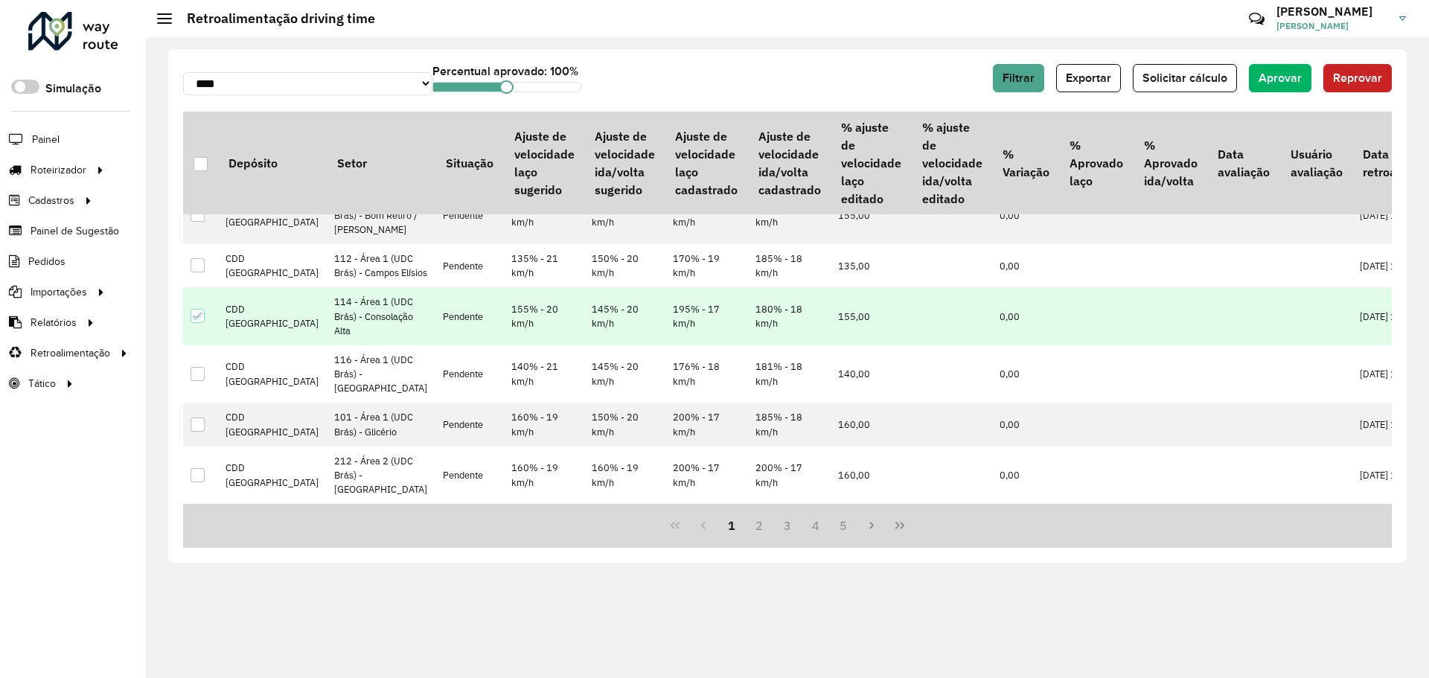
click at [203, 309] on div at bounding box center [198, 316] width 14 height 14
drag, startPoint x: 644, startPoint y: 287, endPoint x: 601, endPoint y: 270, distance: 46.4
click at [665, 287] on td "195% - 17 km/h" at bounding box center [706, 316] width 83 height 58
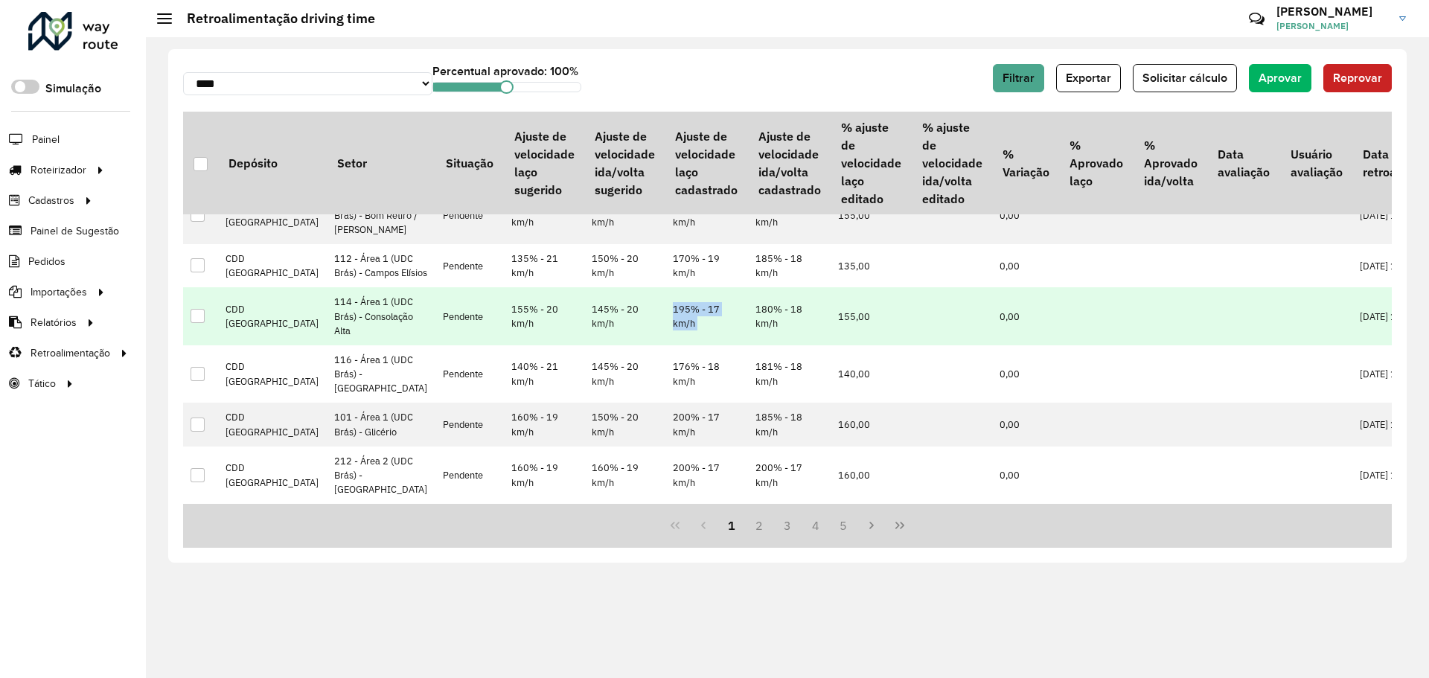
click at [665, 287] on td "195% - 17 km/h" at bounding box center [706, 316] width 83 height 58
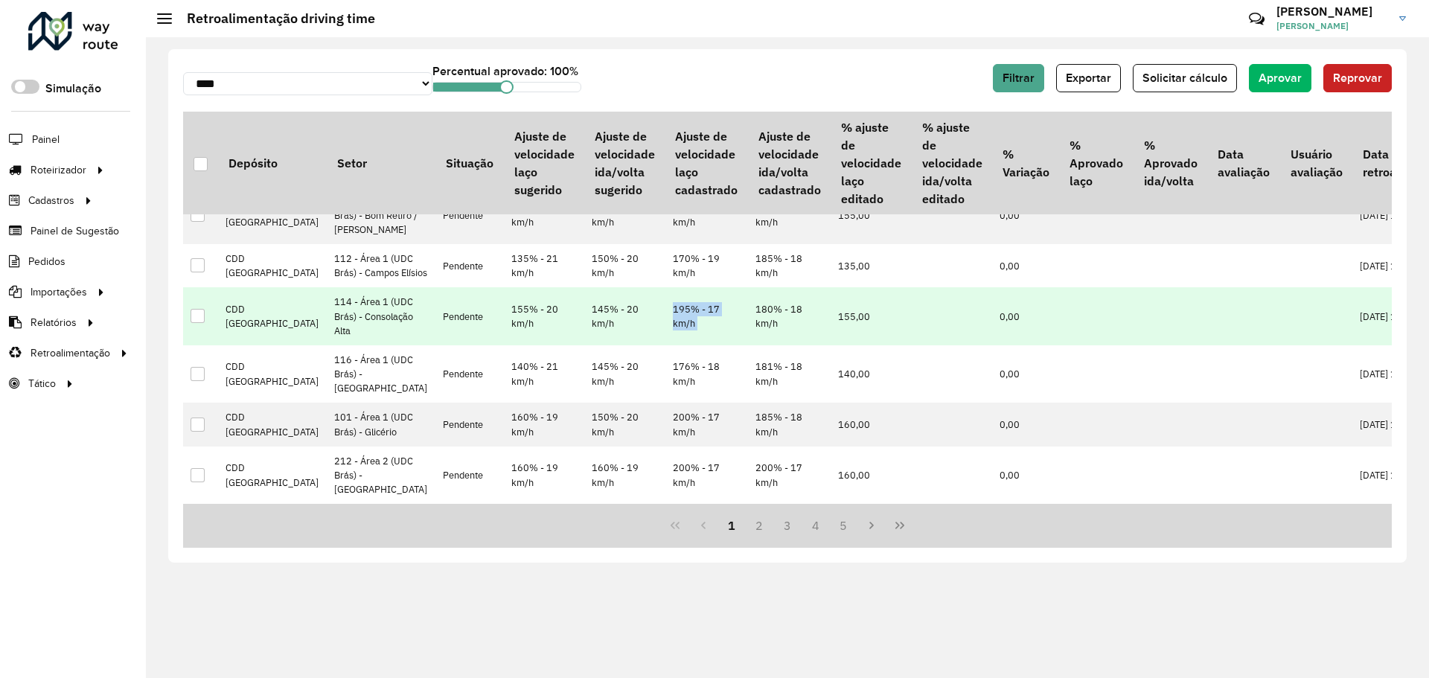
click at [665, 287] on td "195% - 17 km/h" at bounding box center [706, 316] width 83 height 58
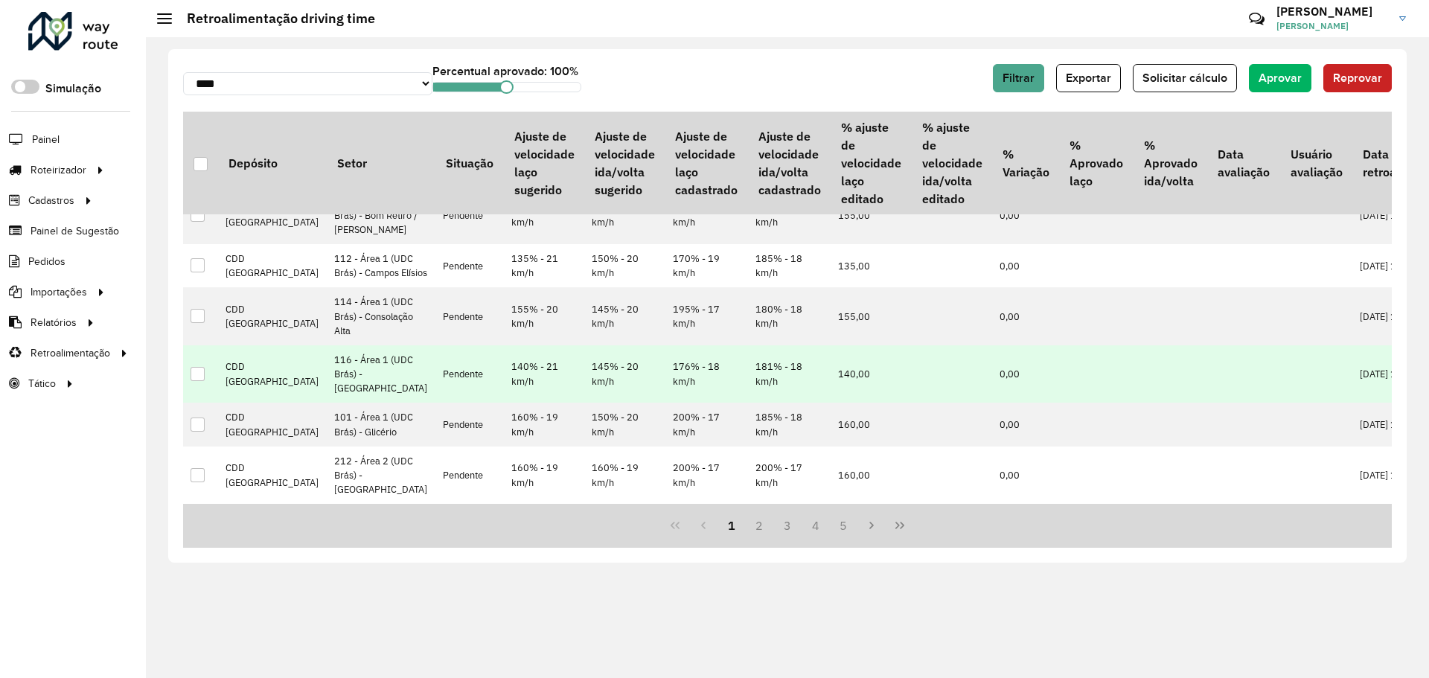
click at [665, 345] on td "176% - 18 km/h" at bounding box center [706, 374] width 83 height 58
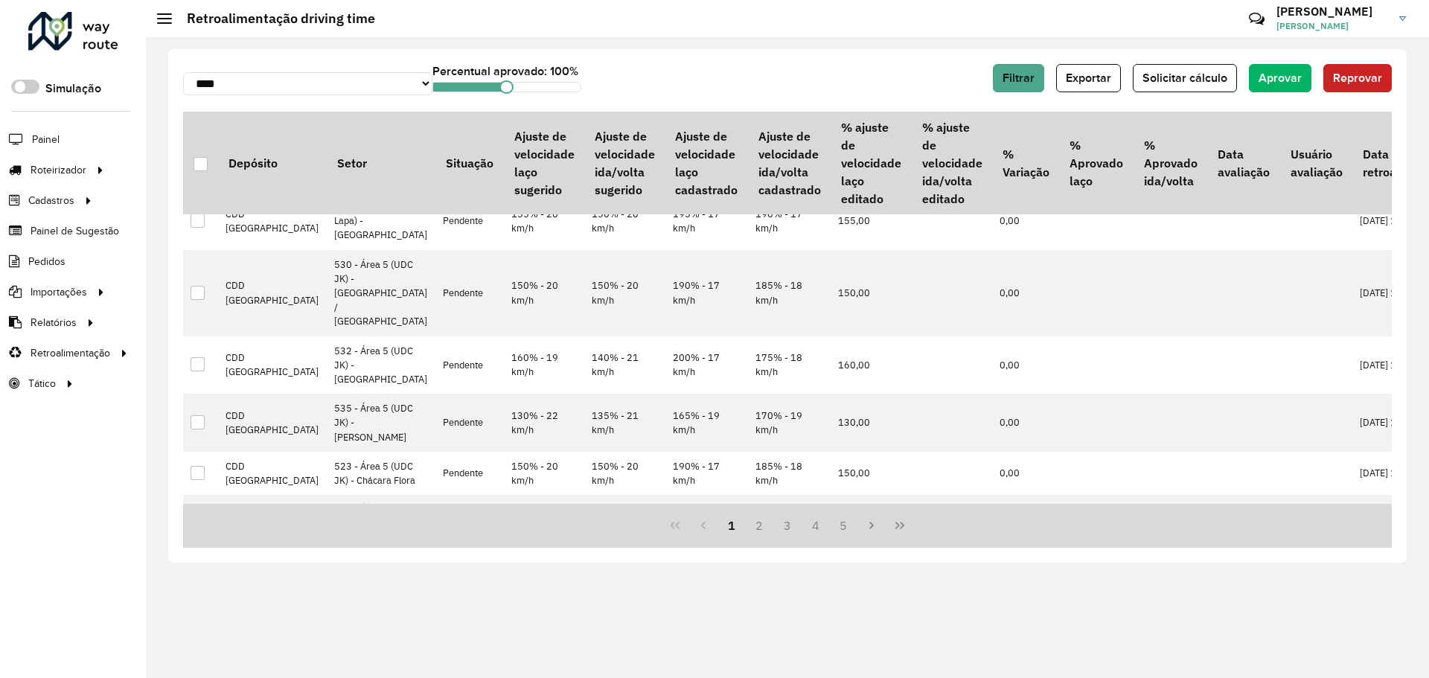
scroll to position [0, 0]
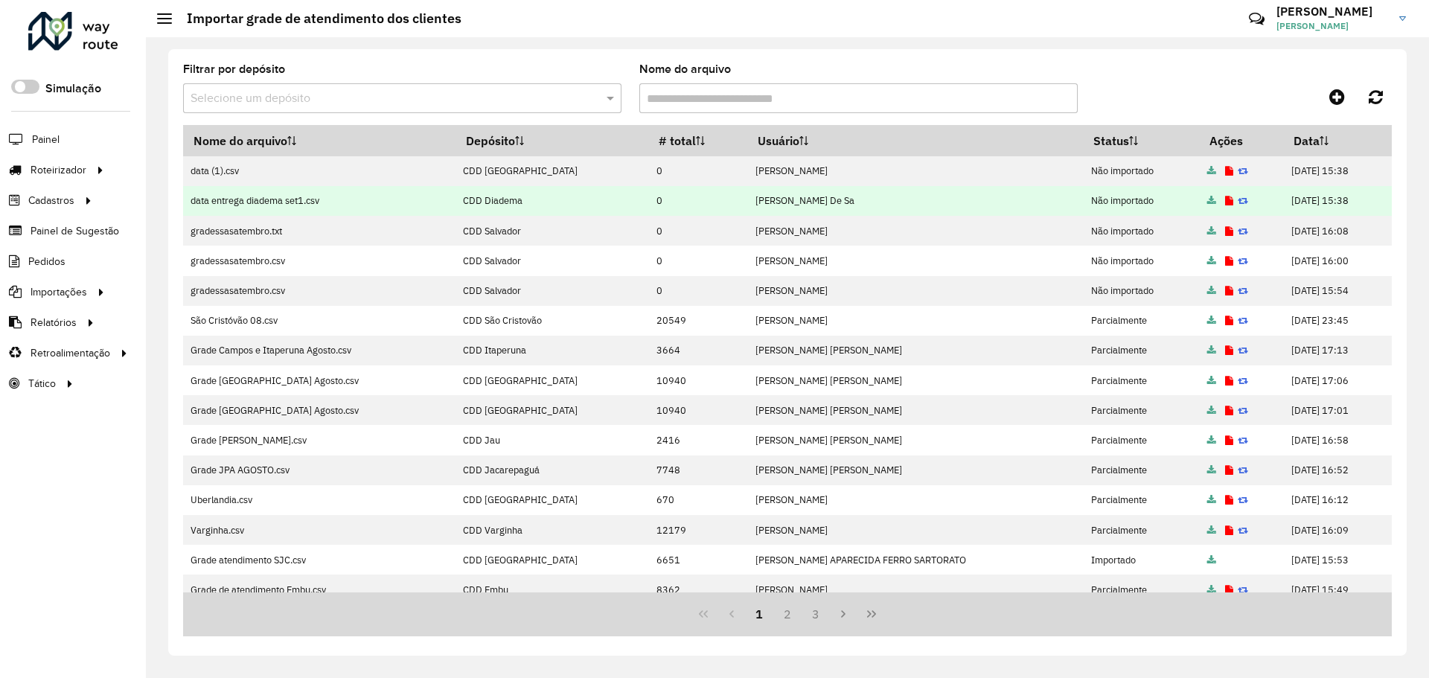
click at [1110, 202] on td "Não importado" at bounding box center [1141, 201] width 116 height 30
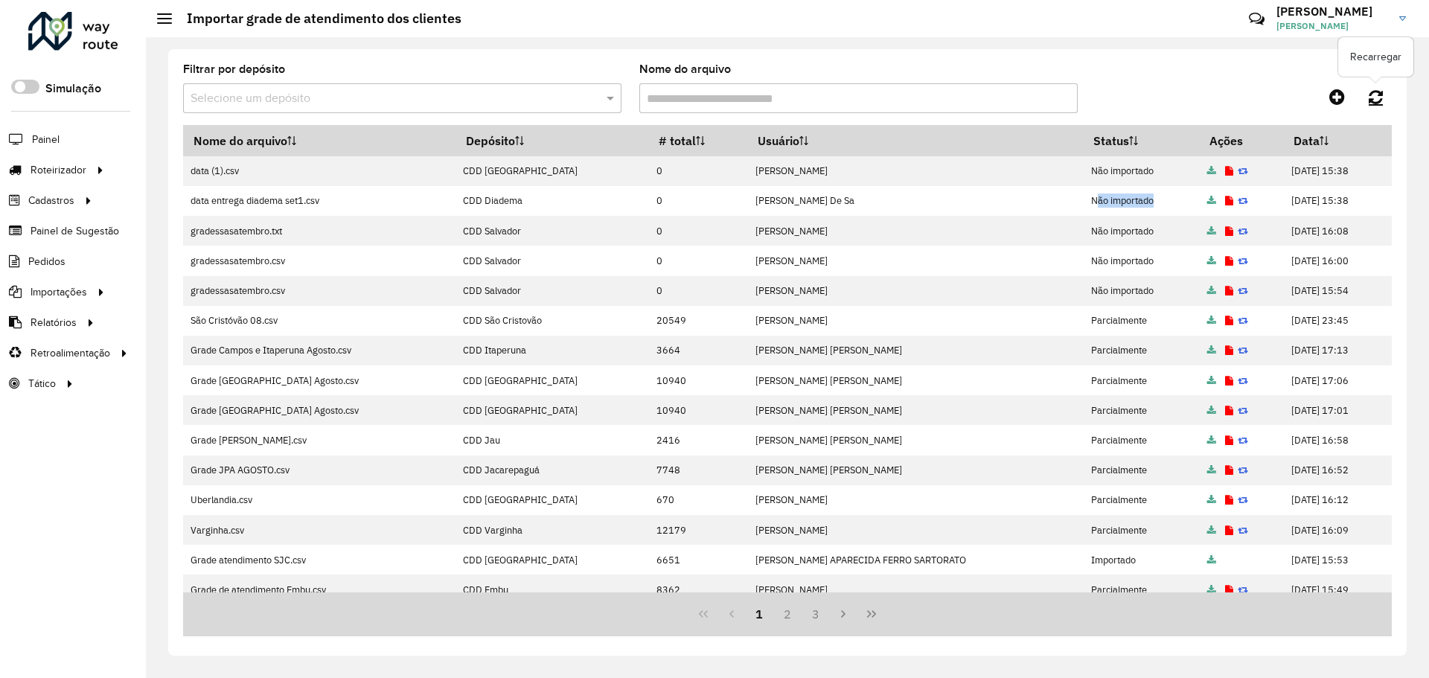
click at [1377, 97] on icon at bounding box center [1375, 97] width 14 height 16
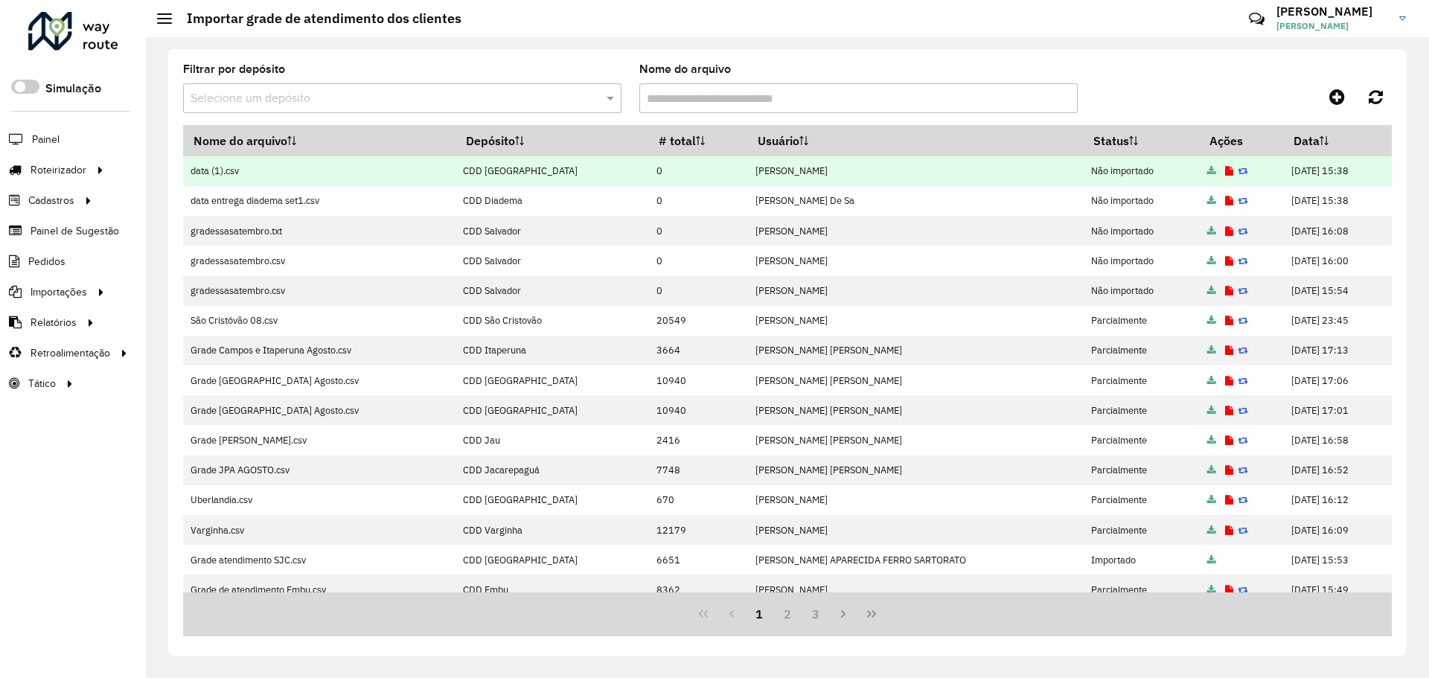
click at [1225, 171] on icon at bounding box center [1229, 172] width 8 height 10
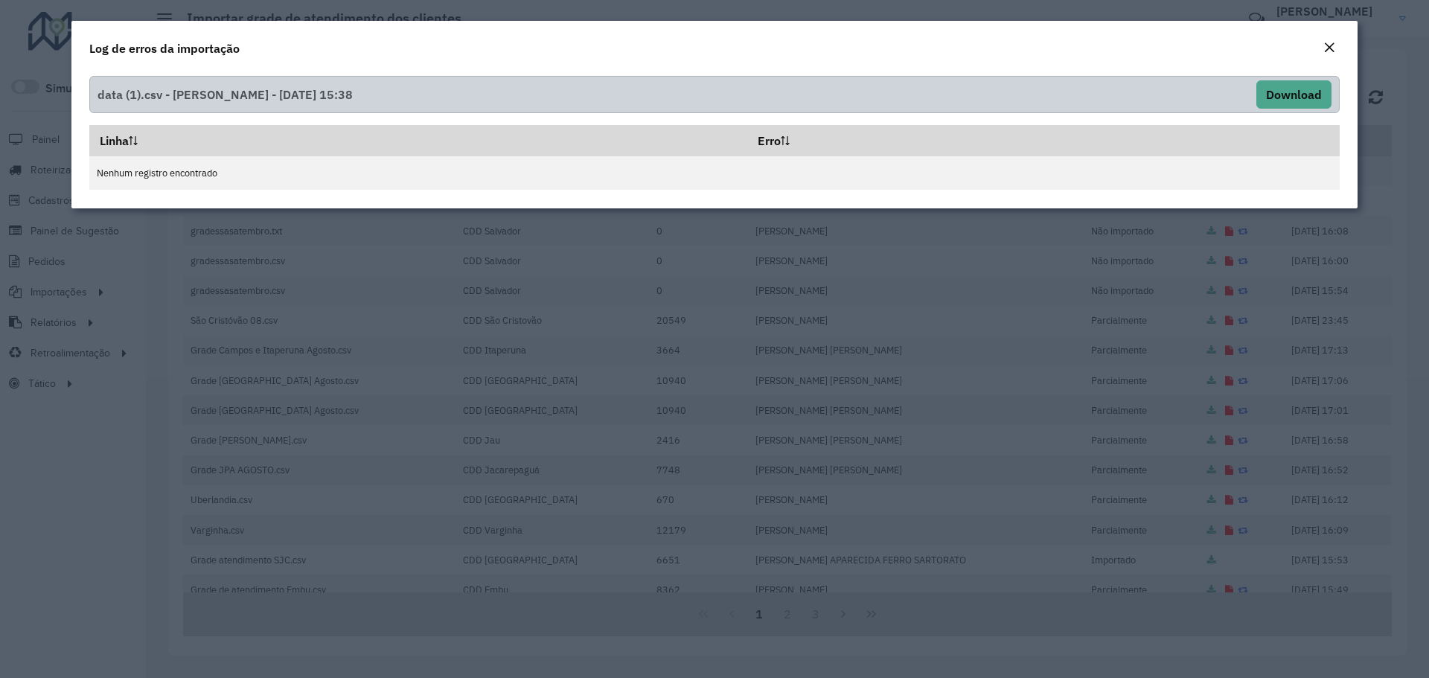
click at [1328, 51] on em "Close" at bounding box center [1329, 48] width 12 height 12
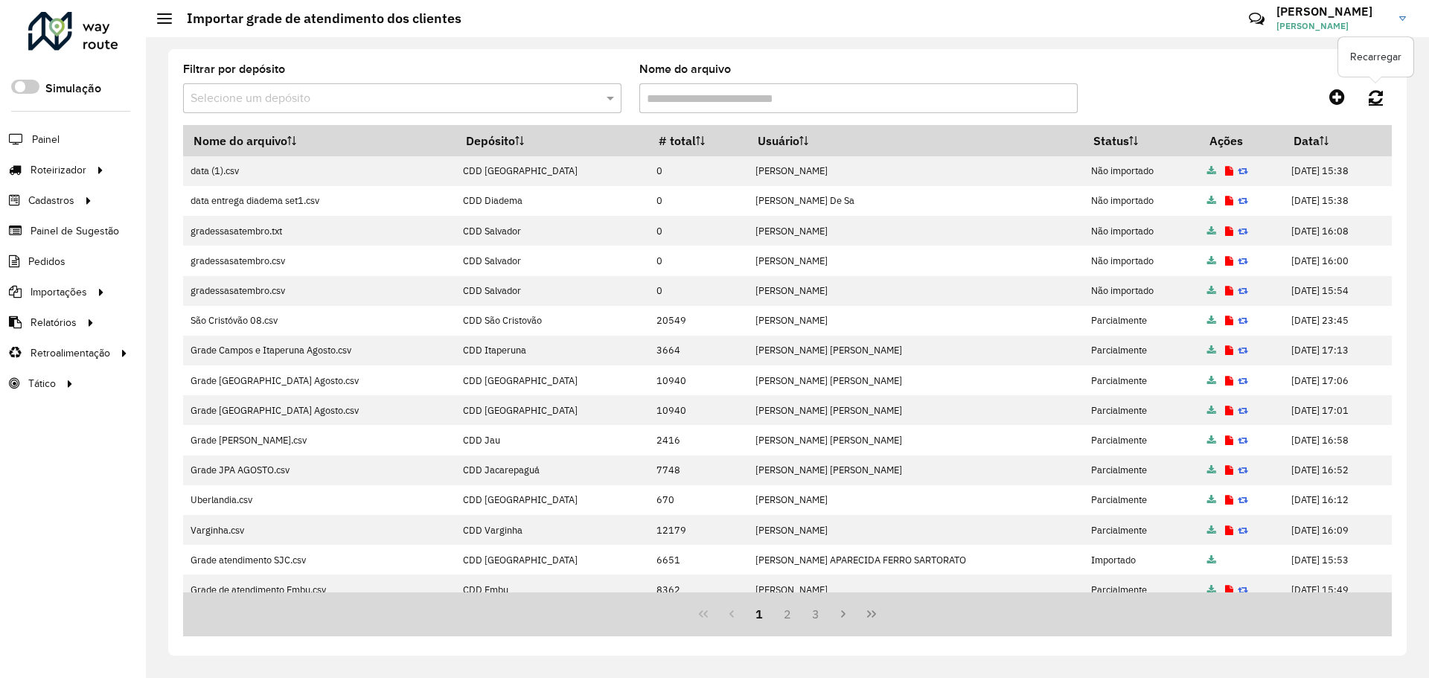
click at [1378, 97] on icon at bounding box center [1375, 97] width 14 height 16
